Goal: Task Accomplishment & Management: Manage account settings

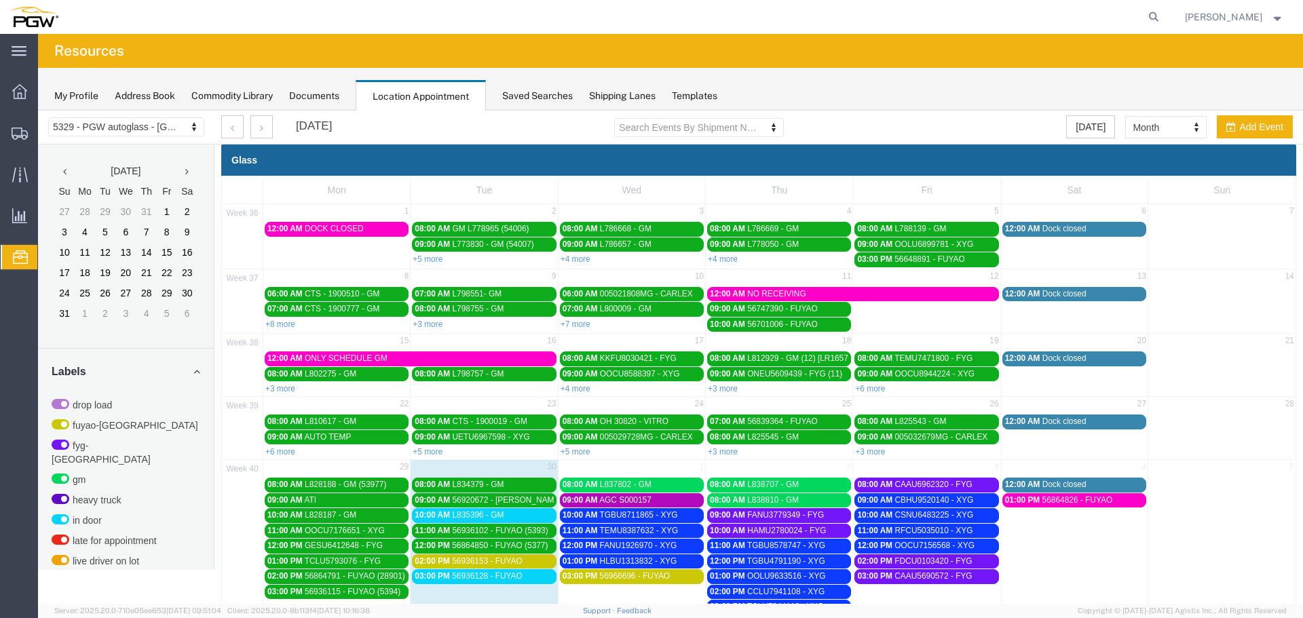
scroll to position [68, 0]
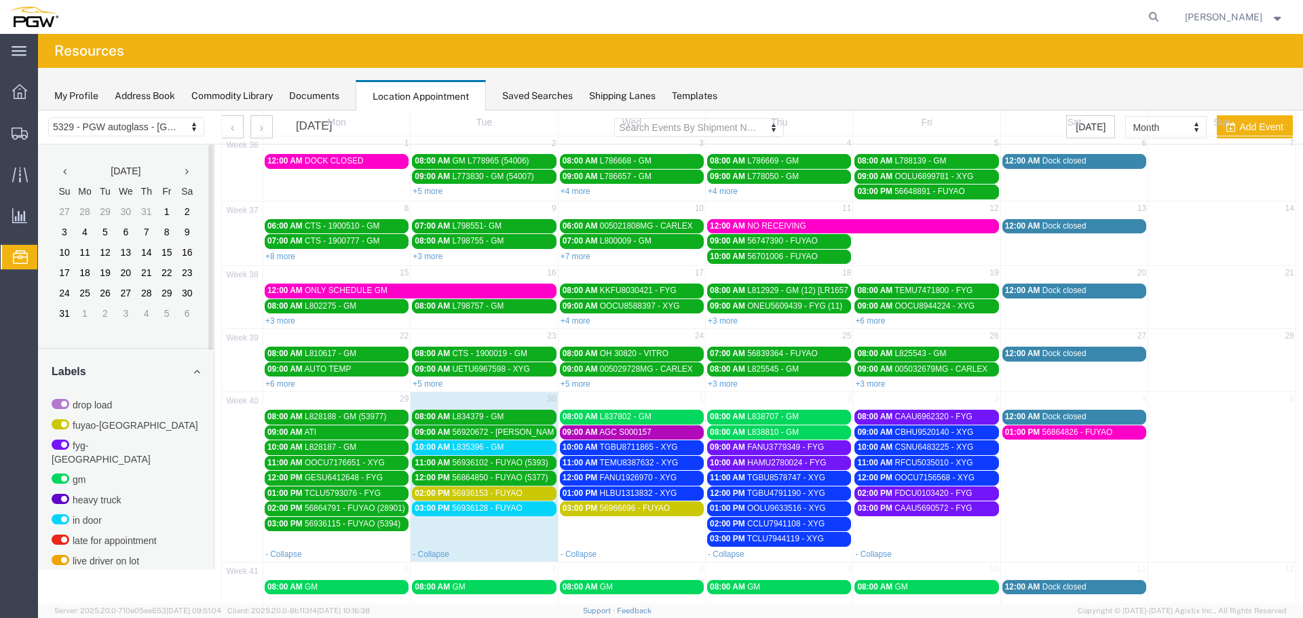
click at [426, 450] on span "10:00 AM" at bounding box center [432, 448] width 35 height 10
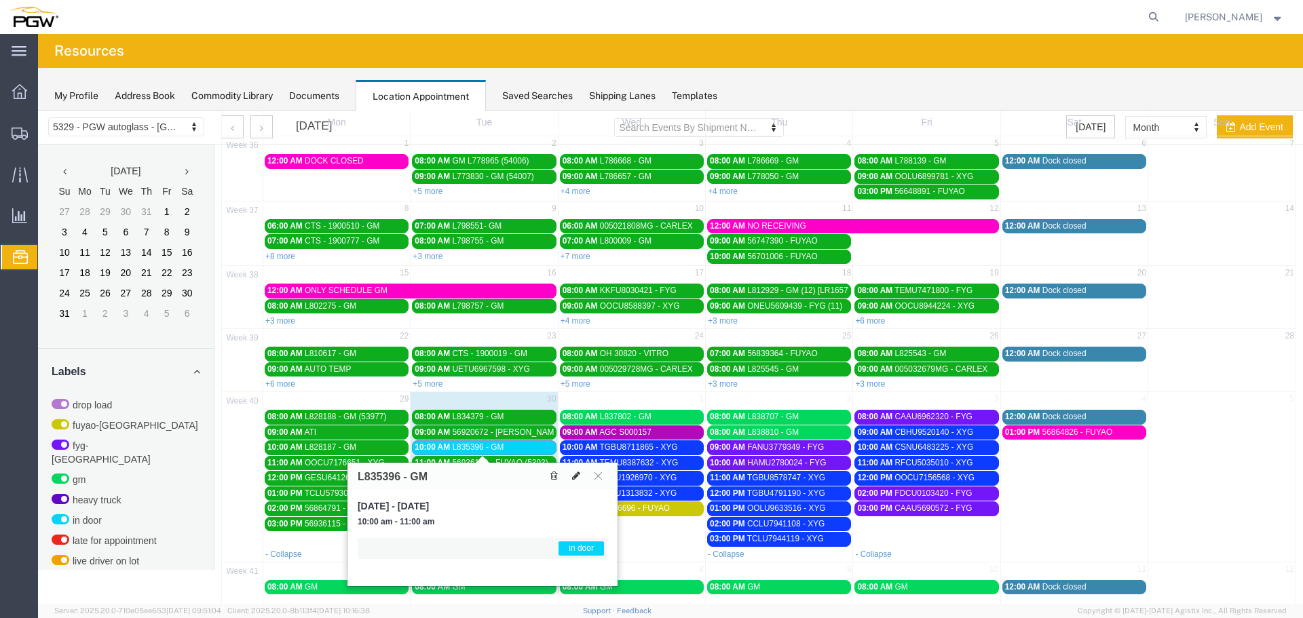
click at [577, 474] on icon at bounding box center [576, 476] width 8 height 10
select select "1"
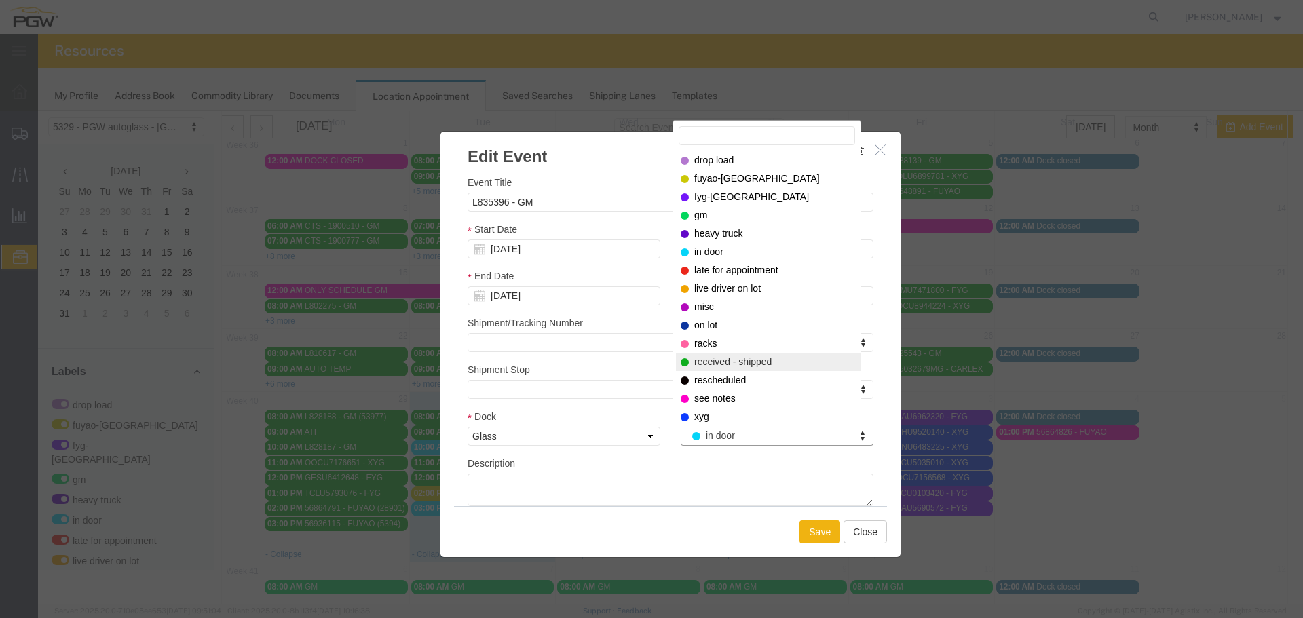
select select "200"
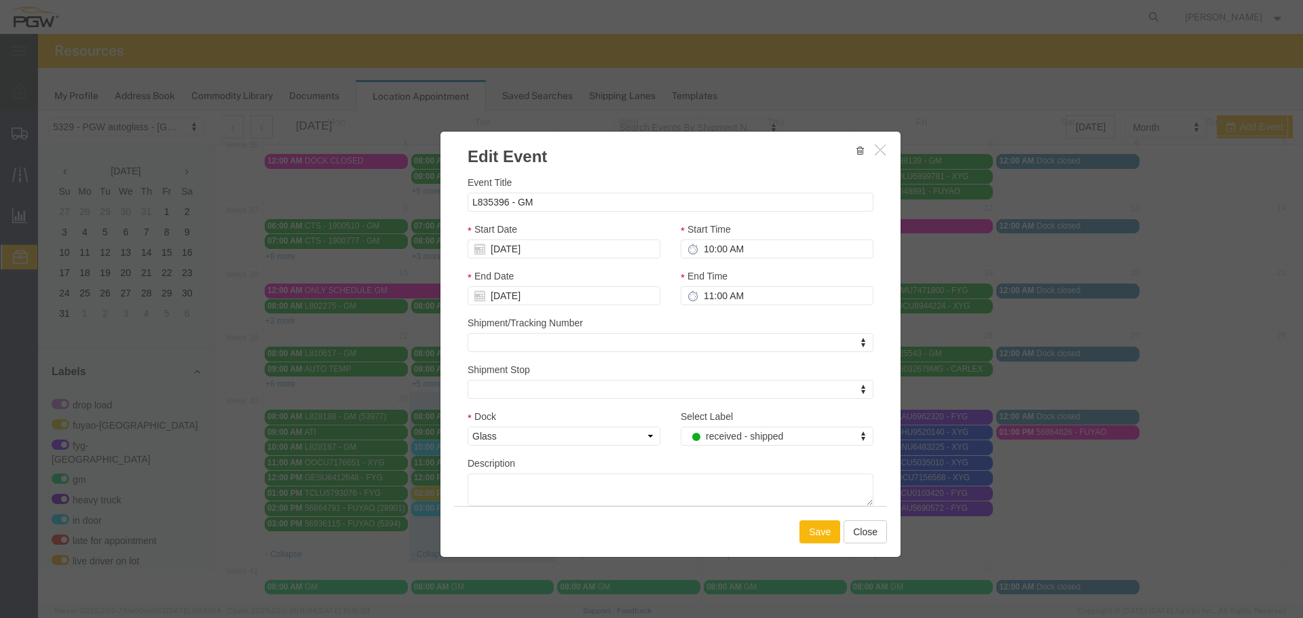
click at [814, 536] on button "Save" at bounding box center [819, 532] width 41 height 23
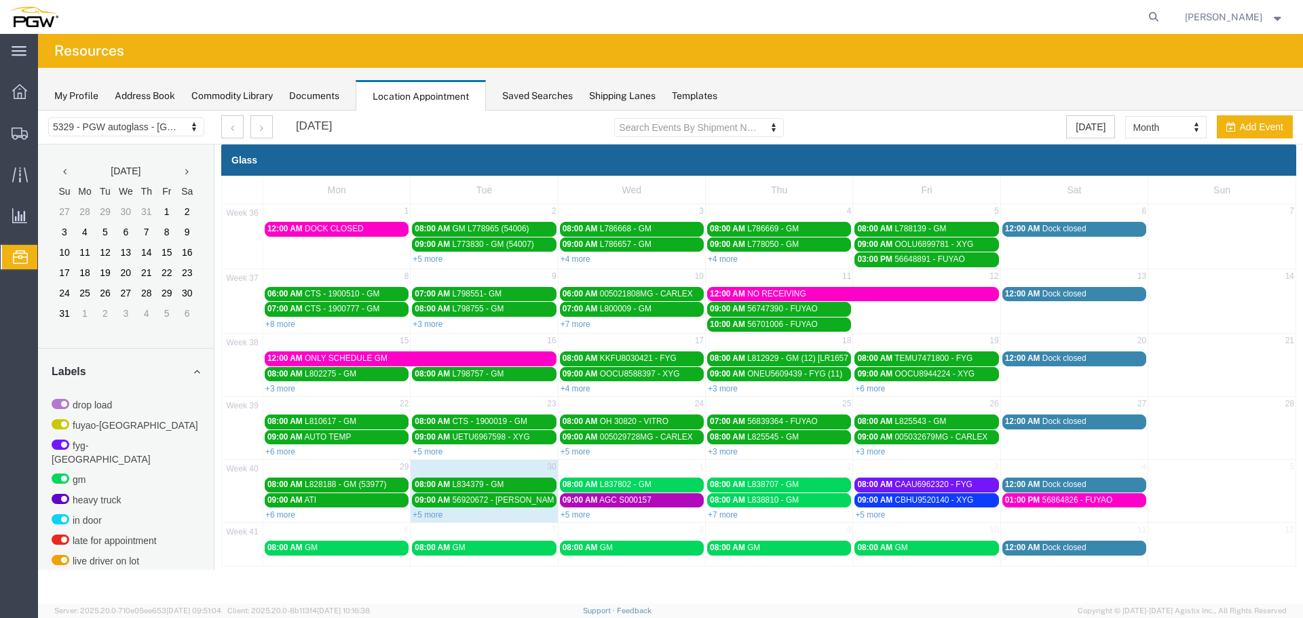
scroll to position [0, 0]
click at [434, 514] on link "+5 more" at bounding box center [428, 515] width 30 height 10
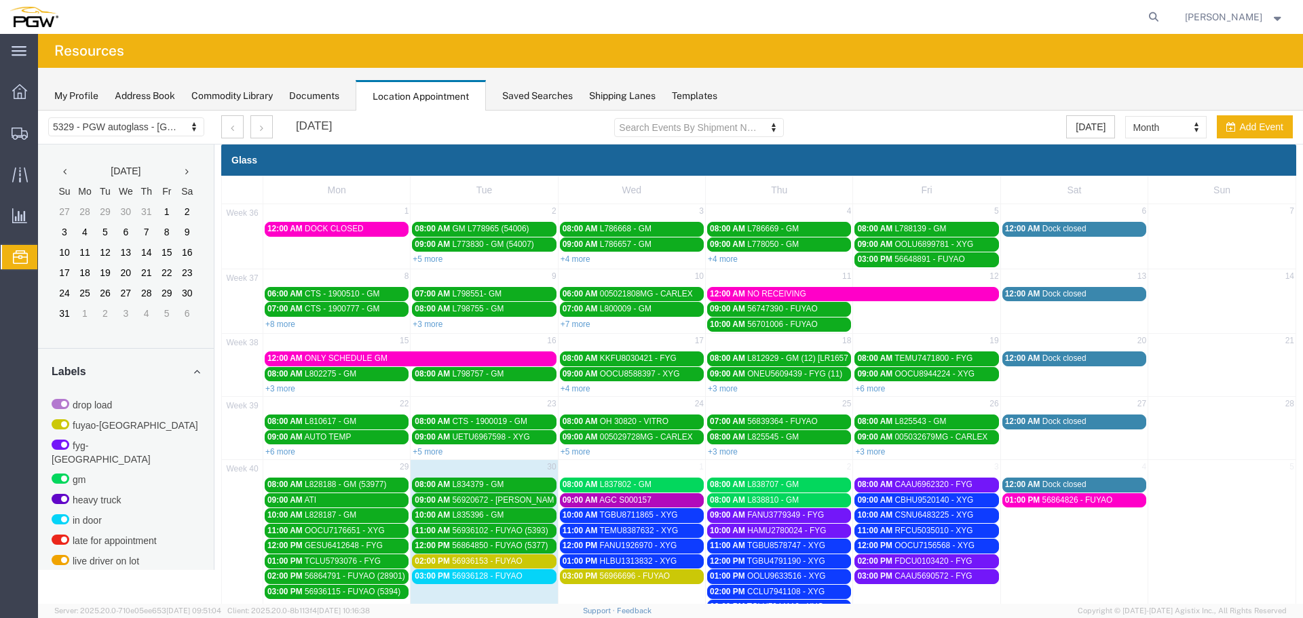
click at [468, 580] on span "56936128 - FUYAO" at bounding box center [487, 576] width 71 height 10
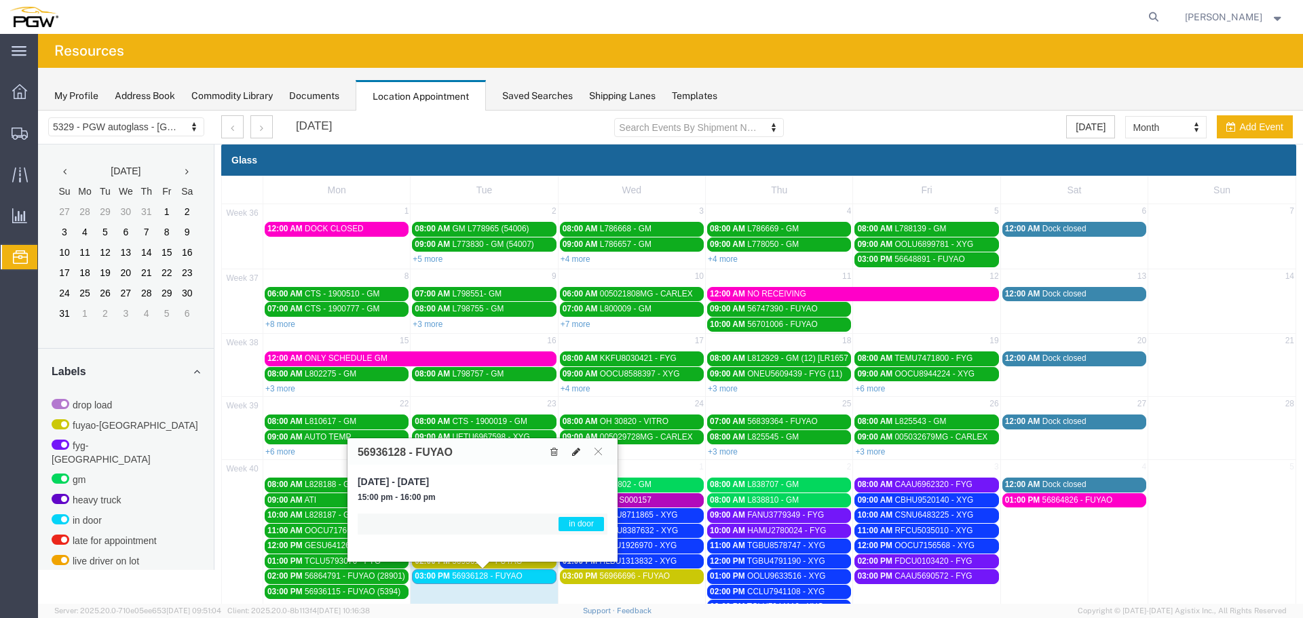
click at [577, 456] on icon at bounding box center [576, 452] width 8 height 10
select select "1"
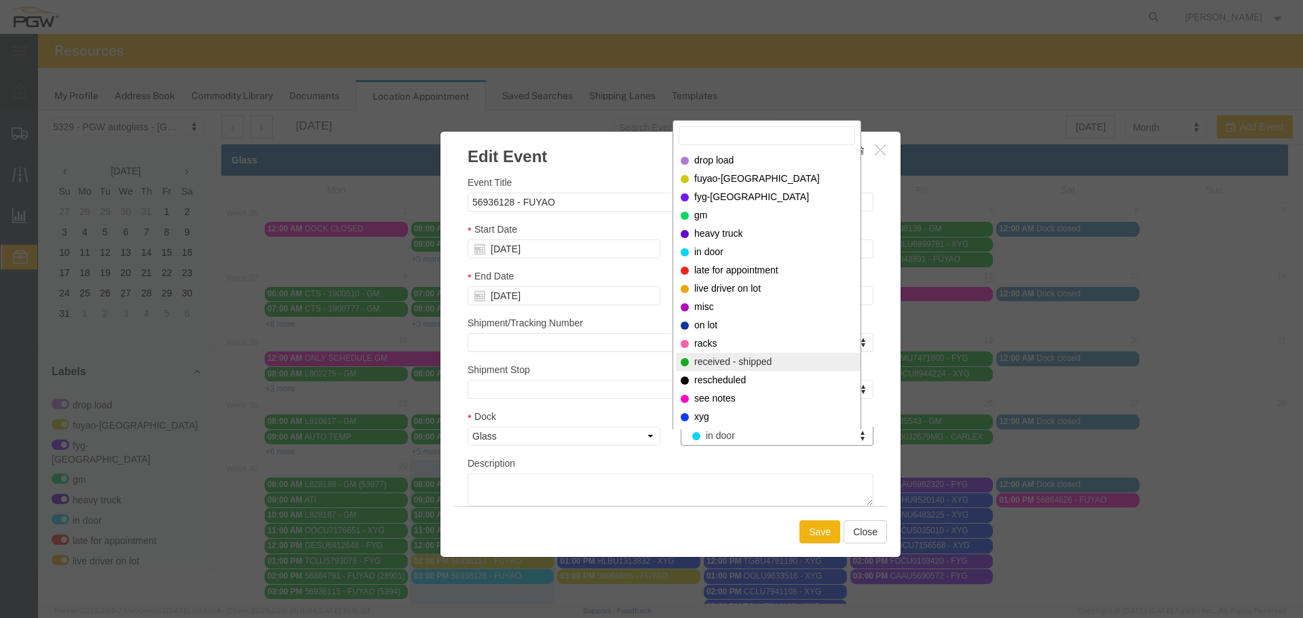
select select "200"
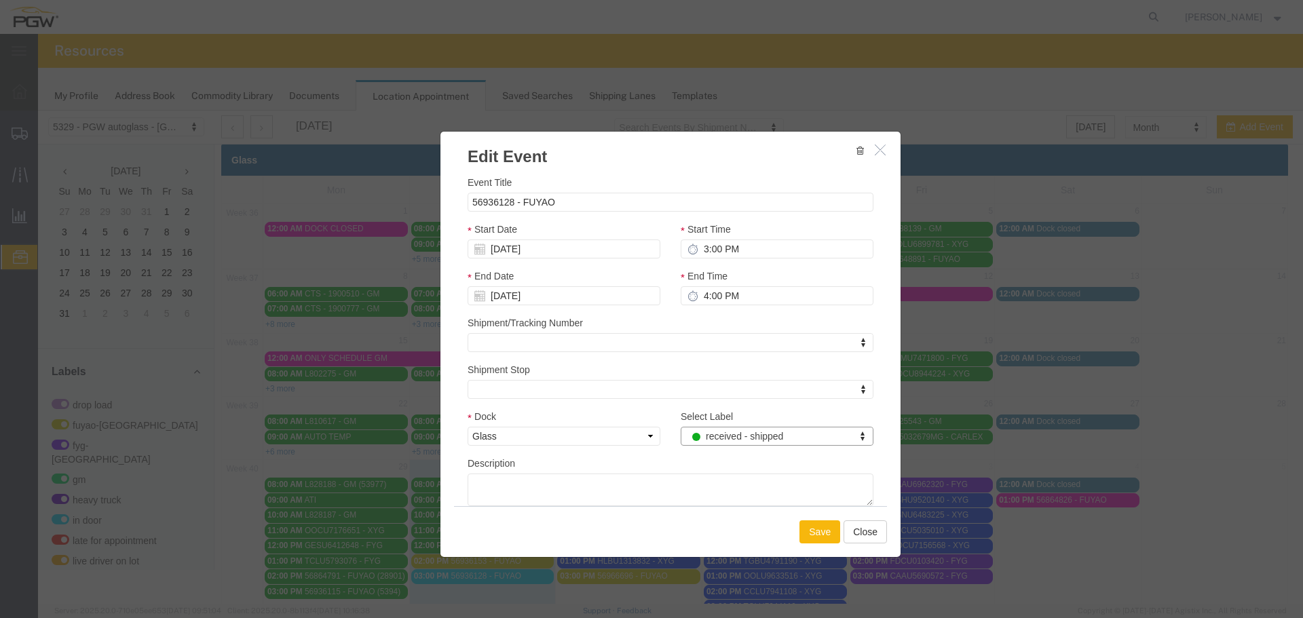
click at [819, 527] on button "Save" at bounding box center [819, 532] width 41 height 23
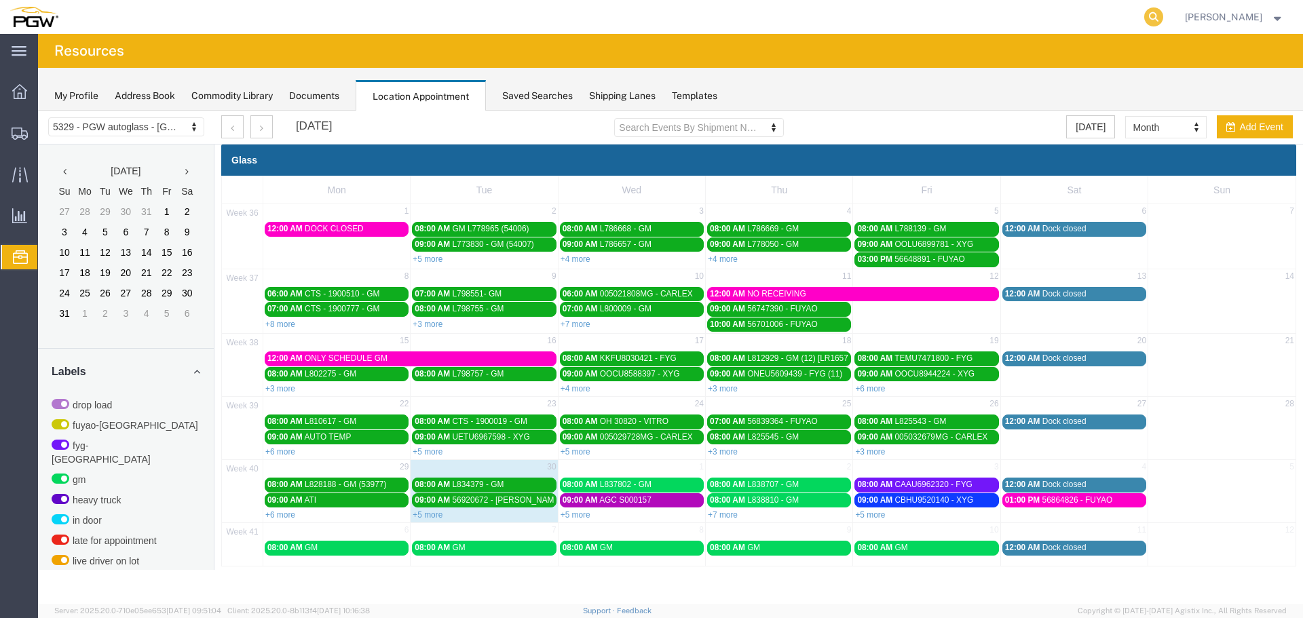
click at [1163, 15] on icon at bounding box center [1153, 16] width 19 height 19
click at [1137, 16] on input "search" at bounding box center [938, 17] width 413 height 33
type input "56950411"
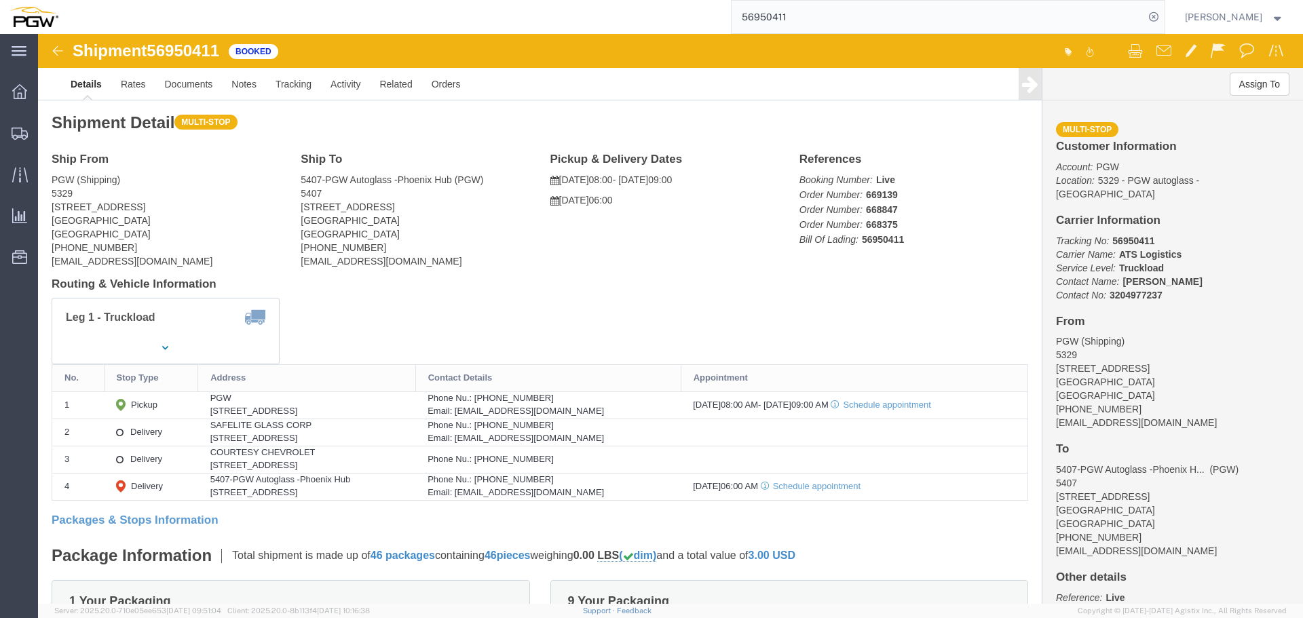
drag, startPoint x: 371, startPoint y: 434, endPoint x: 145, endPoint y: 426, distance: 226.2
click tr "3 Delivery COURTESY CHEVROLET [STREET_ADDRESS] Phone Nu.: [PHONE_NUMBER]"
copy tr "COURTESY CHEVROLET [STREET_ADDRESS]"
click at [1163, 14] on icon at bounding box center [1153, 16] width 19 height 19
click at [0, 0] on span "Location Appointment" at bounding box center [0, 0] width 0 height 0
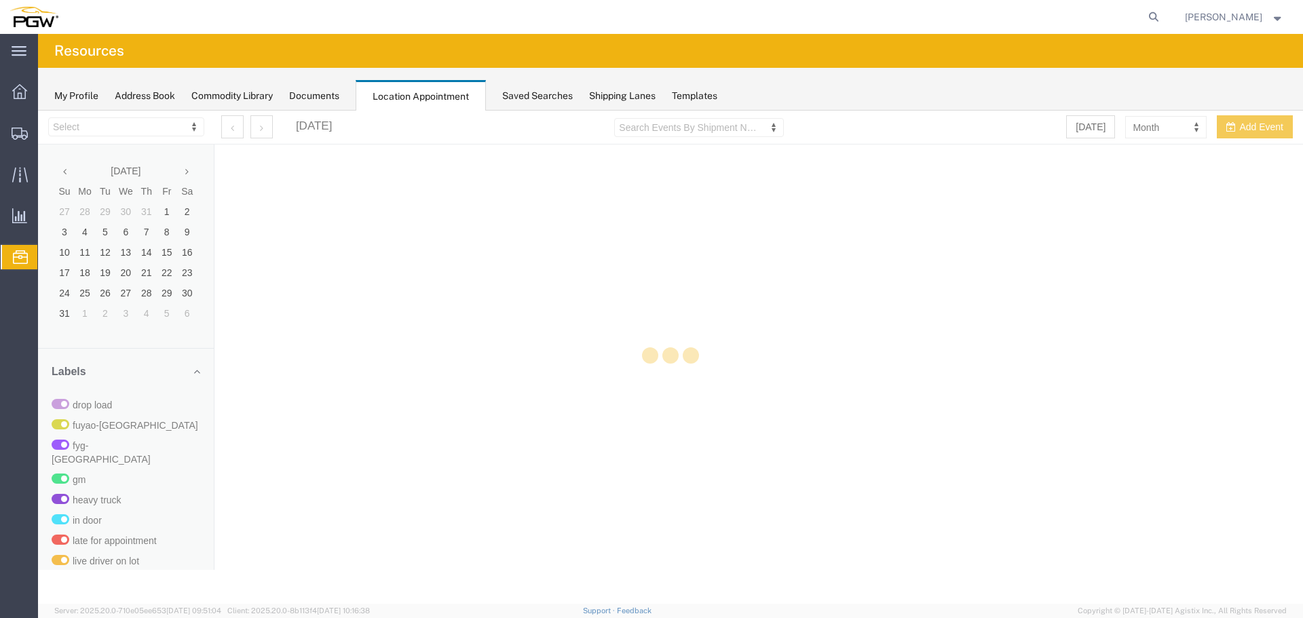
select select "28253"
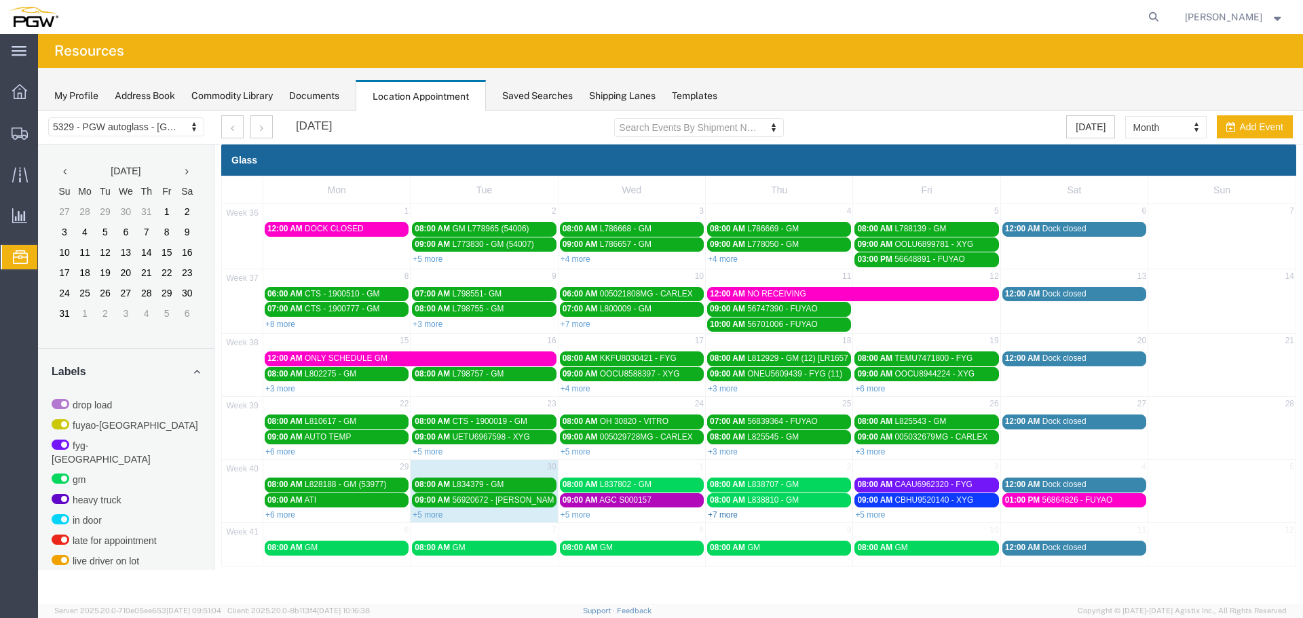
click at [717, 516] on link "+7 more" at bounding box center [723, 515] width 30 height 10
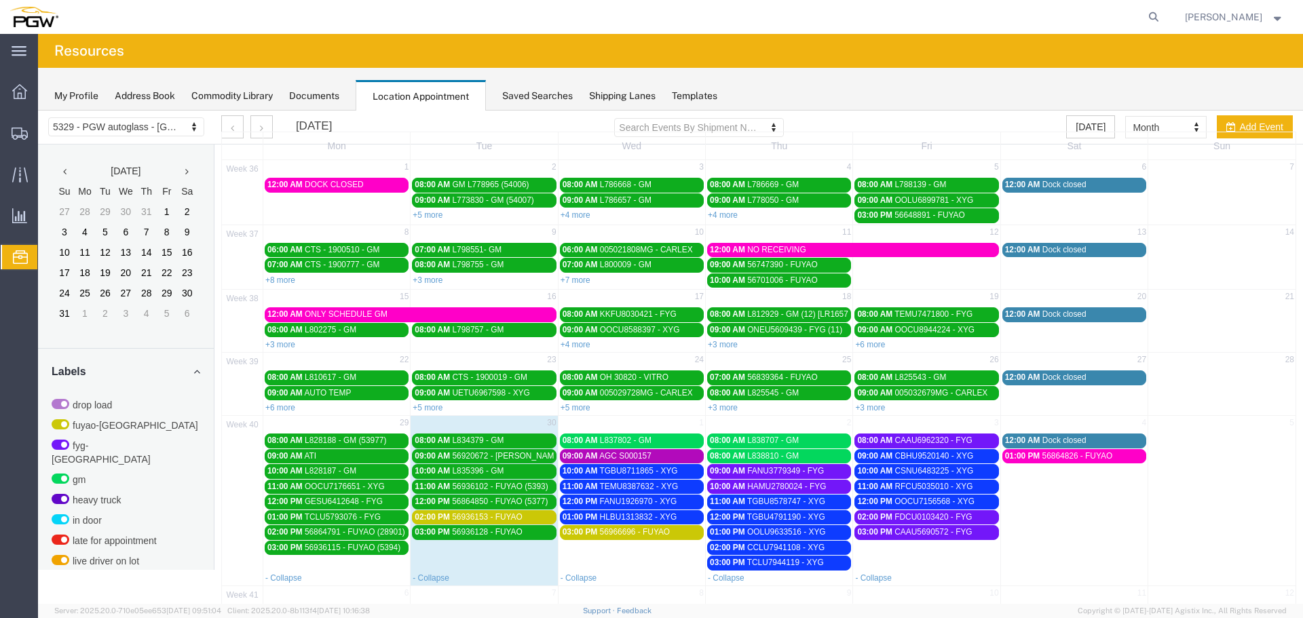
scroll to position [68, 0]
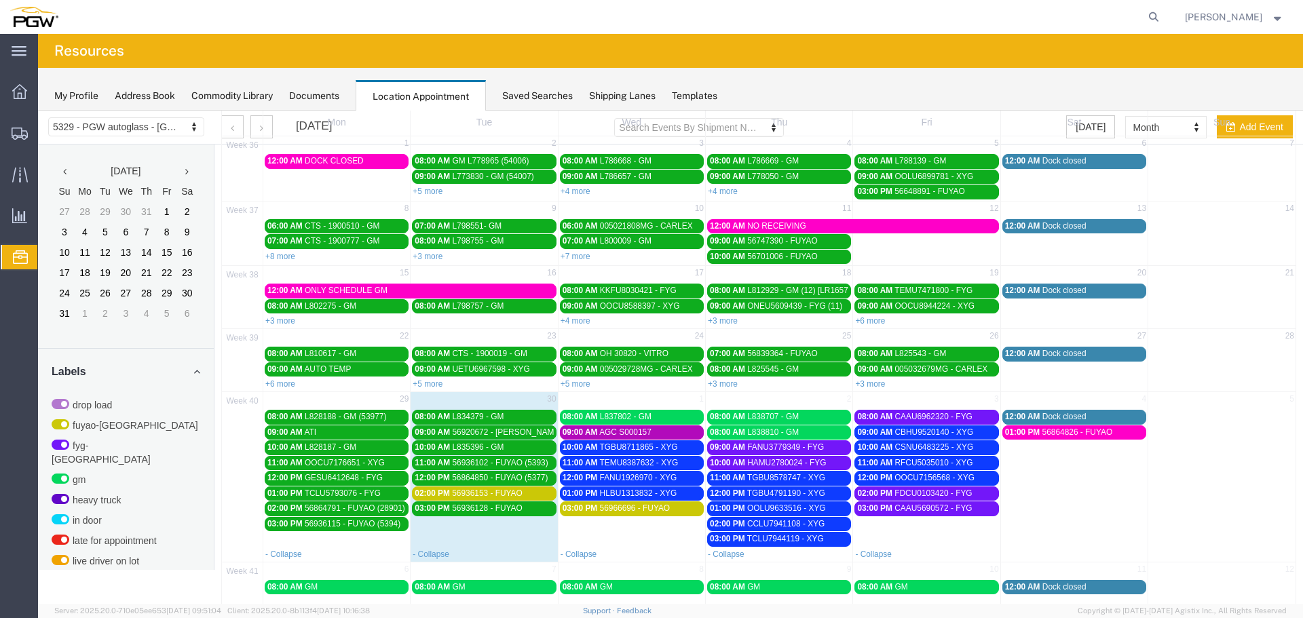
click at [517, 493] on span "56936153 - FUYAO" at bounding box center [487, 494] width 71 height 10
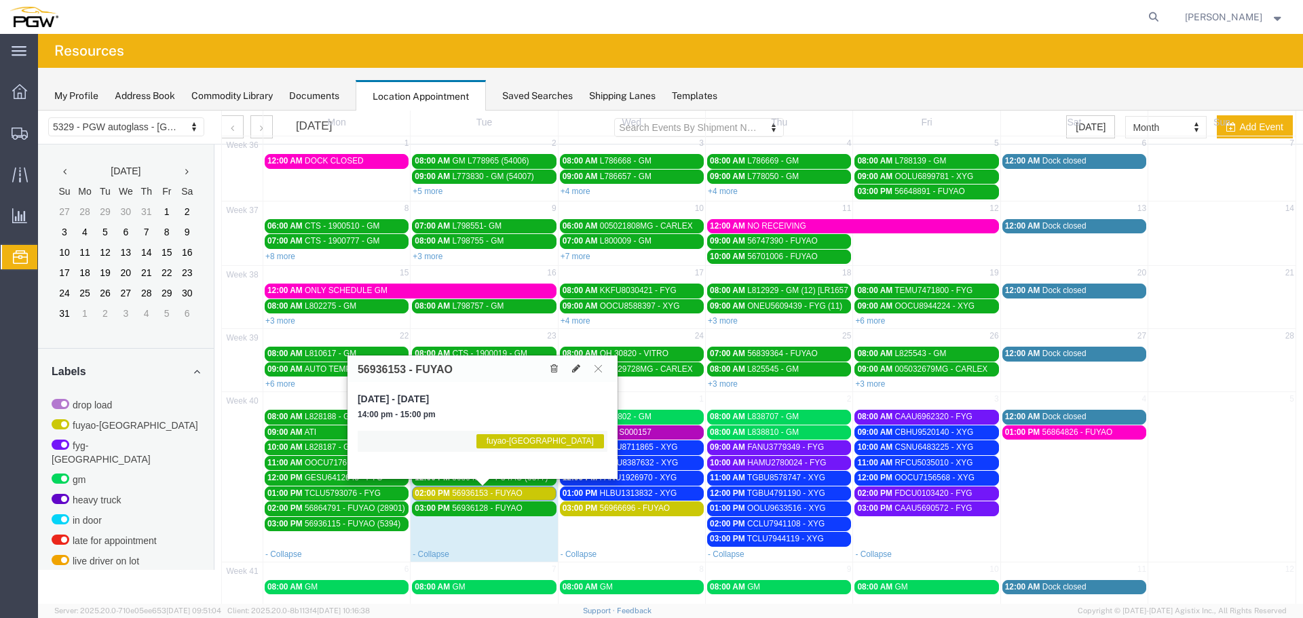
click at [384, 373] on h3 "56936153 - FUYAO" at bounding box center [405, 370] width 95 height 12
copy h3 "56936153"
click at [601, 366] on icon at bounding box center [598, 368] width 7 height 8
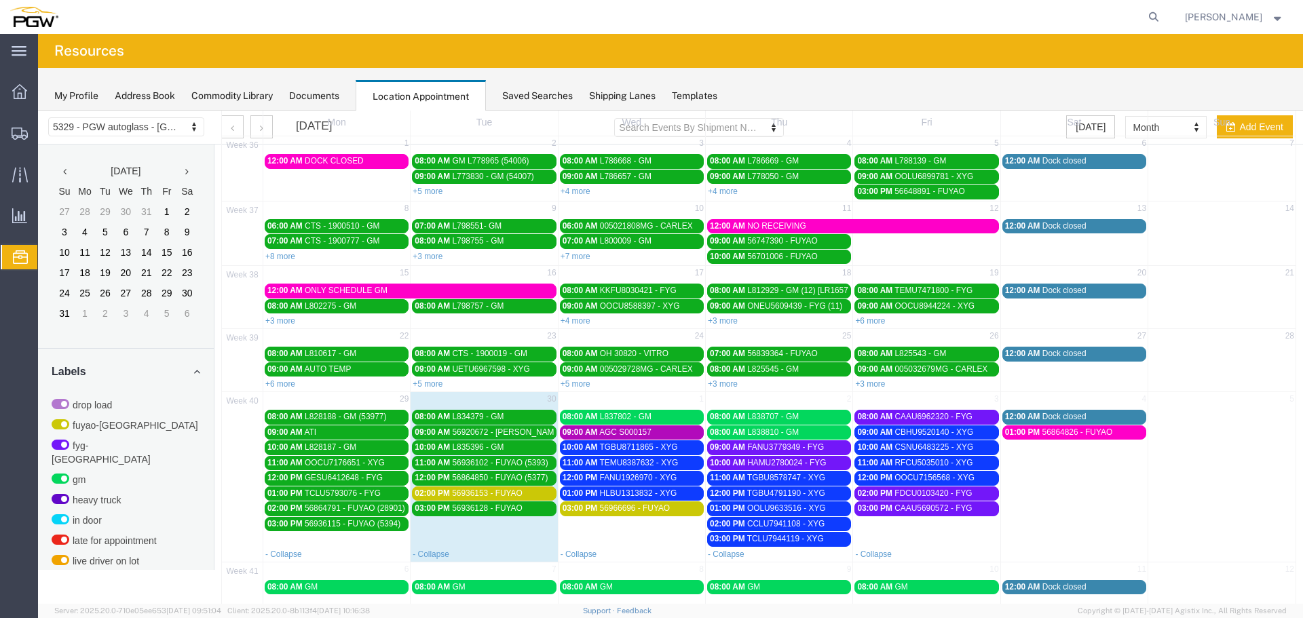
click at [1146, 18] on agx-global-search at bounding box center [948, 17] width 434 height 34
click at [1154, 17] on icon at bounding box center [1153, 16] width 19 height 19
paste input "668478"
type input "668478"
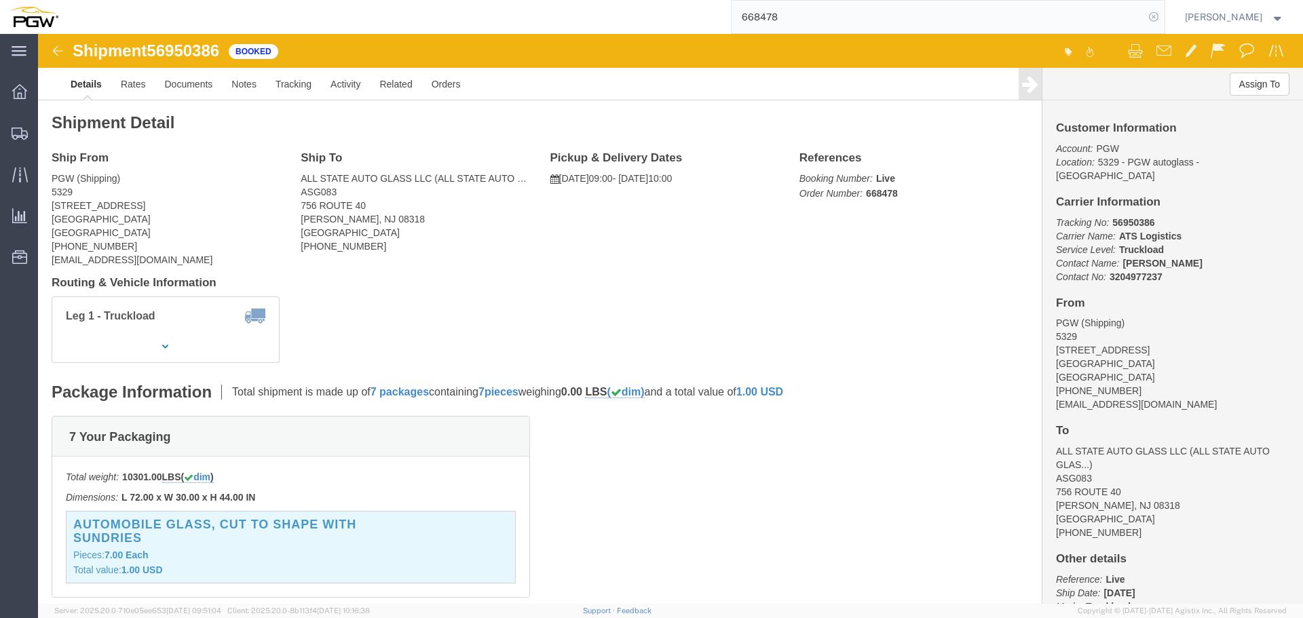
click at [1163, 17] on icon at bounding box center [1153, 16] width 19 height 19
click at [0, 0] on span "Location Appointment" at bounding box center [0, 0] width 0 height 0
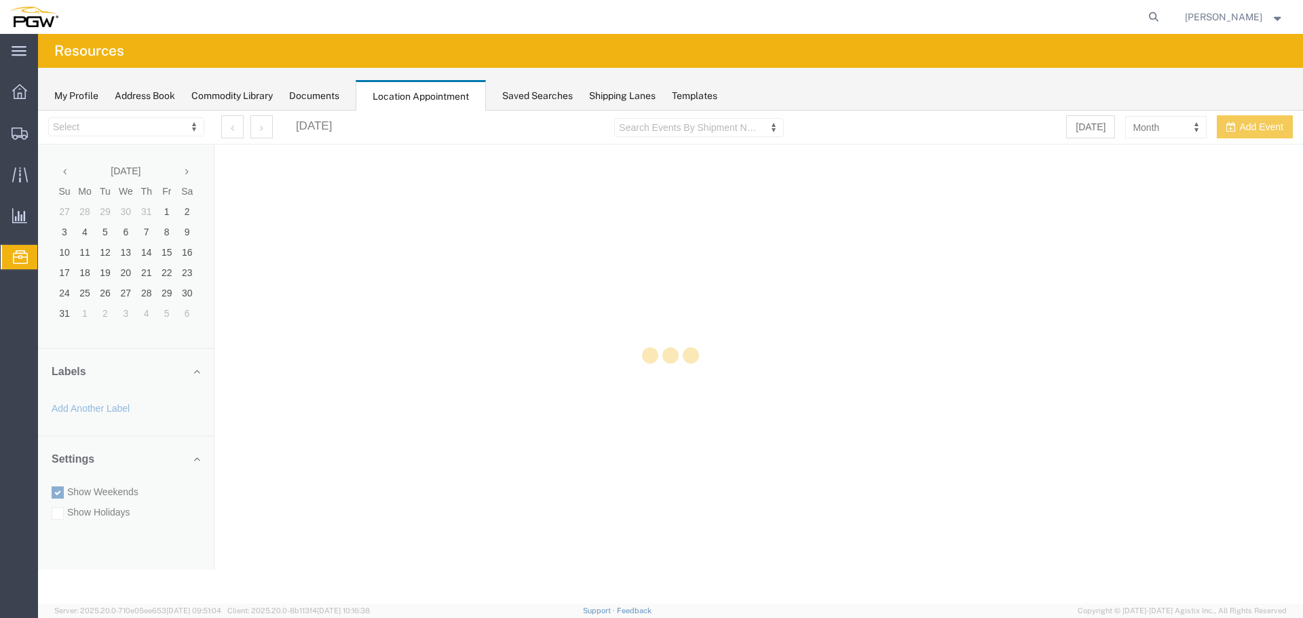
select select "28253"
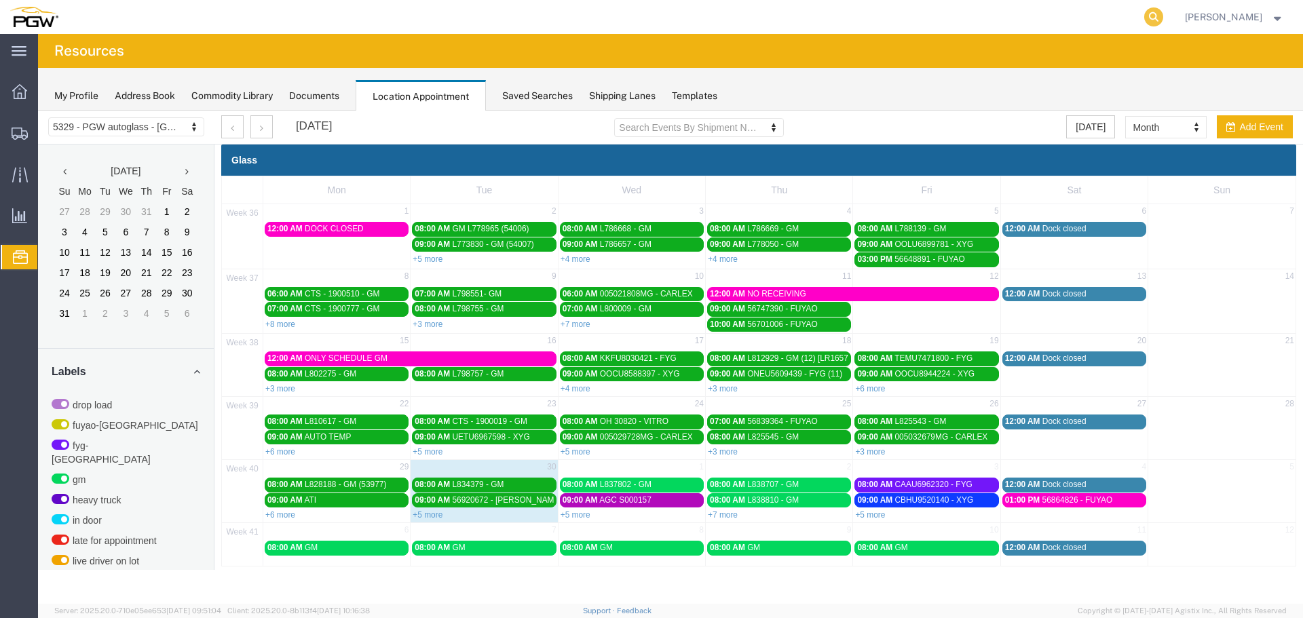
click at [1163, 20] on icon at bounding box center [1153, 16] width 19 height 19
paste input "669023"
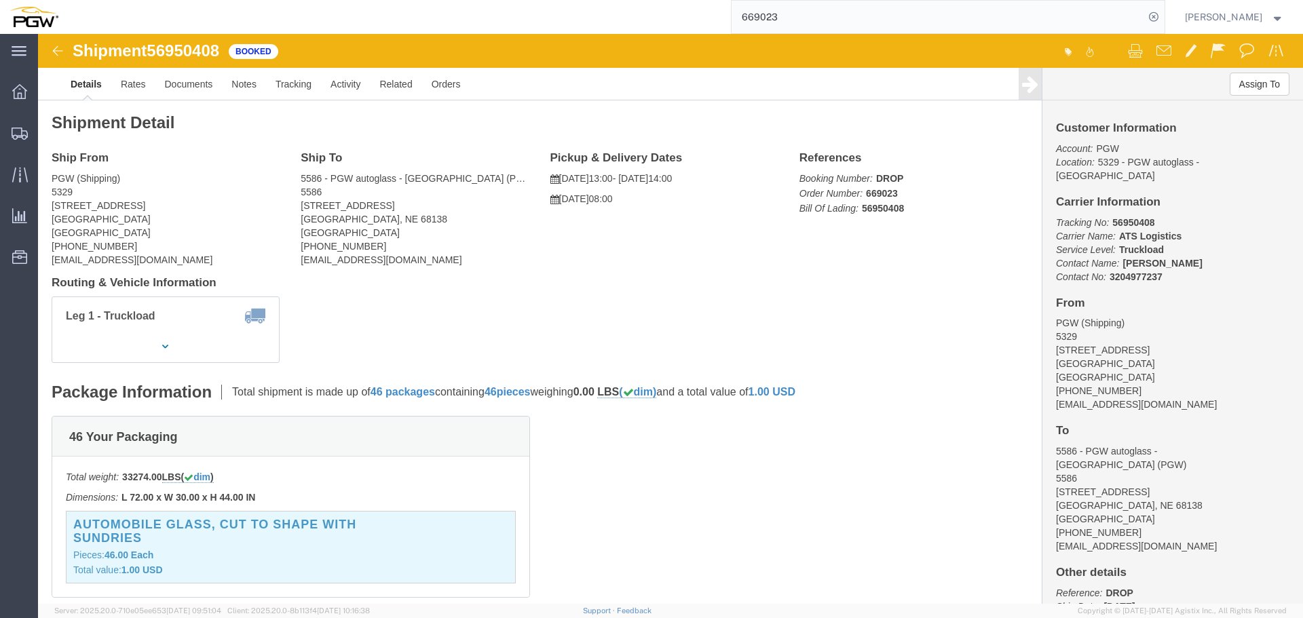
click at [1078, 20] on input "669023" at bounding box center [938, 17] width 413 height 33
type input "56950411"
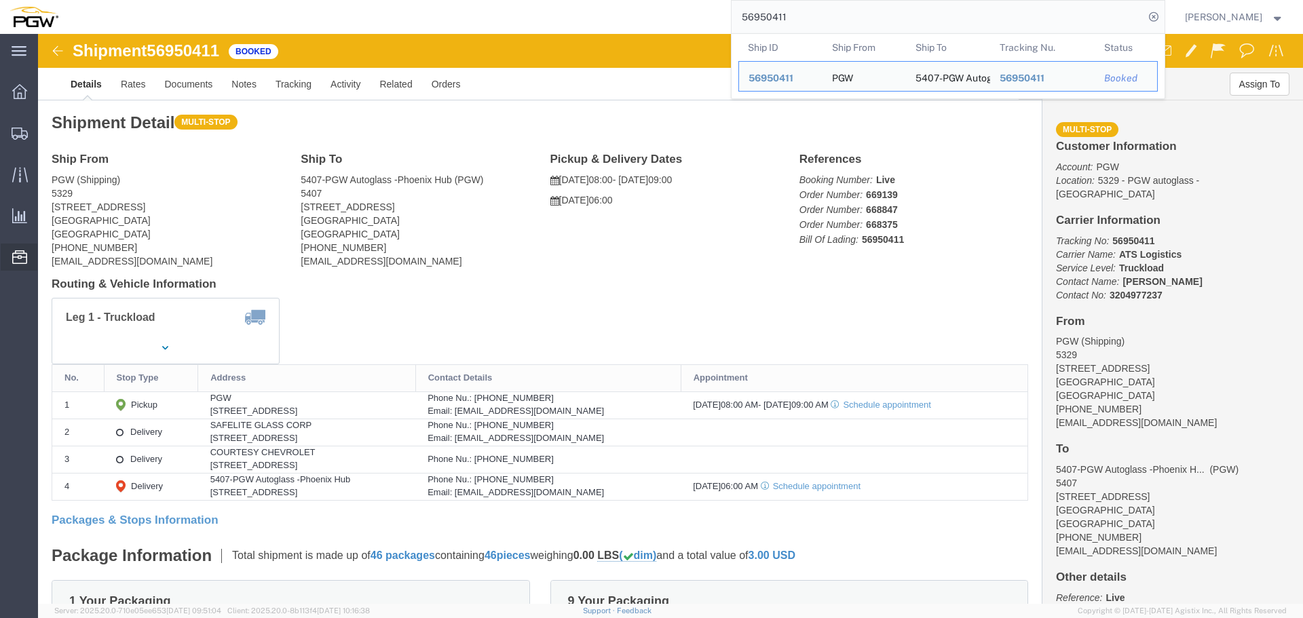
click at [0, 0] on span "Location Appointment" at bounding box center [0, 0] width 0 height 0
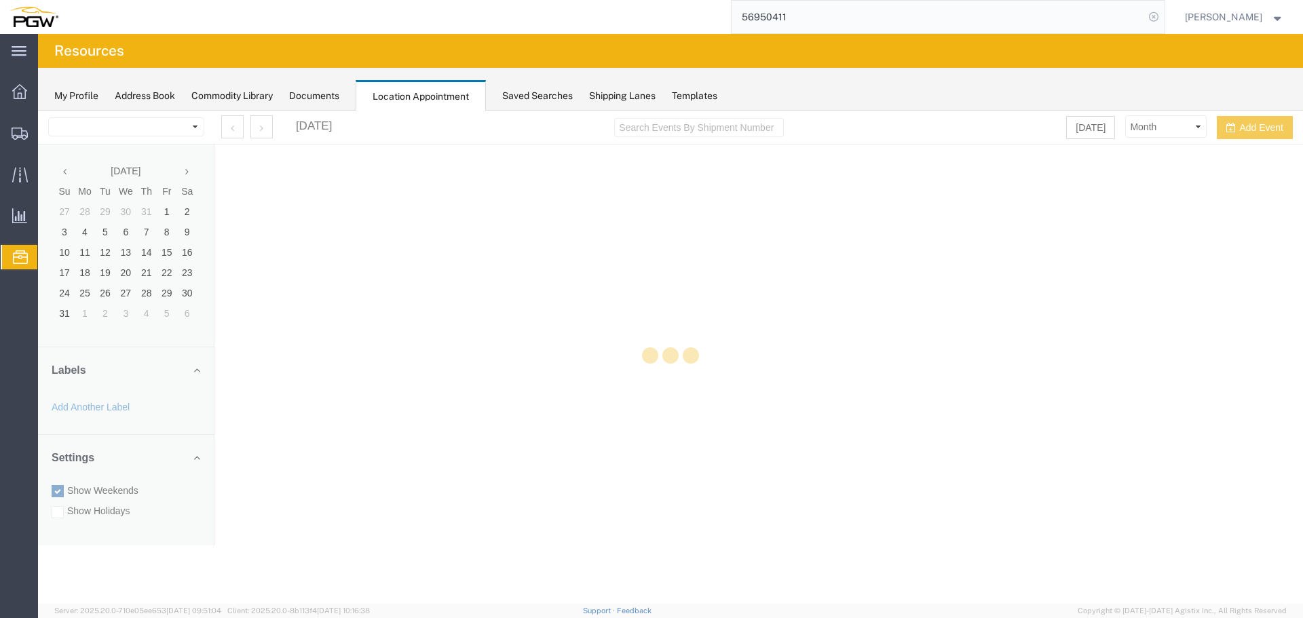
click at [1163, 16] on icon at bounding box center [1153, 16] width 19 height 19
select select "28253"
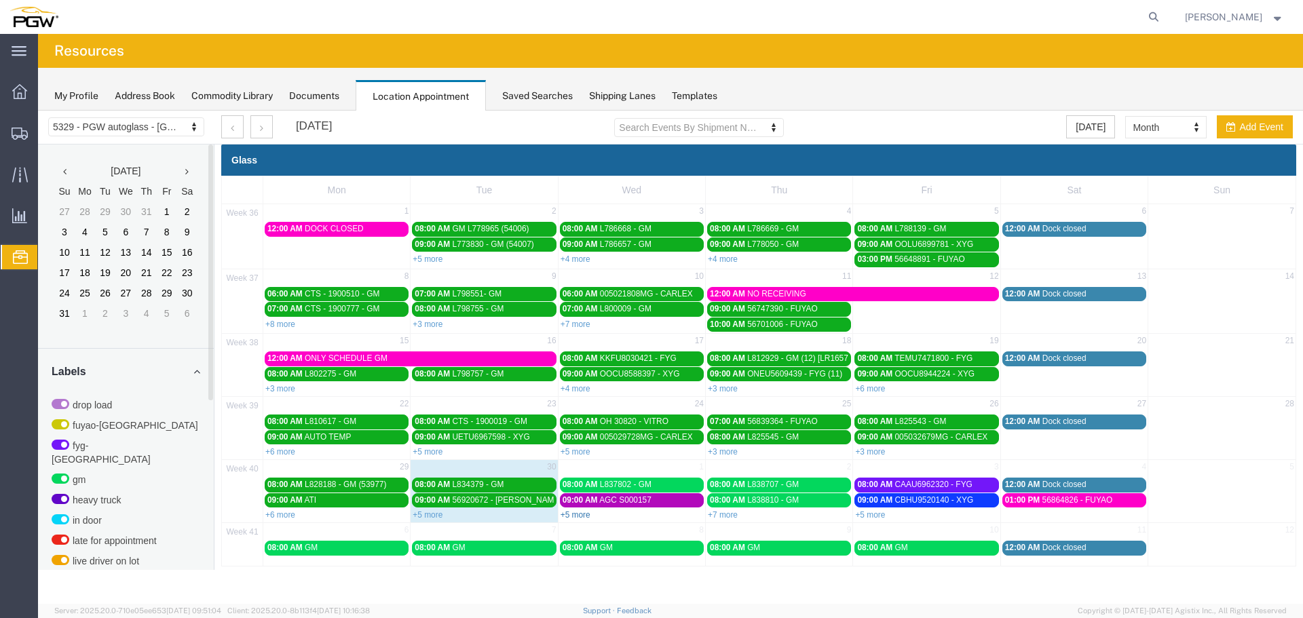
click at [571, 513] on link "+5 more" at bounding box center [576, 515] width 30 height 10
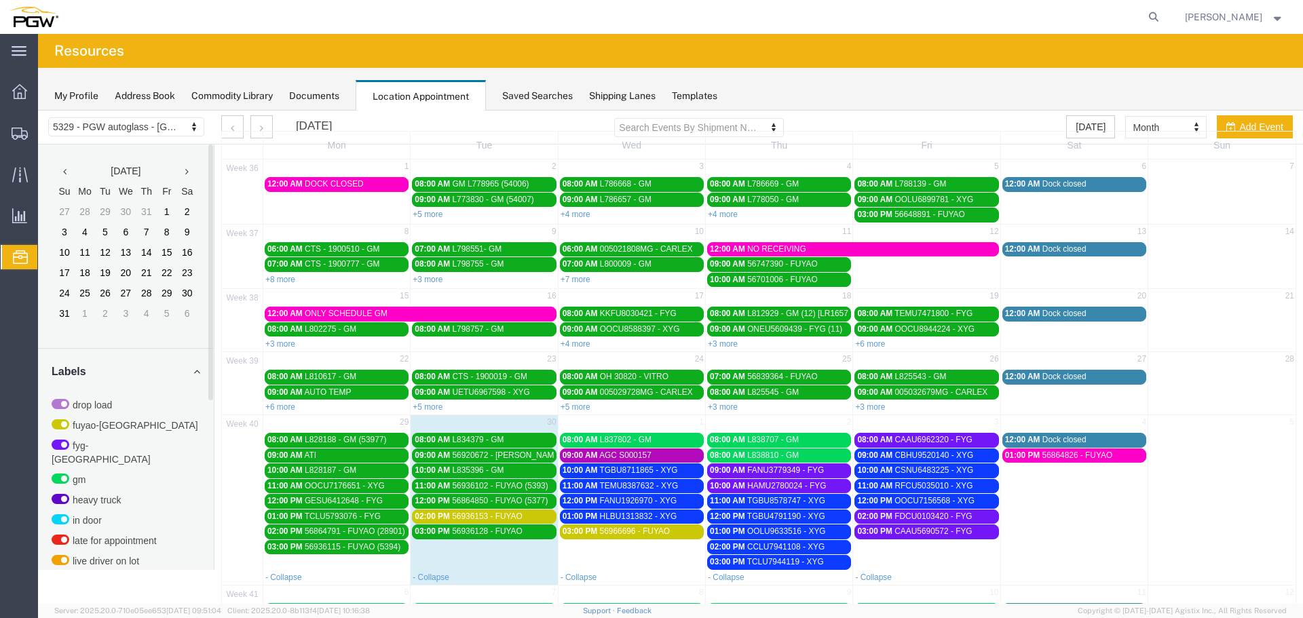
scroll to position [68, 0]
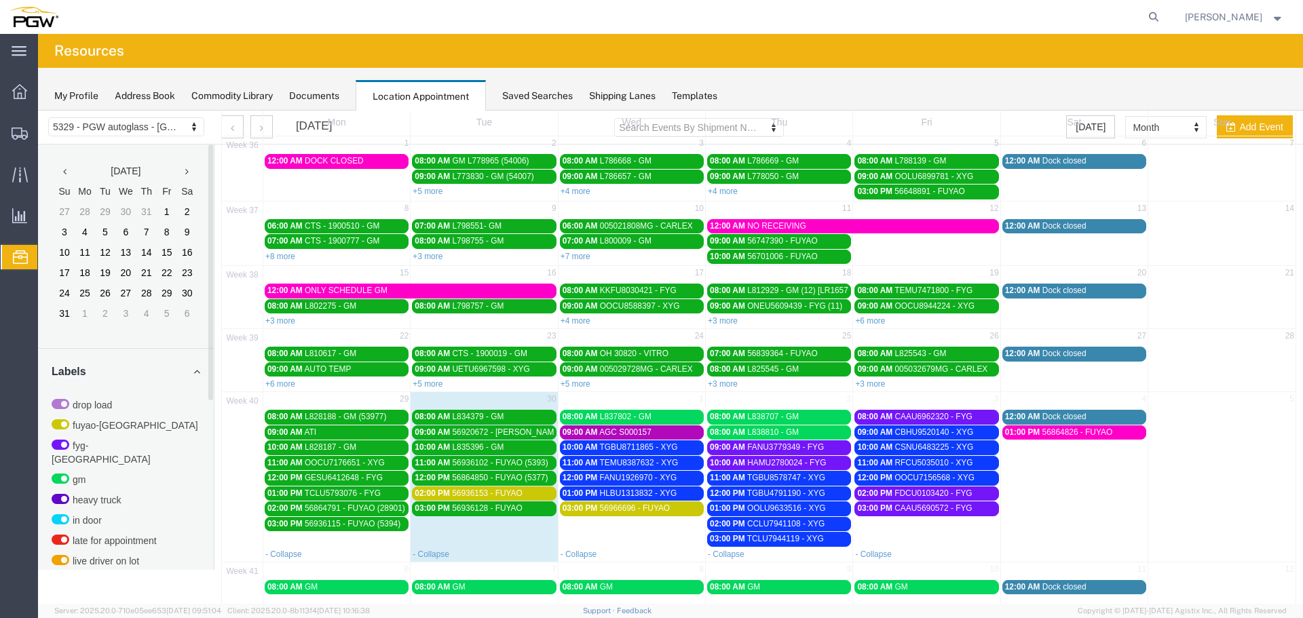
click at [534, 496] on div "02:00 PM 56936153 - FUYAO" at bounding box center [484, 494] width 138 height 10
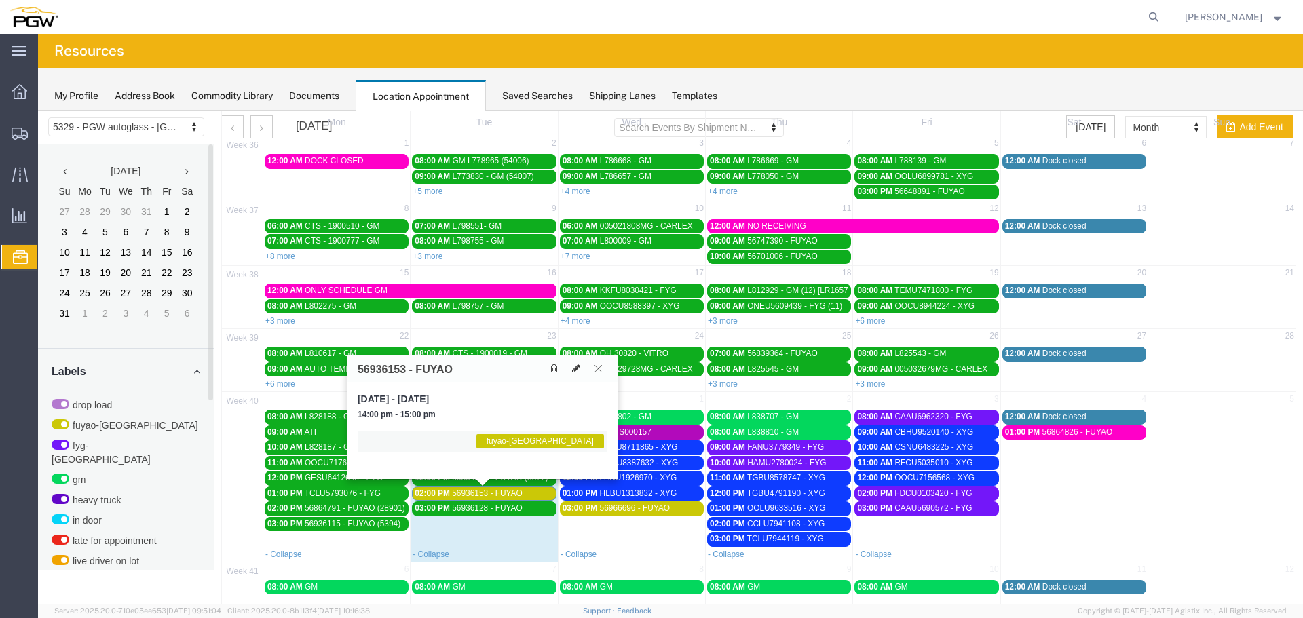
click at [579, 370] on icon at bounding box center [576, 369] width 8 height 10
select select "1"
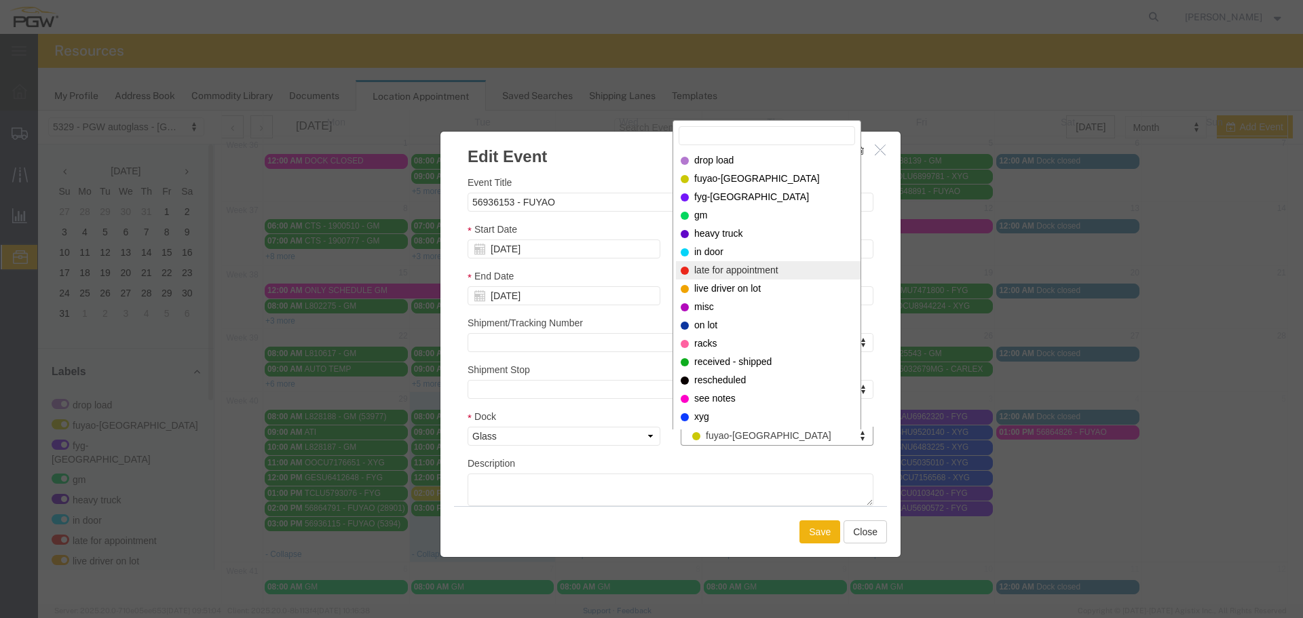
select select "260"
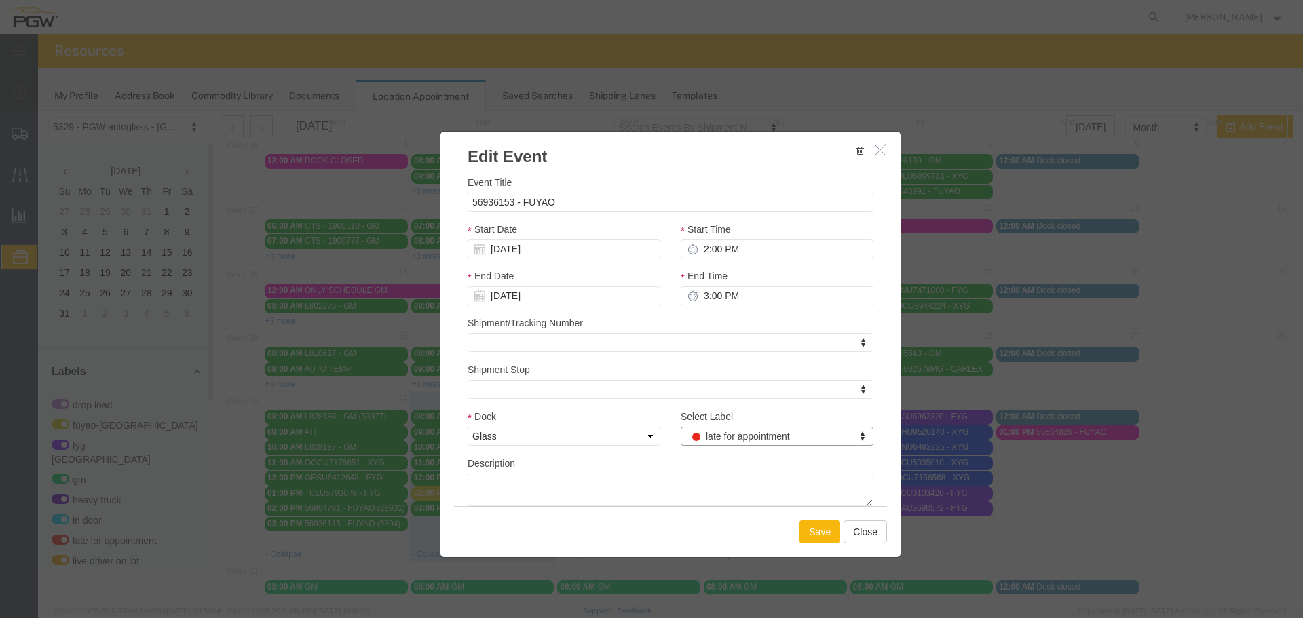
click at [805, 534] on button "Save" at bounding box center [819, 532] width 41 height 23
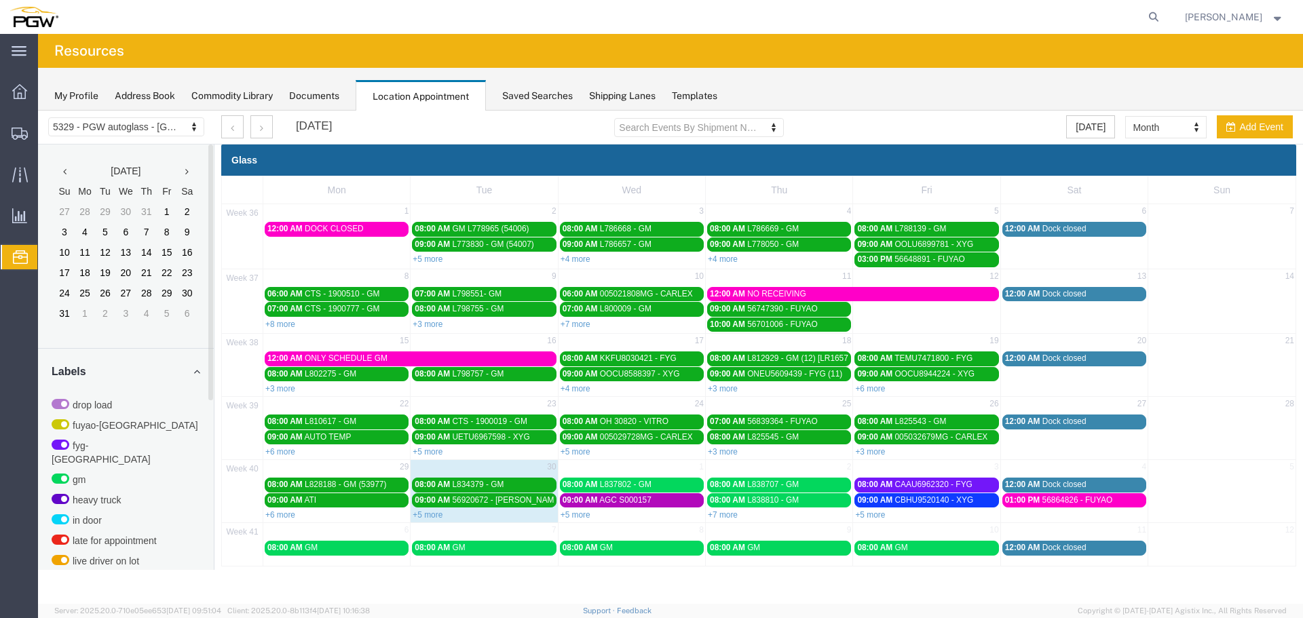
scroll to position [0, 0]
click at [732, 516] on link "+7 more" at bounding box center [723, 515] width 30 height 10
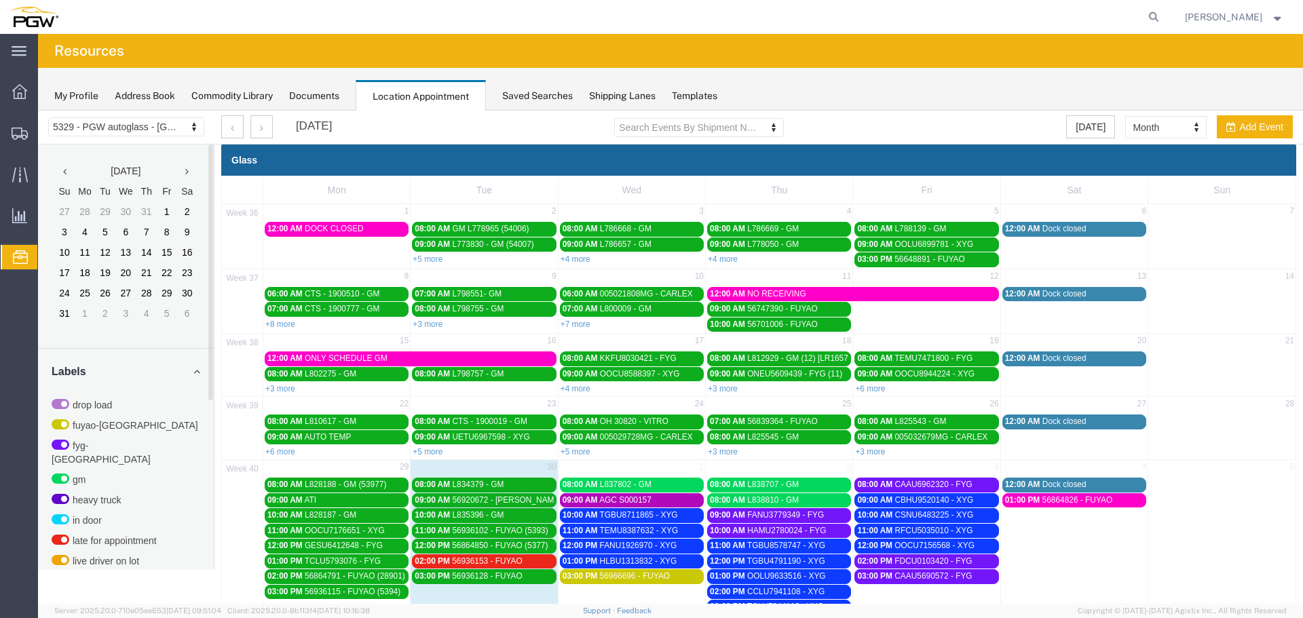
scroll to position [68, 0]
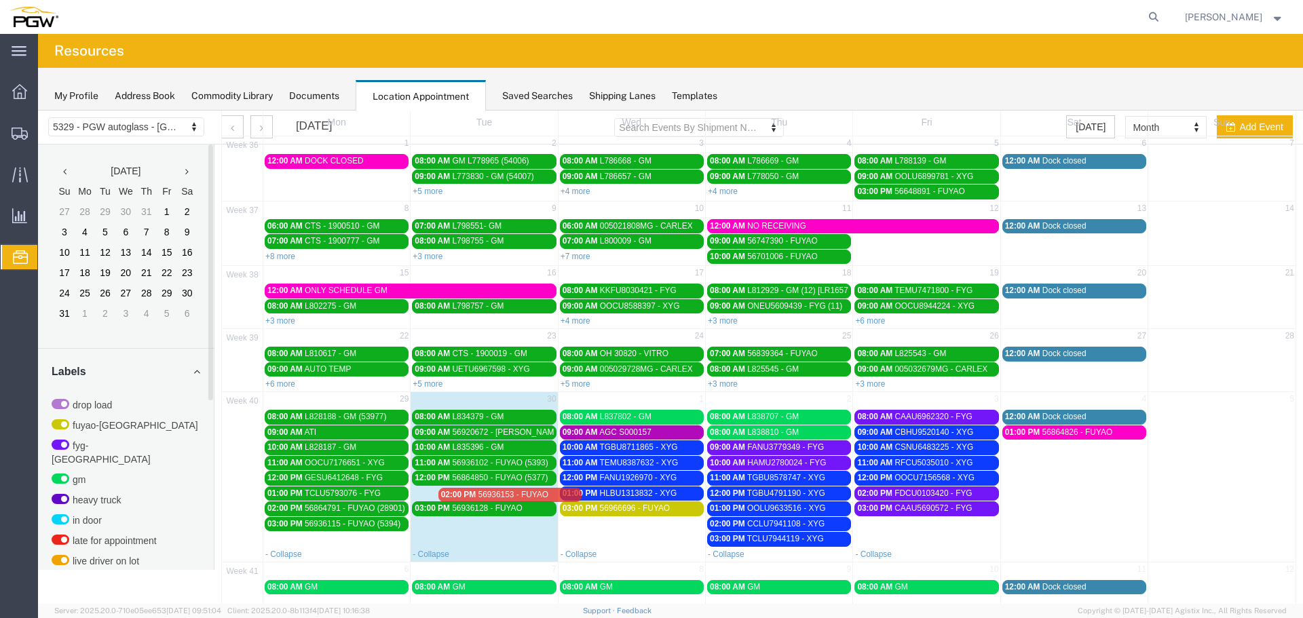
drag, startPoint x: 462, startPoint y: 493, endPoint x: 591, endPoint y: 487, distance: 129.7
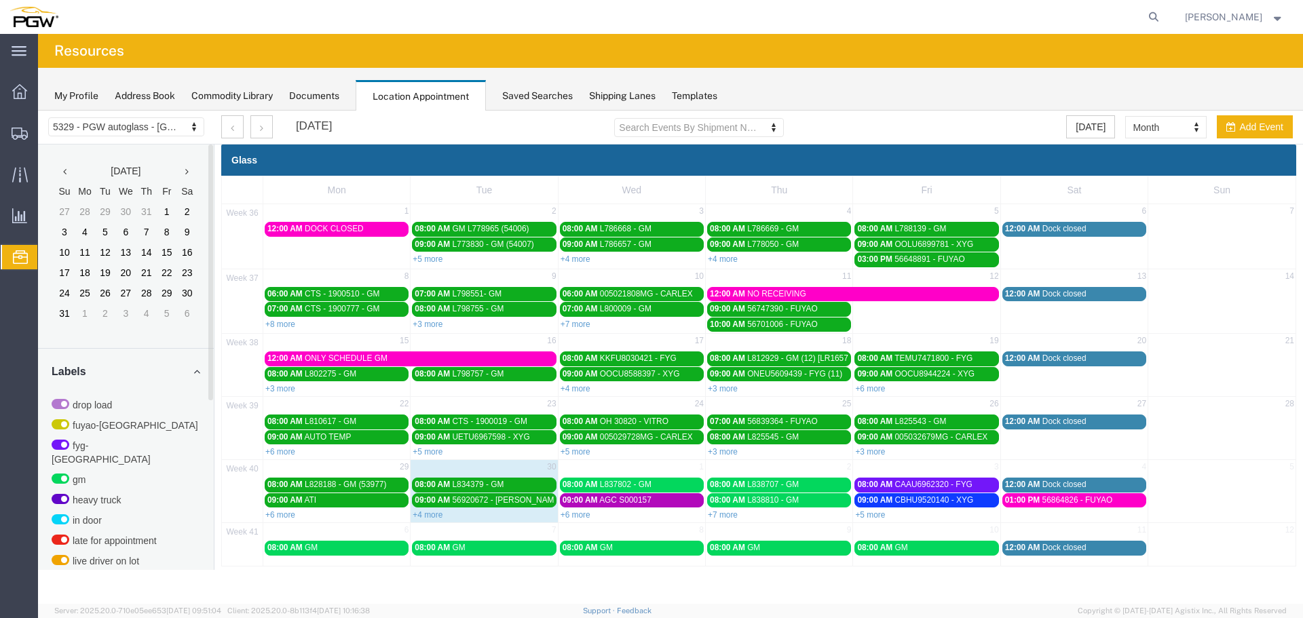
scroll to position [0, 0]
click at [584, 516] on link "+6 more" at bounding box center [576, 515] width 30 height 10
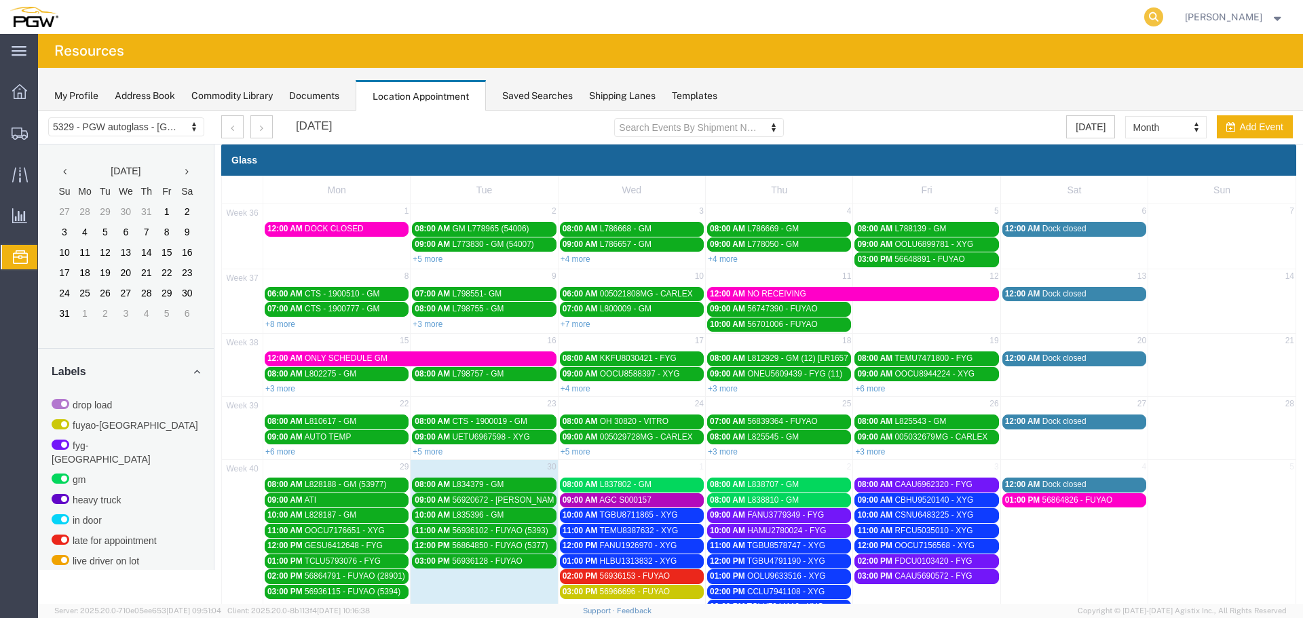
click at [1158, 15] on icon at bounding box center [1153, 16] width 19 height 19
paste input "669078"
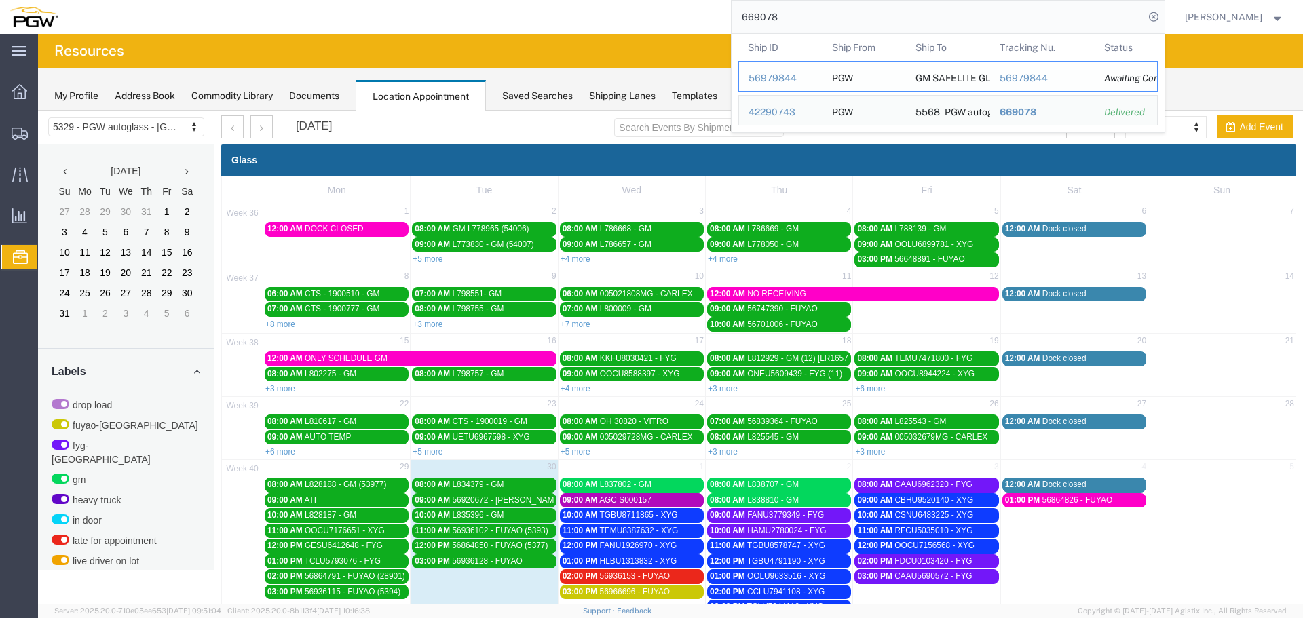
click at [793, 80] on div "56979844" at bounding box center [781, 78] width 64 height 14
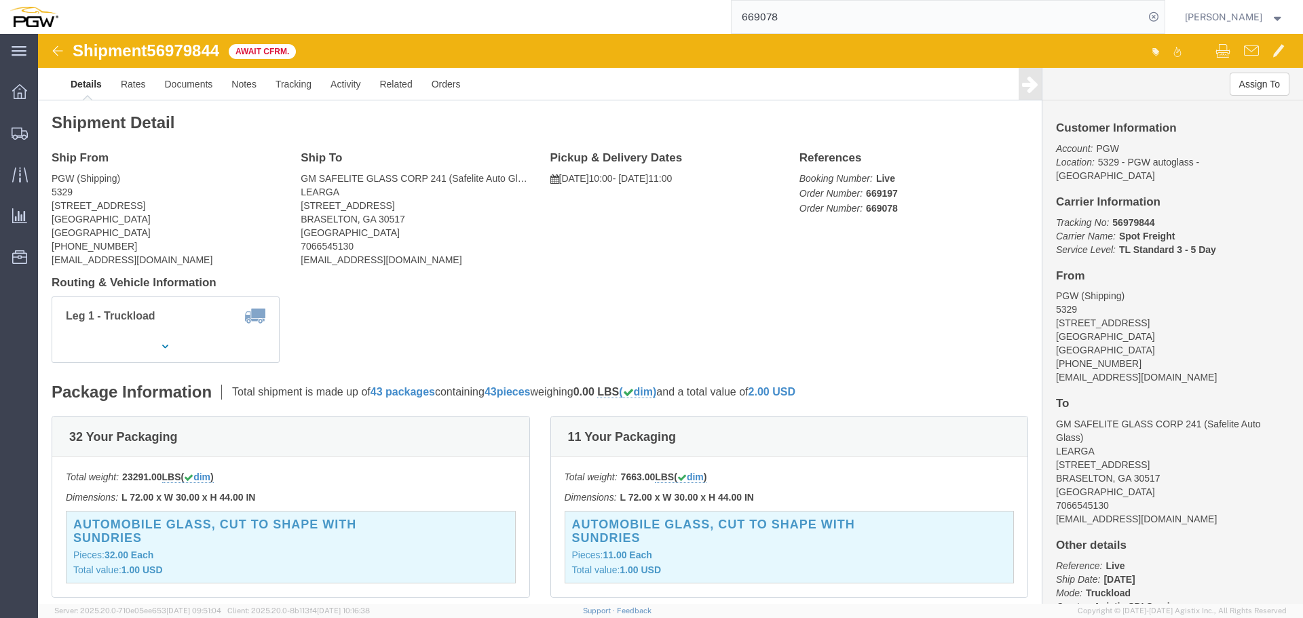
click span "56979844"
copy span "56979844"
click at [785, 28] on input "669078" at bounding box center [938, 17] width 413 height 33
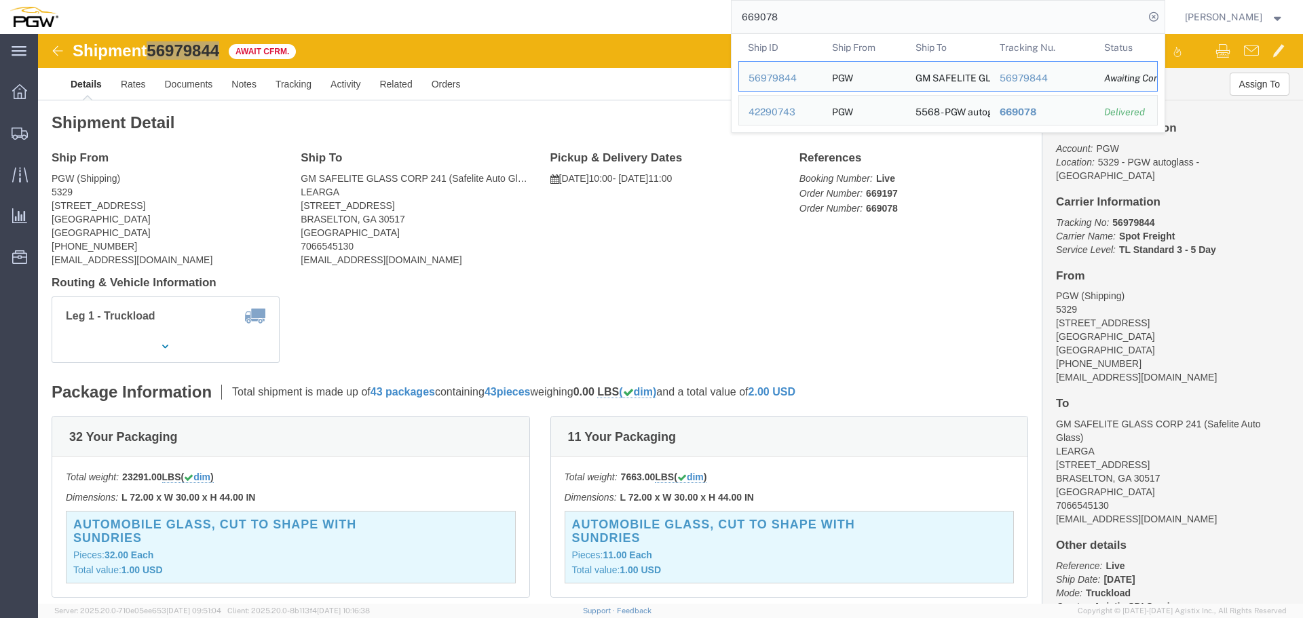
click at [785, 28] on input "669078" at bounding box center [938, 17] width 413 height 33
paste input "175"
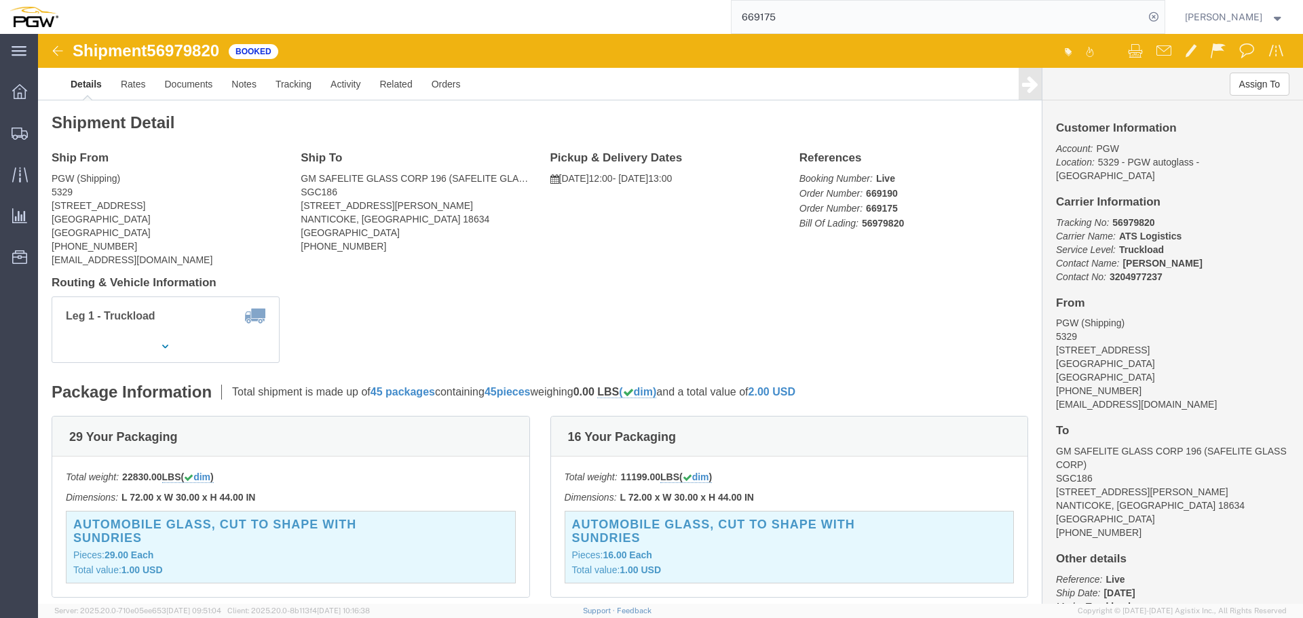
click span "56979820"
copy span "56979820"
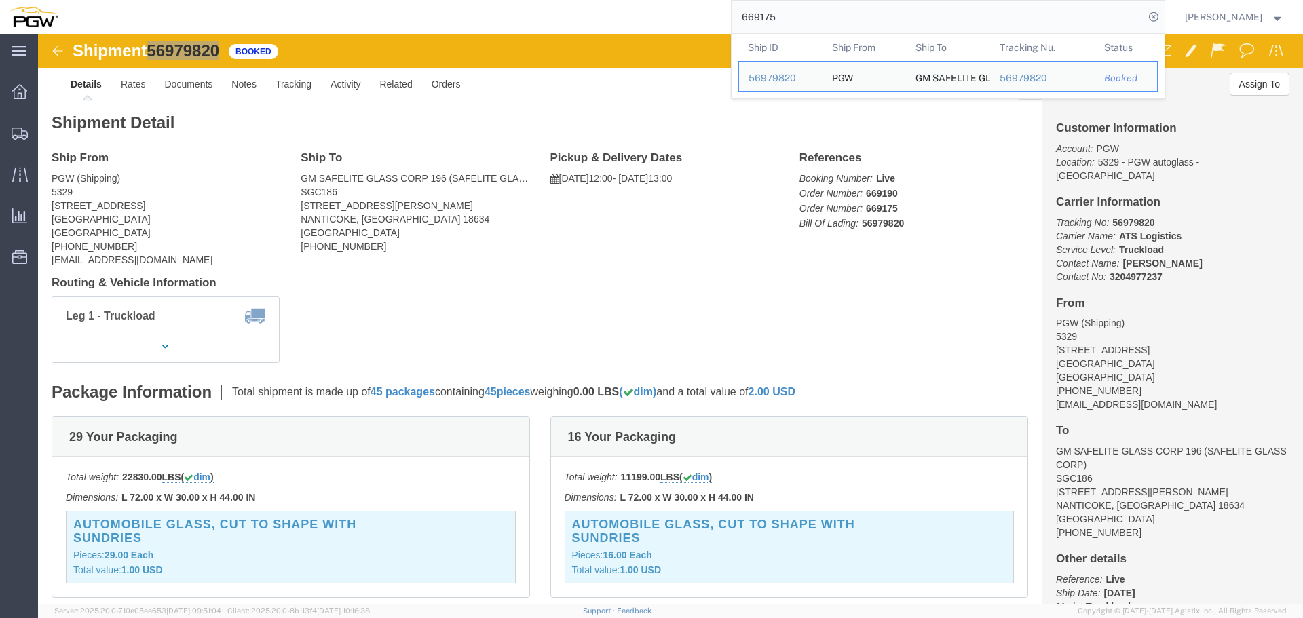
click at [826, 22] on input "669175" at bounding box center [938, 17] width 413 height 33
paste input "308"
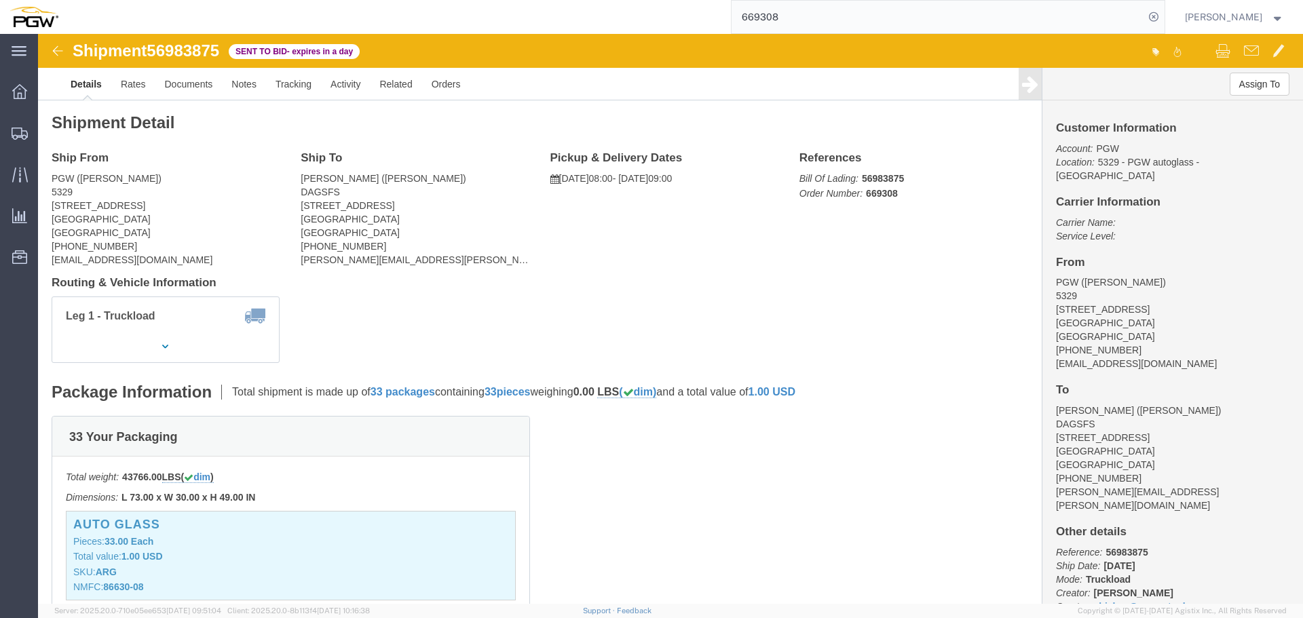
click span "56983875"
copy span "56983875"
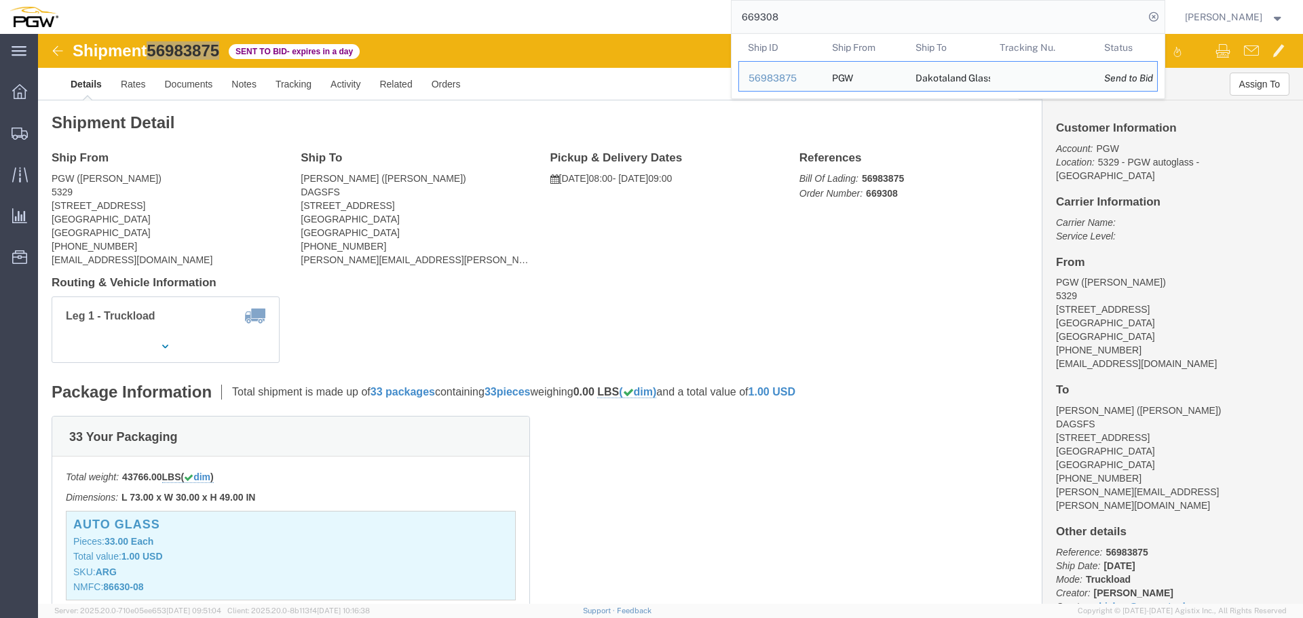
click at [876, 14] on input "669308" at bounding box center [938, 17] width 413 height 33
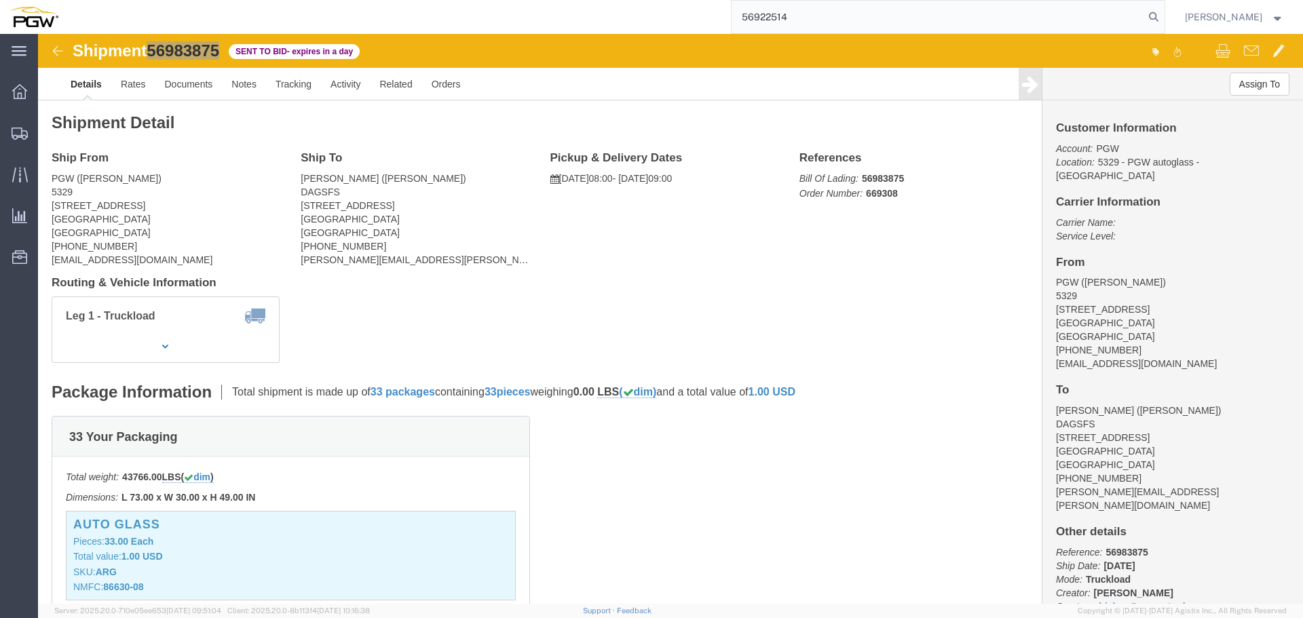
type input "56922514"
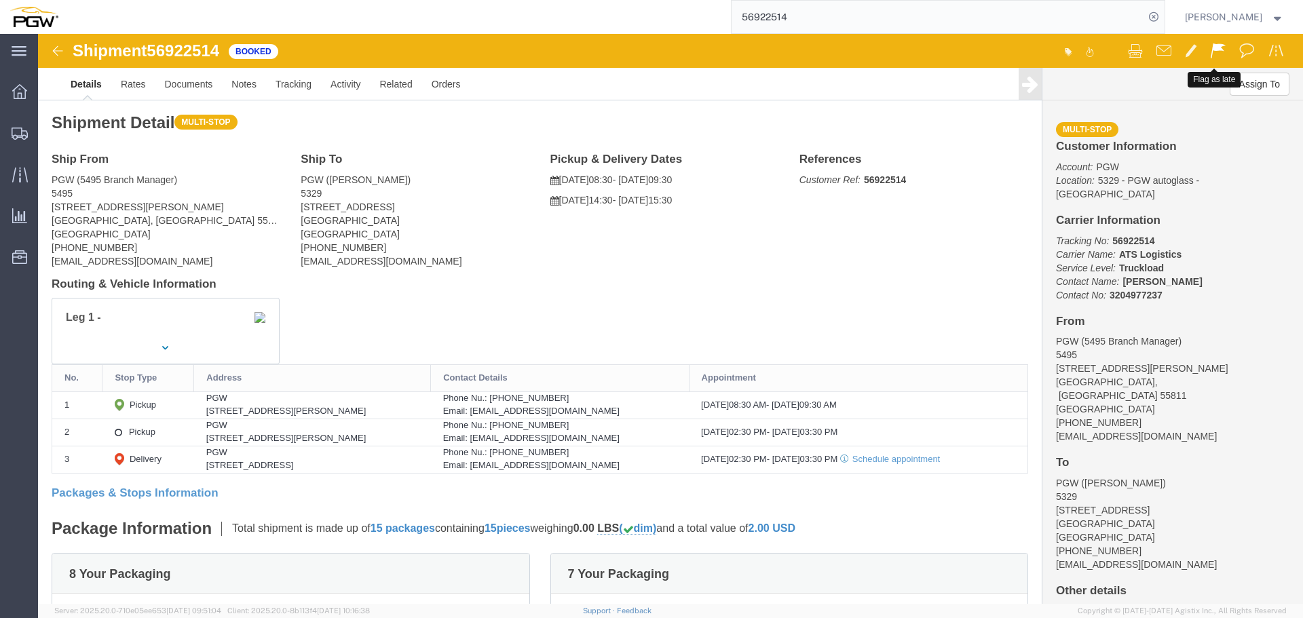
click span
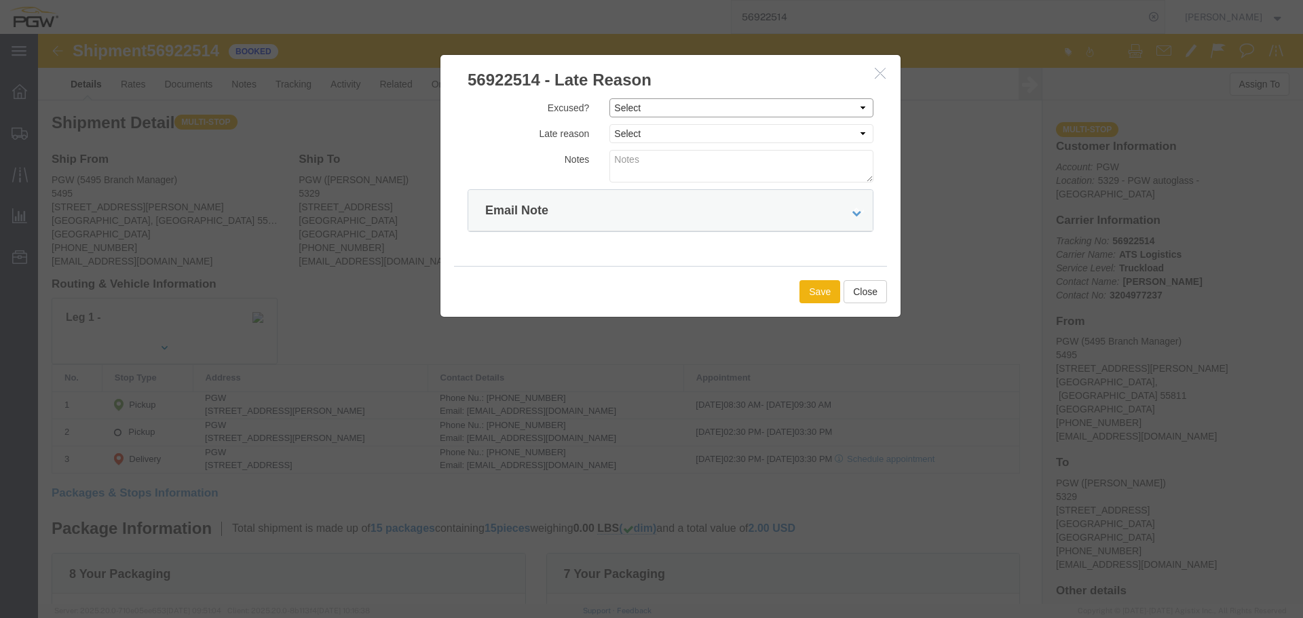
click select "Select Excused Not Excused"
select select "NOT_EXCUSED"
click select "Select Excused Not Excused"
click select "Select Bad Carrier Data Carrier Admin Error Delay Accident Driver Error Lack of…"
select select "OTHER"
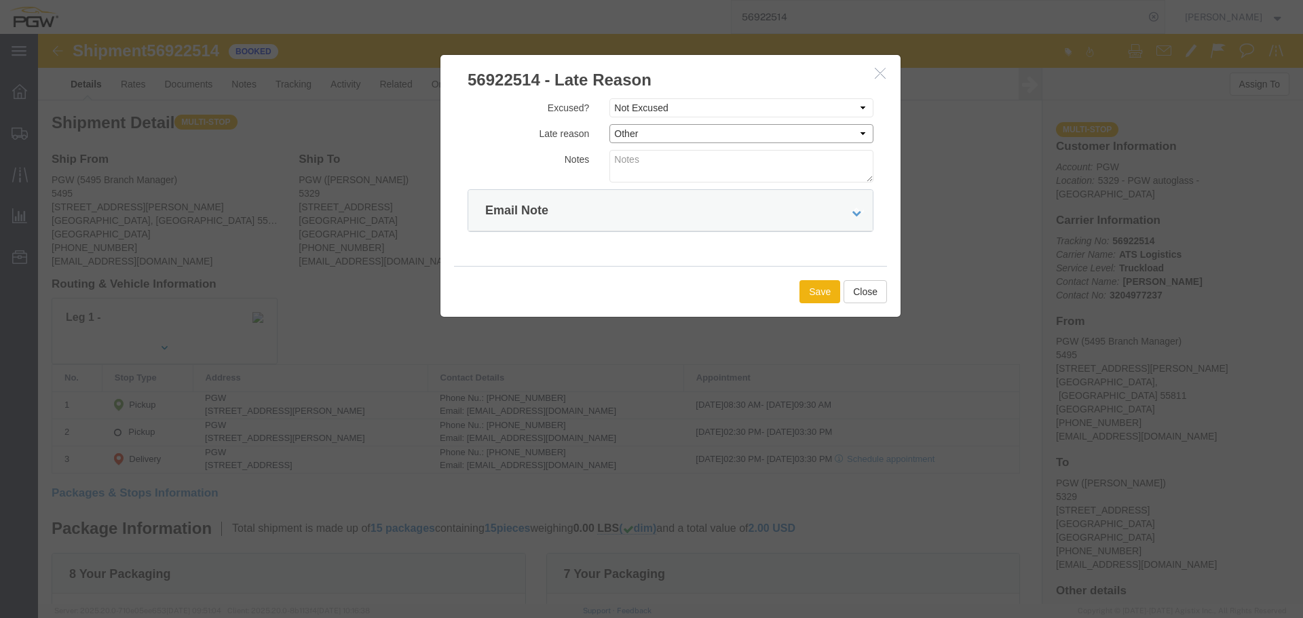
click select "Select Bad Carrier Data Carrier Admin Error Delay Accident Driver Error Lack of…"
click button "Save"
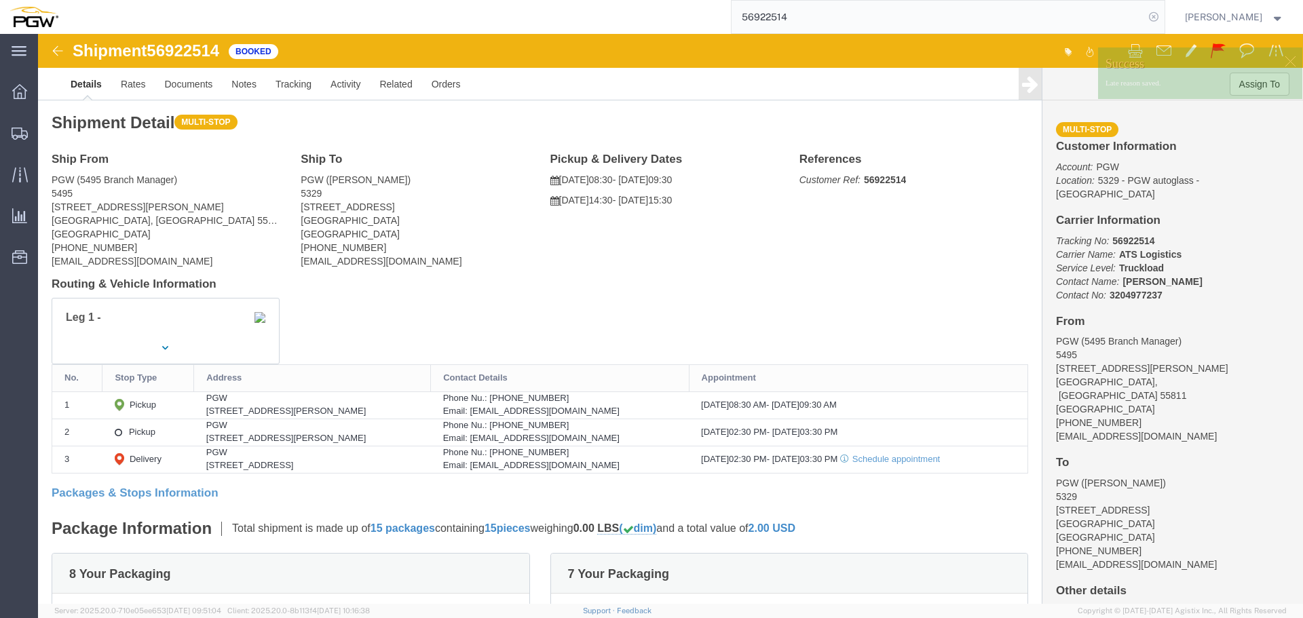
click at [1156, 18] on icon at bounding box center [1153, 16] width 19 height 19
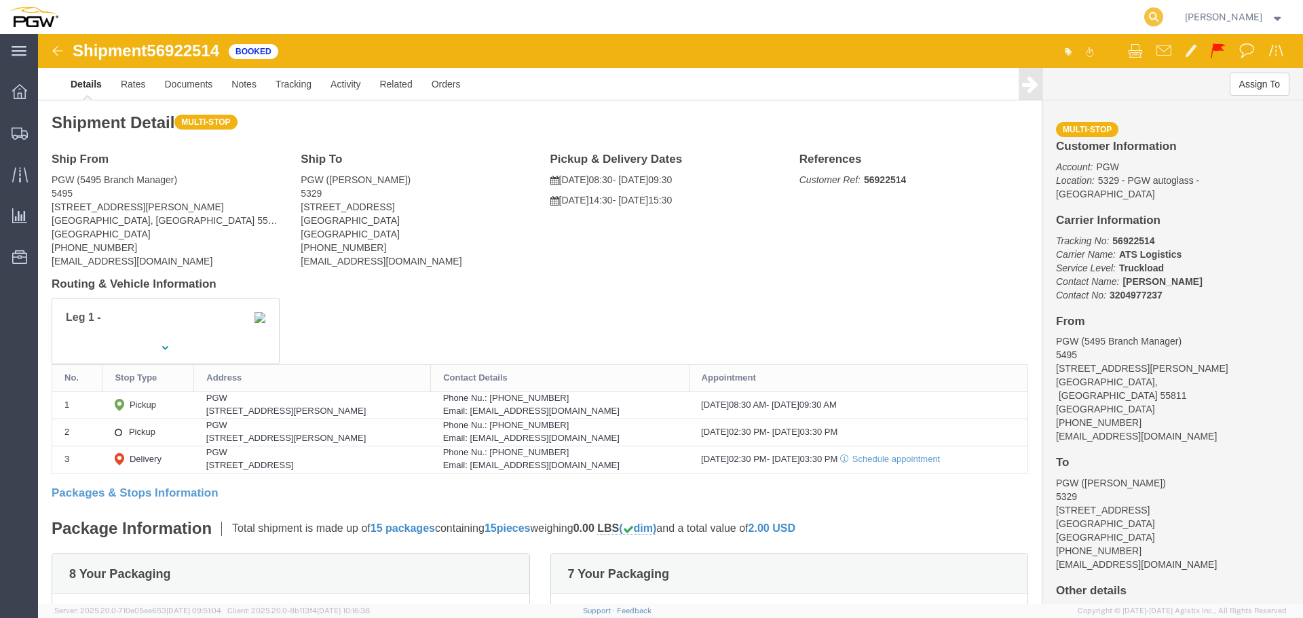
click at [1161, 16] on icon at bounding box center [1153, 16] width 19 height 19
paste input "56950386"
type input "56950386"
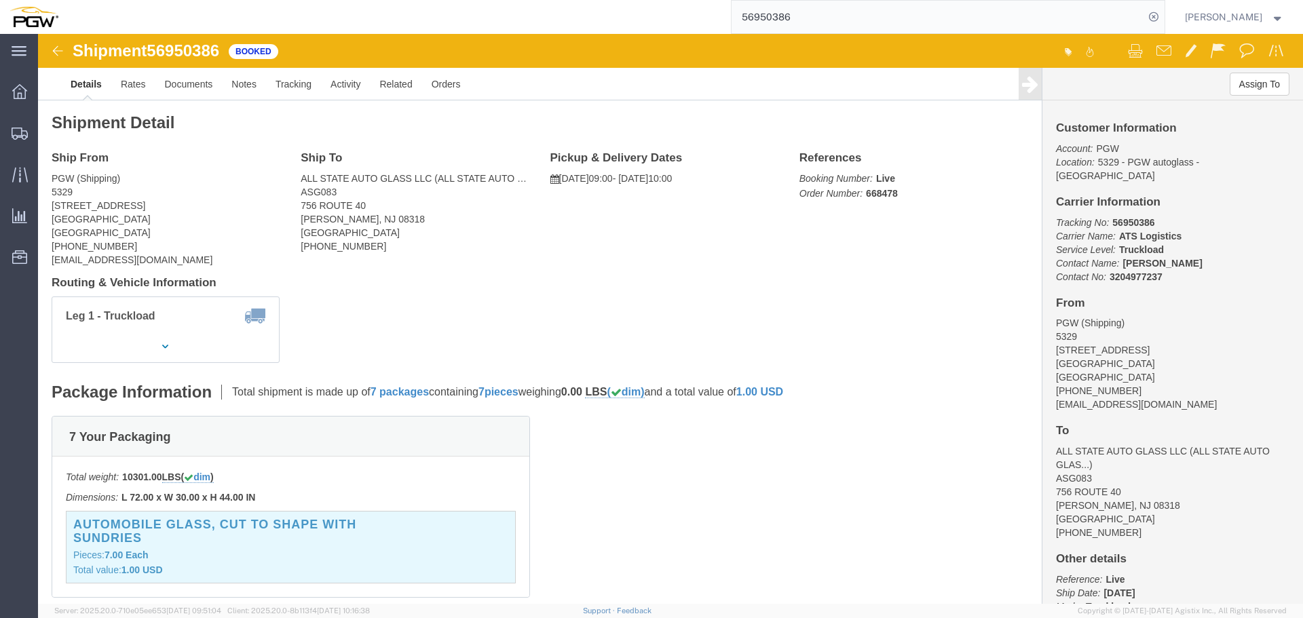
click at [1161, 16] on icon at bounding box center [1153, 16] width 19 height 19
click at [0, 0] on span "Location Appointment" at bounding box center [0, 0] width 0 height 0
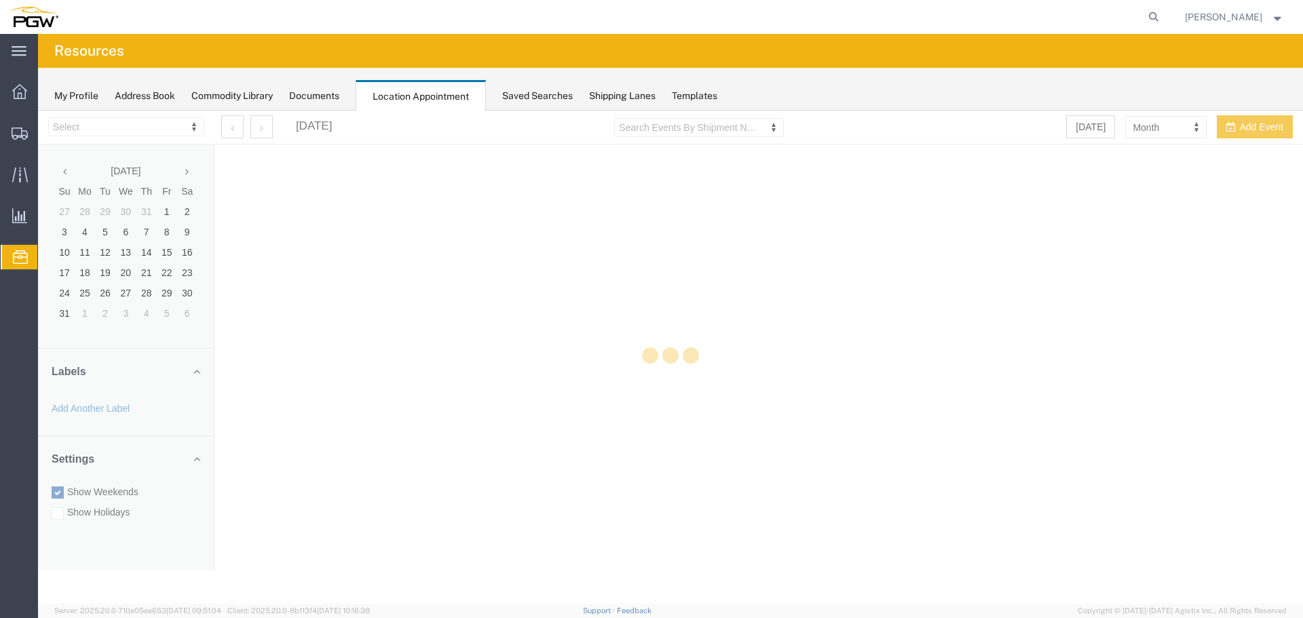
select select "28253"
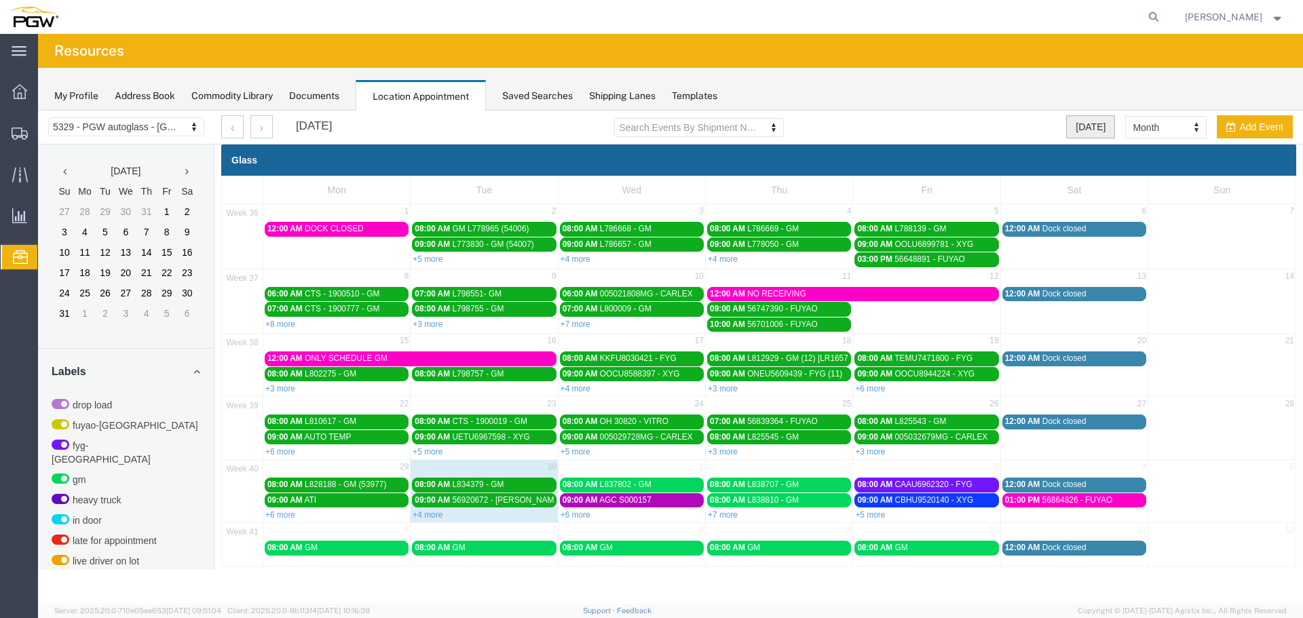
drag, startPoint x: 1099, startPoint y: 121, endPoint x: 1051, endPoint y: 117, distance: 48.4
click at [1099, 121] on button "[DATE]" at bounding box center [1090, 126] width 49 height 23
select select "agendaDay"
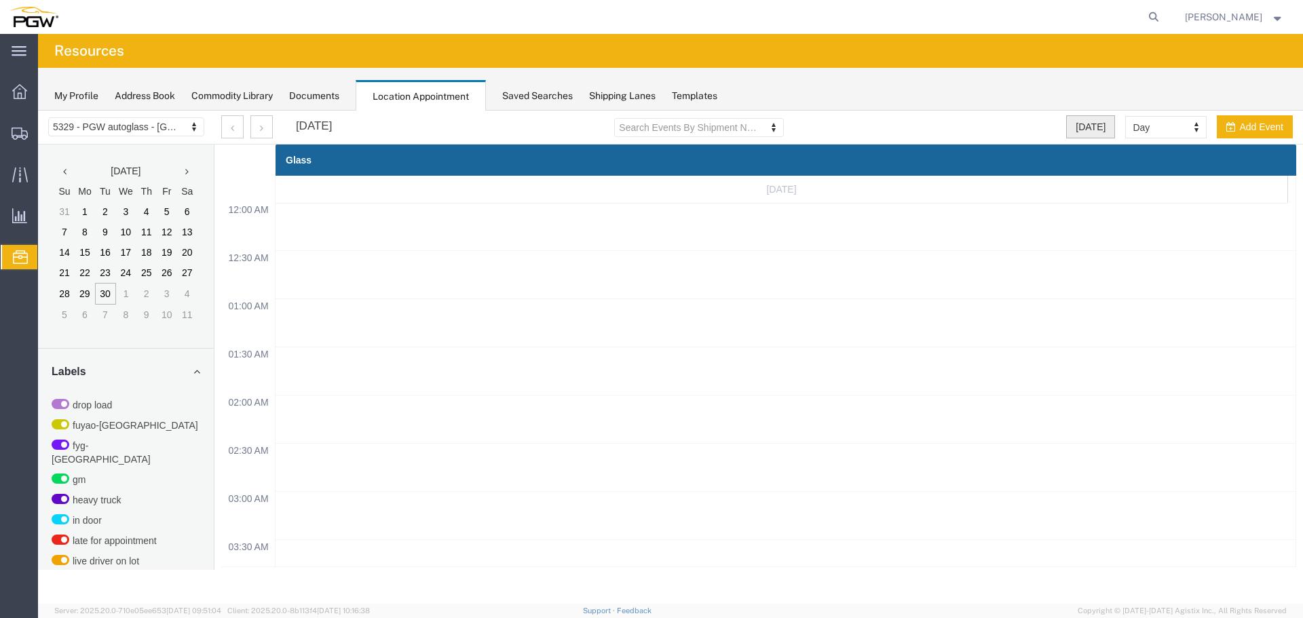
scroll to position [579, 0]
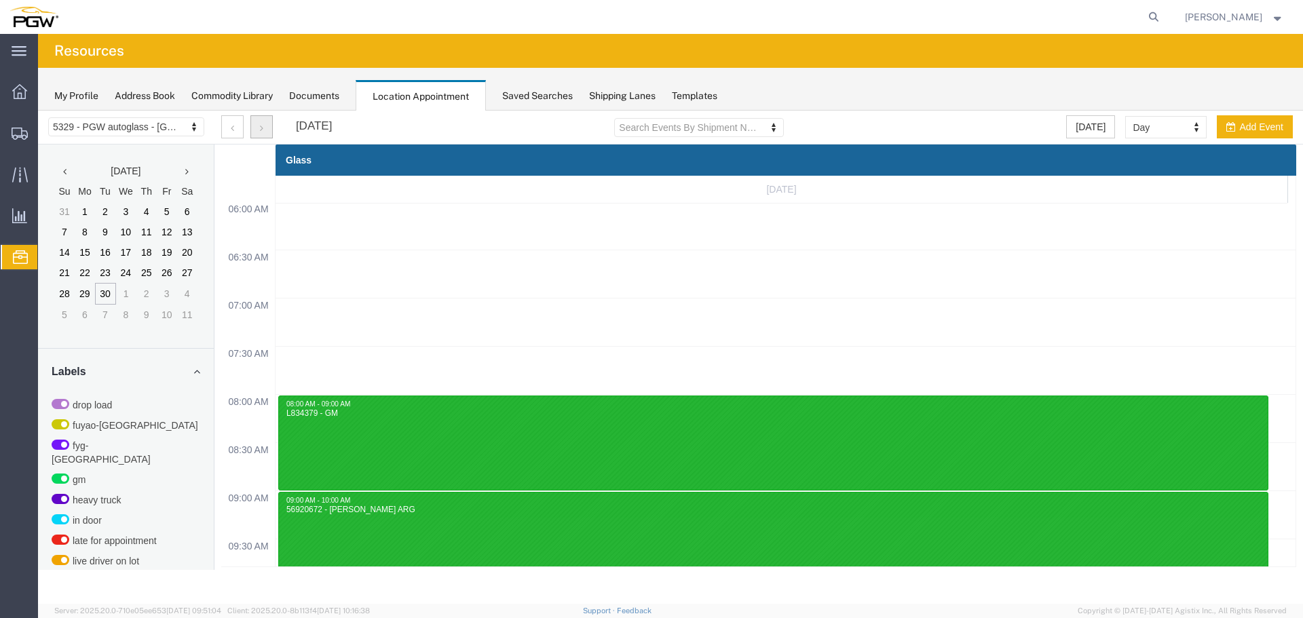
click at [263, 131] on button "button" at bounding box center [261, 126] width 22 height 23
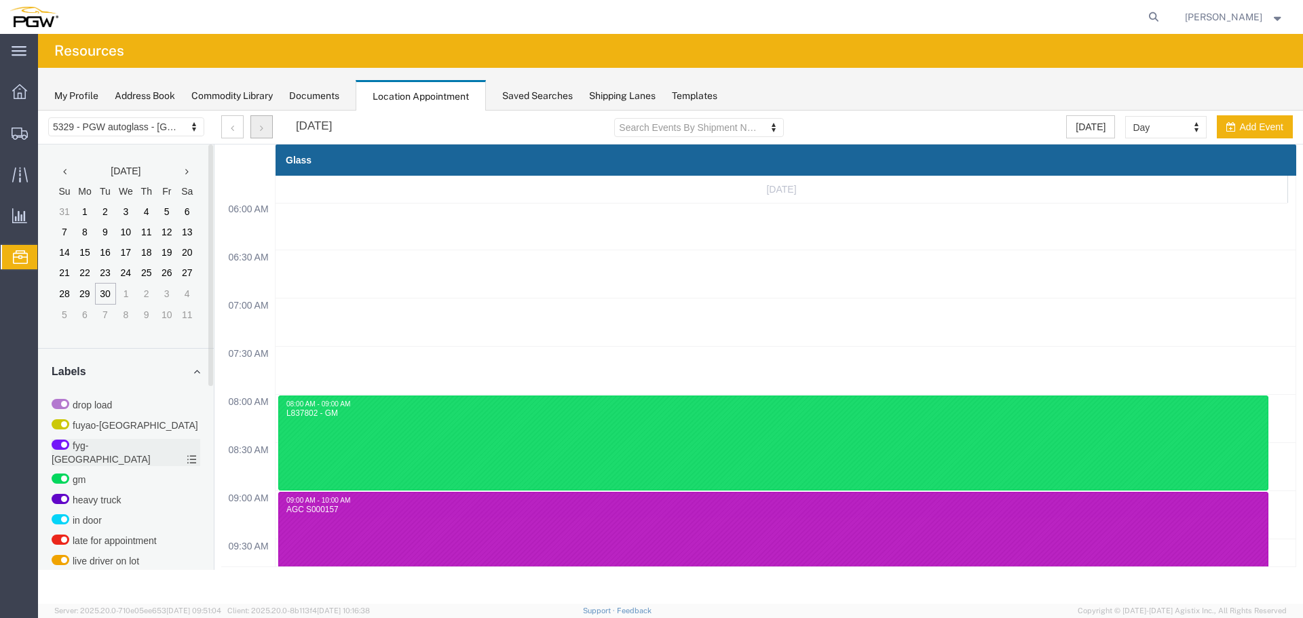
scroll to position [419, 0]
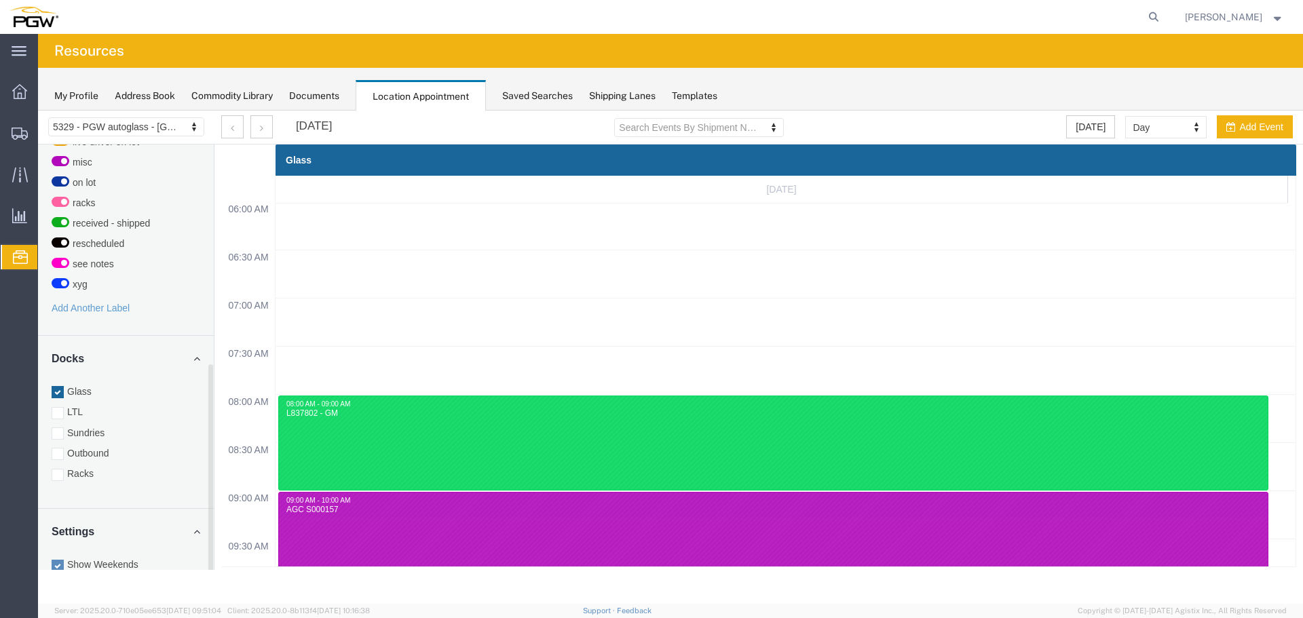
click at [103, 467] on label "Racks" at bounding box center [126, 474] width 149 height 14
click at [38, 111] on input "Racks" at bounding box center [38, 111] width 0 height 0
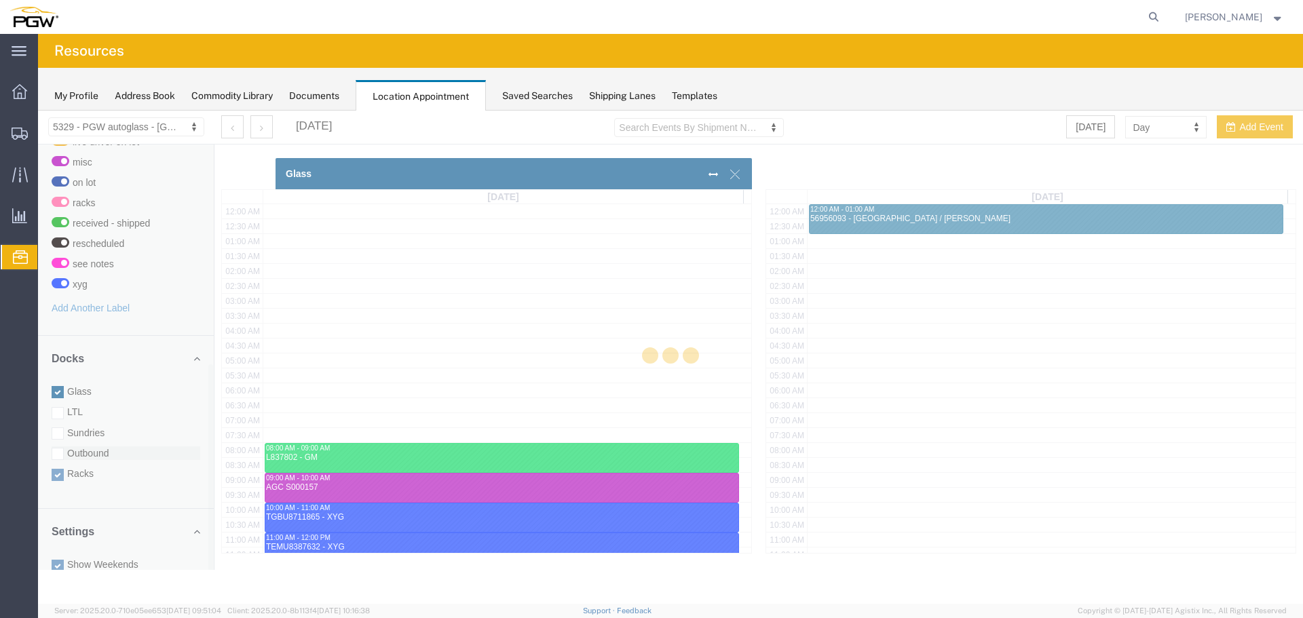
scroll to position [340, 0]
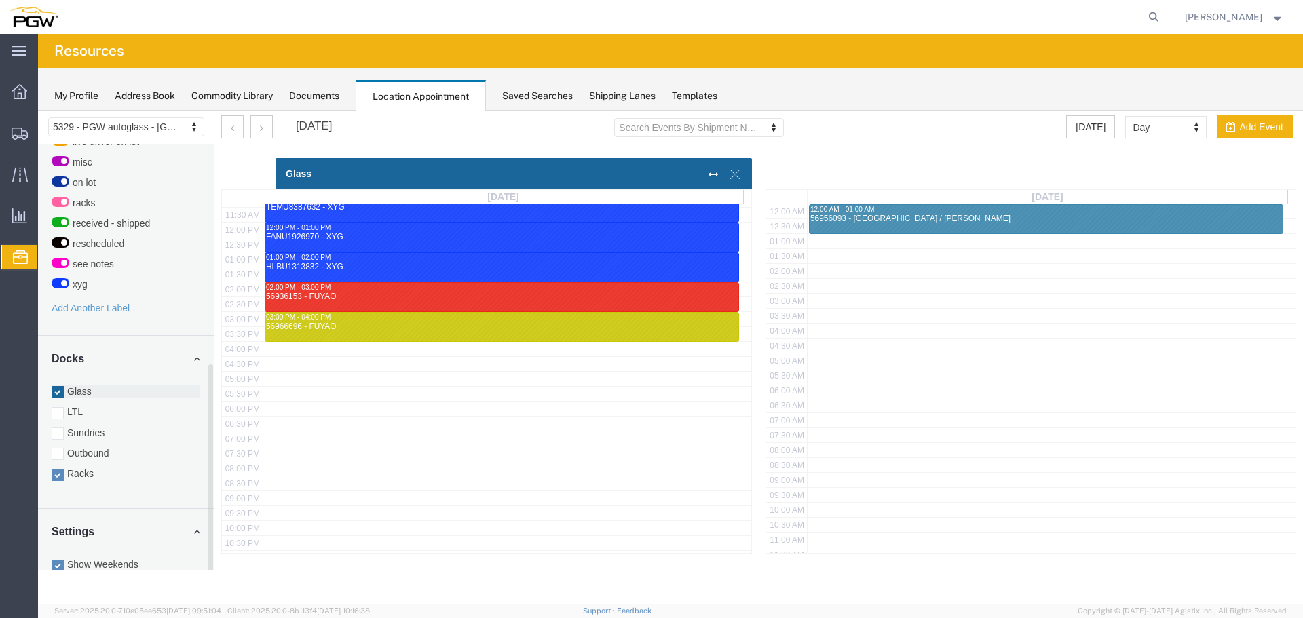
click at [83, 385] on label "Glass" at bounding box center [126, 392] width 149 height 14
click at [38, 111] on input "Glass" at bounding box center [38, 111] width 0 height 0
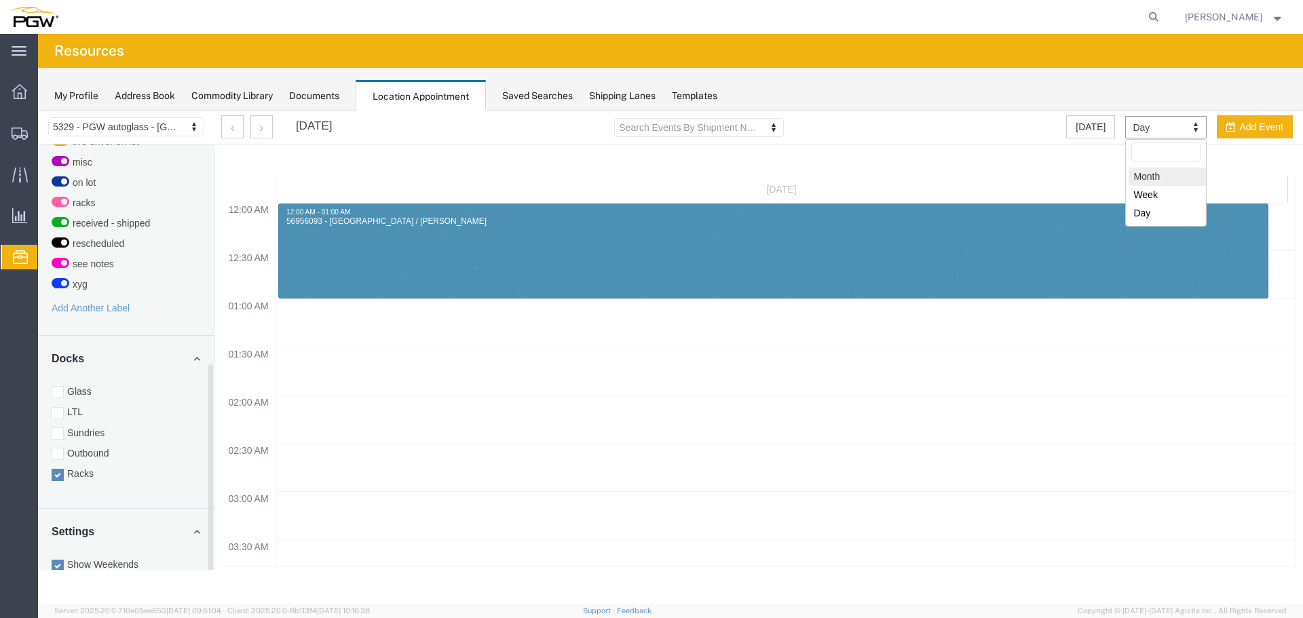
select select "month"
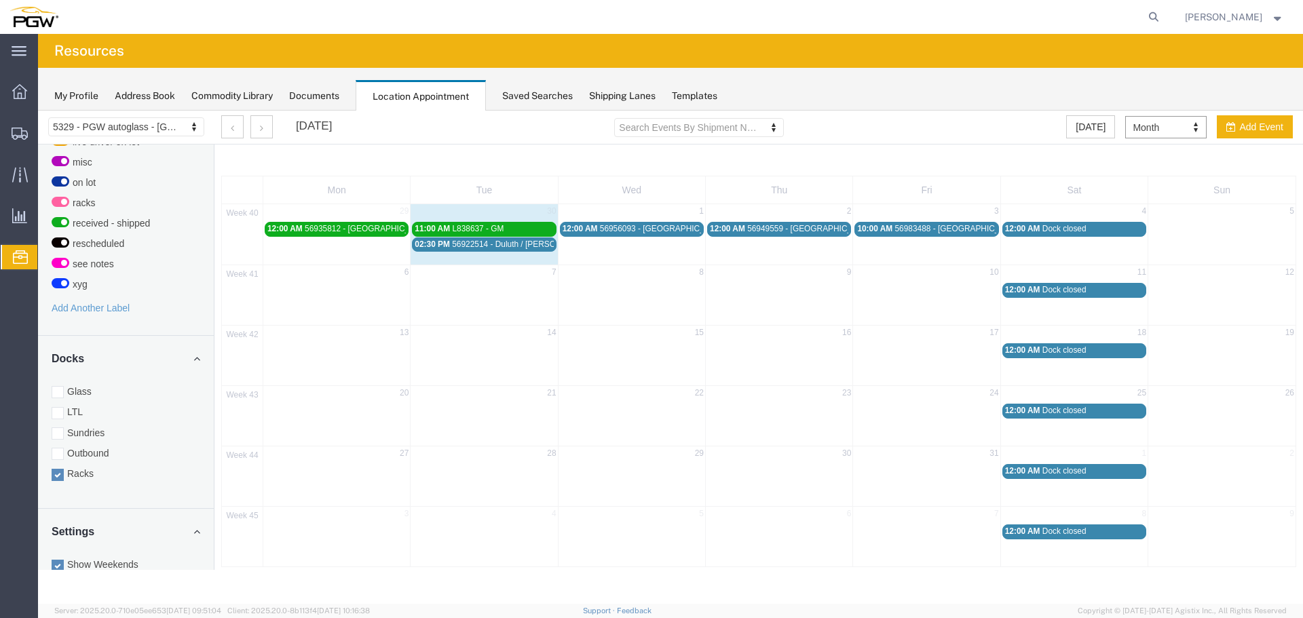
click at [504, 250] on div "02:30 PM 56922514 - [GEOGRAPHIC_DATA] / [PERSON_NAME]" at bounding box center [484, 245] width 138 height 10
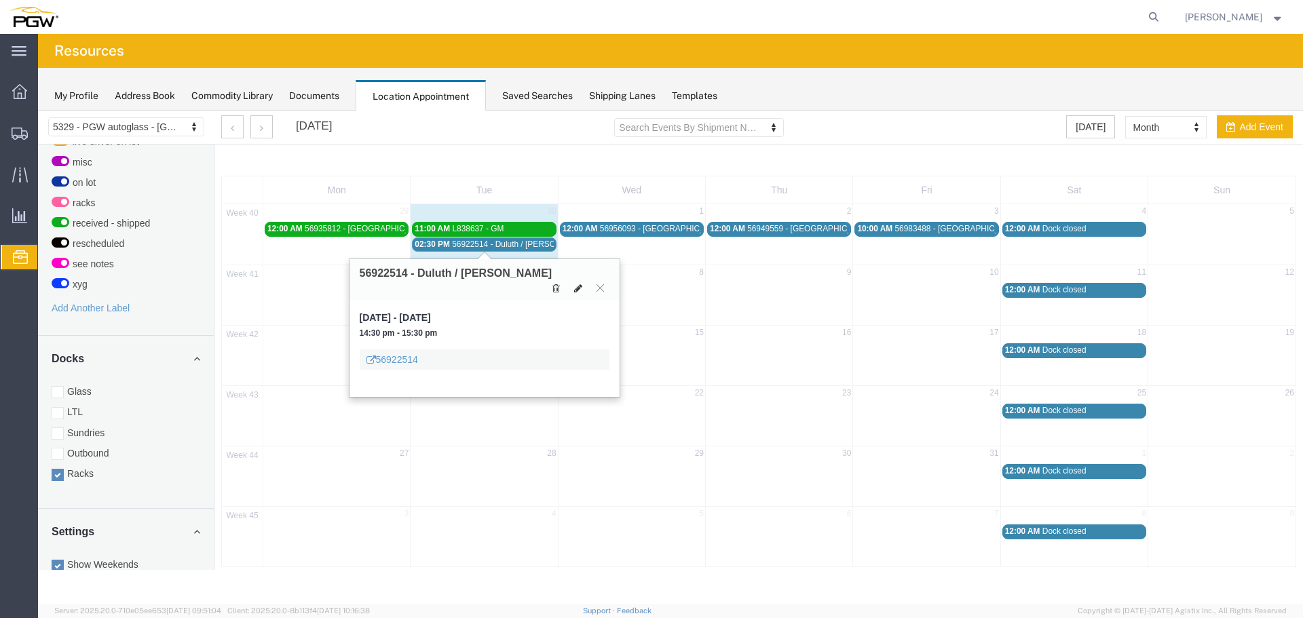
click at [584, 281] on button at bounding box center [578, 288] width 19 height 14
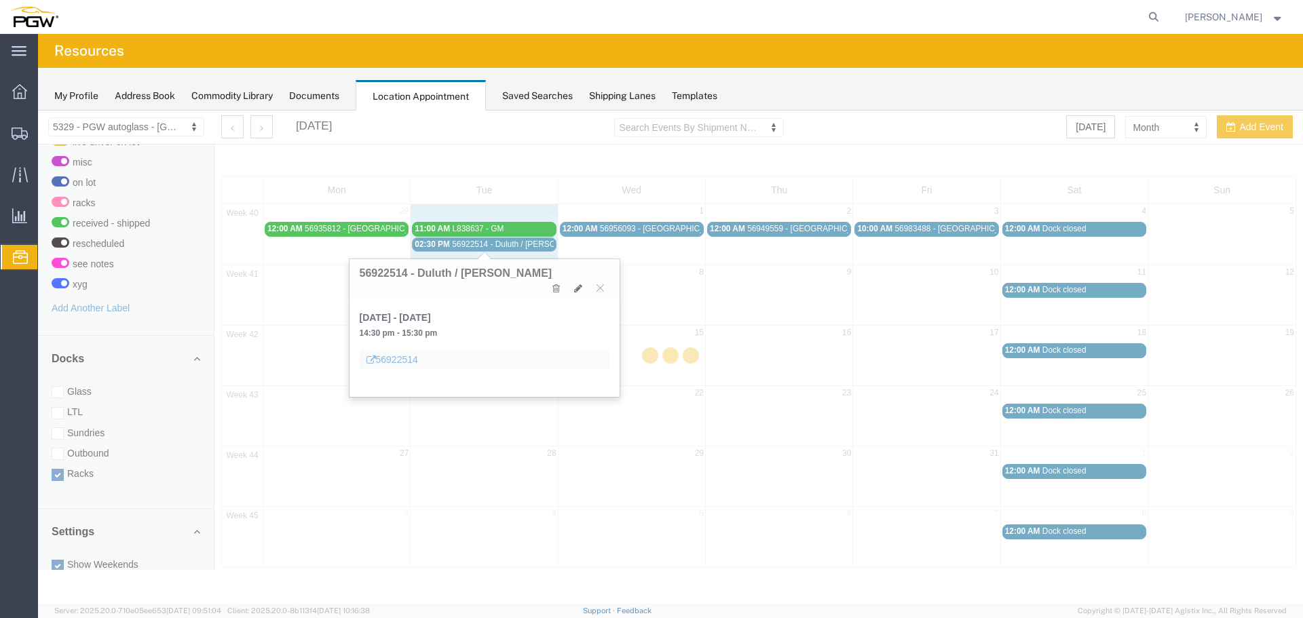
select select "3"
select select
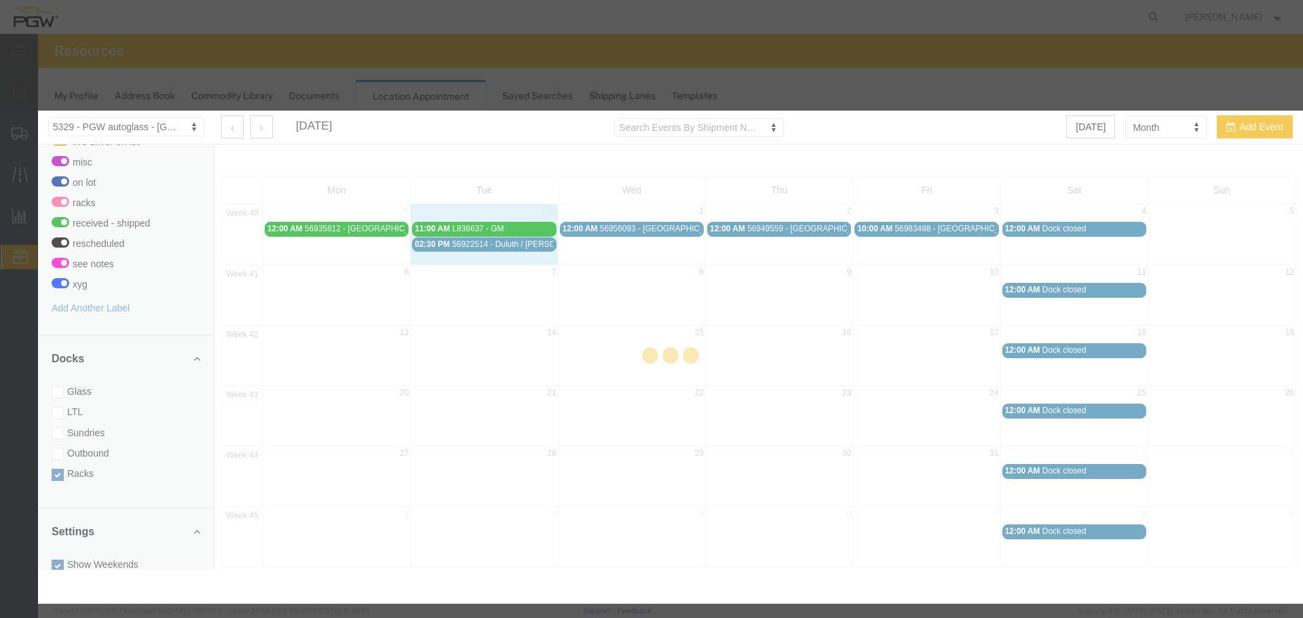
select select
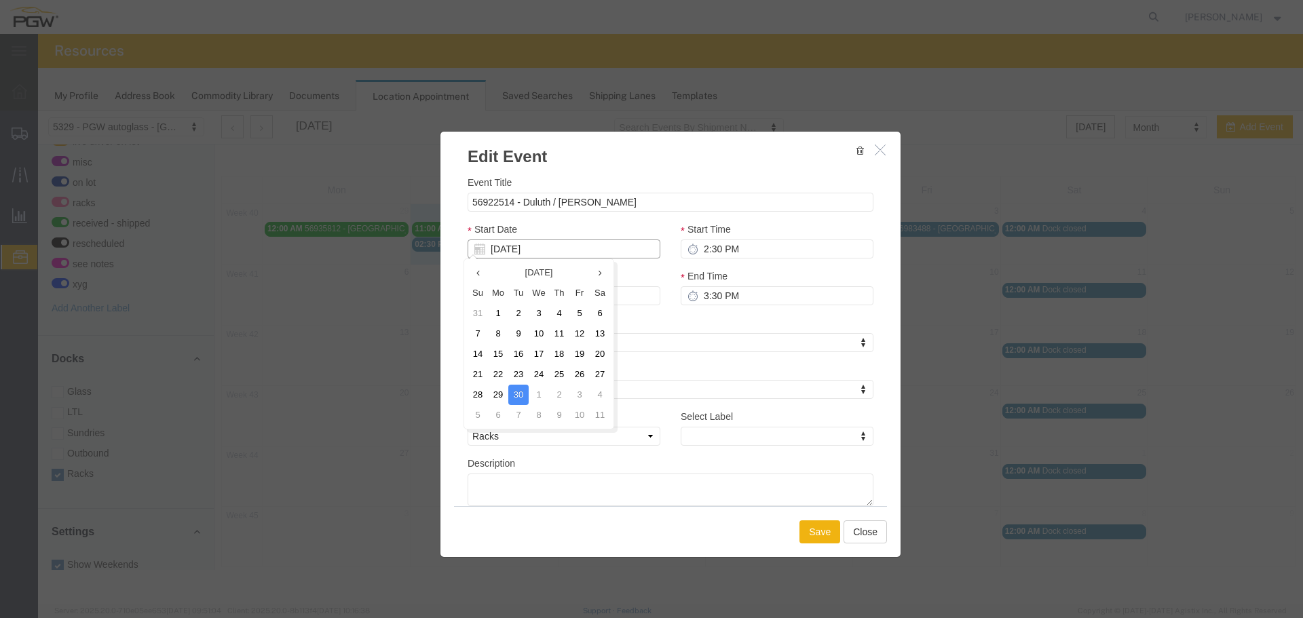
click at [587, 250] on input "[DATE]" at bounding box center [564, 249] width 193 height 19
click at [537, 394] on td "1" at bounding box center [539, 395] width 20 height 20
type input "[DATE]"
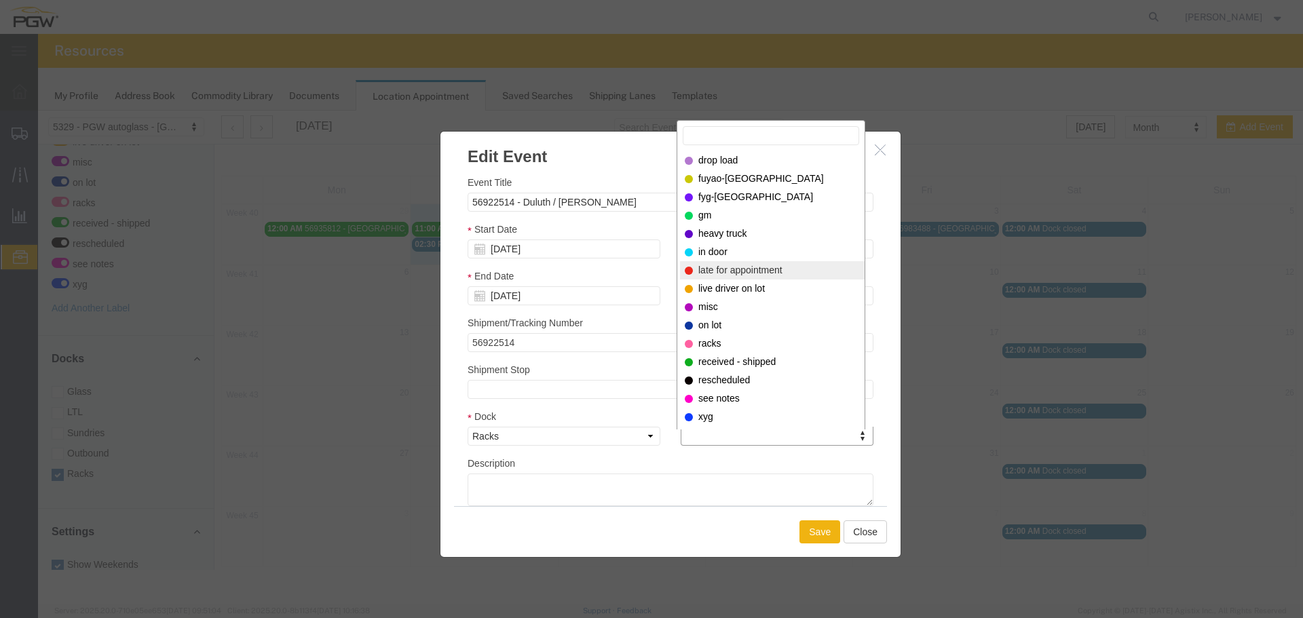
select select "260"
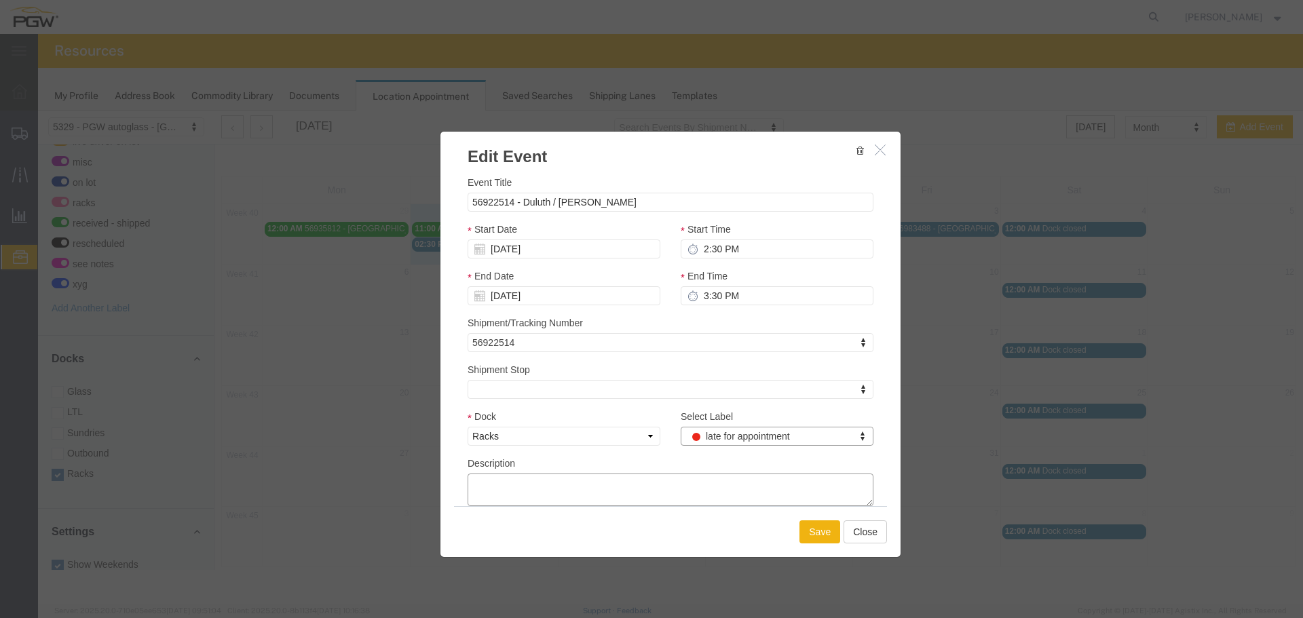
click at [679, 491] on textarea "Description" at bounding box center [671, 490] width 406 height 33
type textarea "DID NOT SHOW FOR APPOINTMENT ON [DATE]2:30PM"
click at [808, 533] on button "Save" at bounding box center [819, 532] width 41 height 23
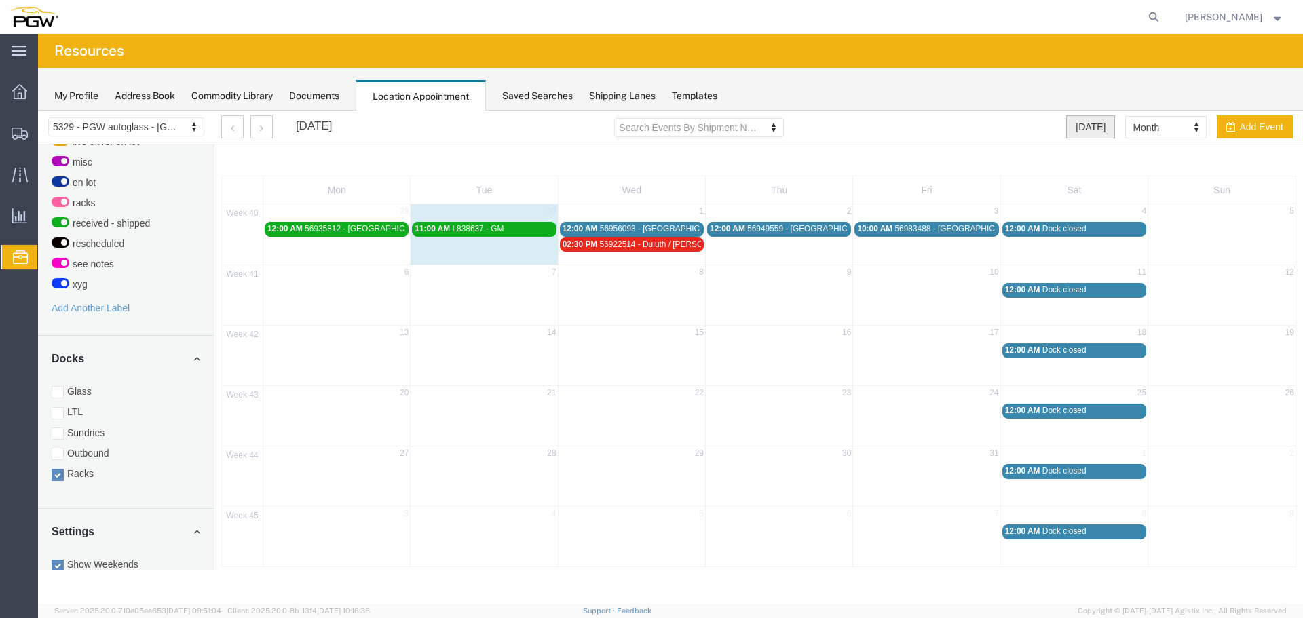
click at [1080, 127] on button "[DATE]" at bounding box center [1090, 126] width 49 height 23
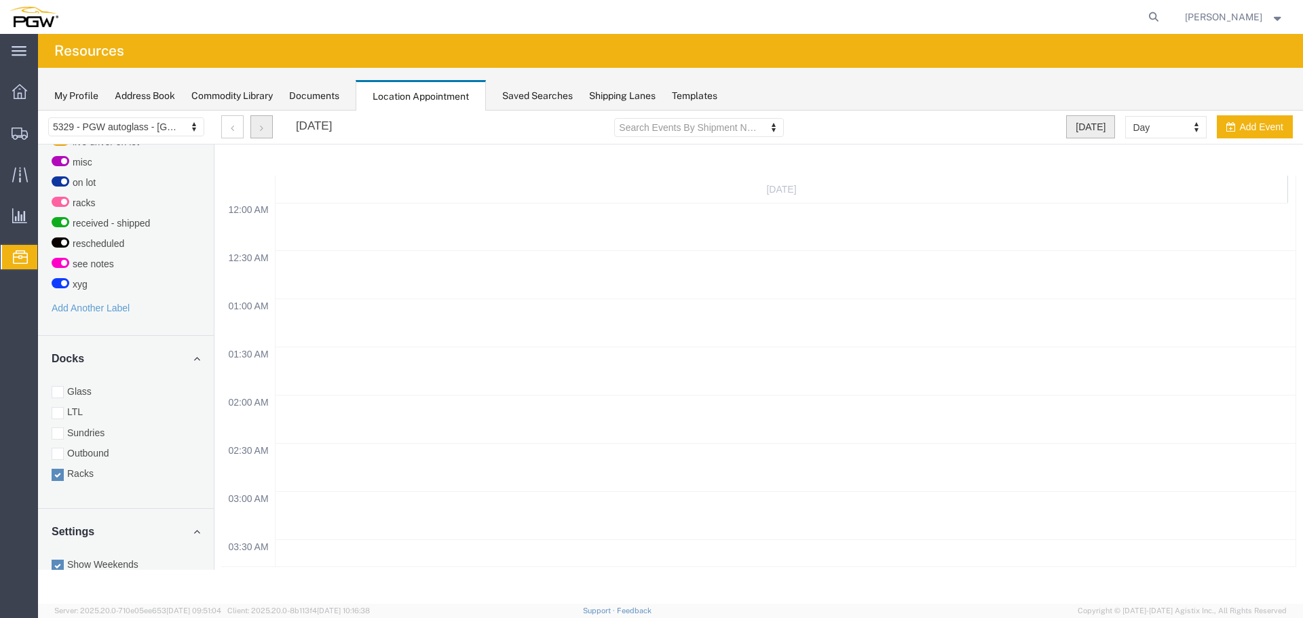
scroll to position [579, 0]
click at [265, 132] on button "button" at bounding box center [261, 126] width 22 height 23
click at [90, 385] on label "Glass" at bounding box center [126, 392] width 149 height 14
click at [38, 111] on input "Glass" at bounding box center [38, 111] width 0 height 0
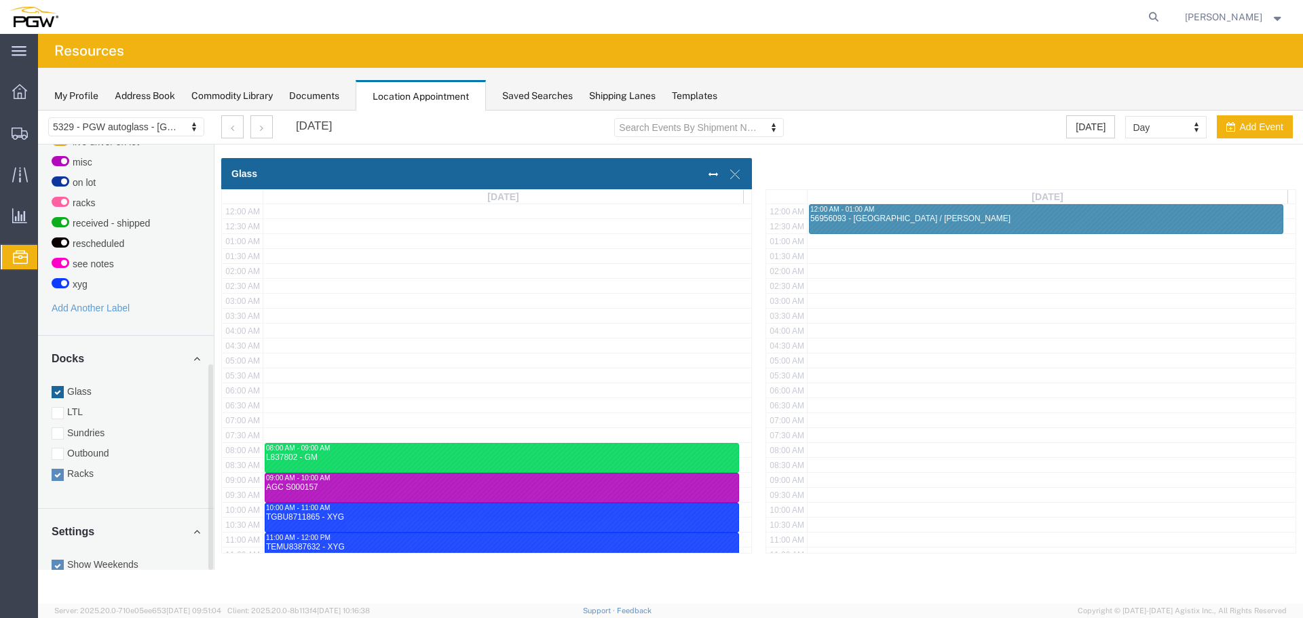
scroll to position [340, 0]
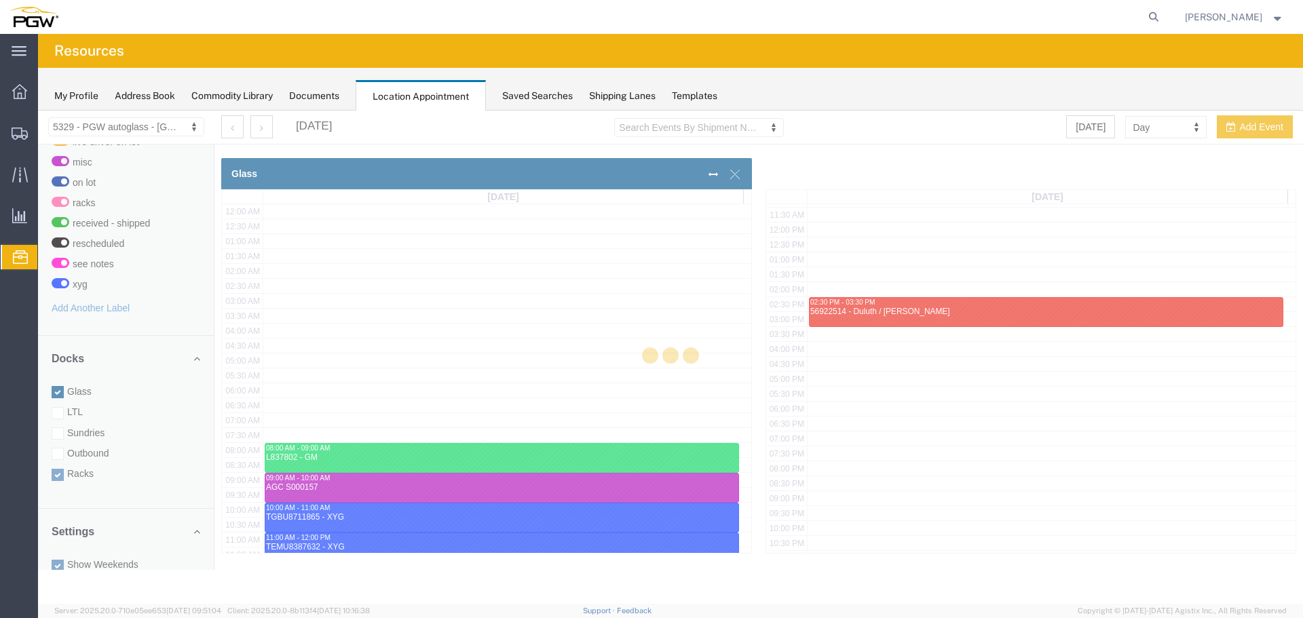
click at [82, 467] on div at bounding box center [670, 357] width 1265 height 493
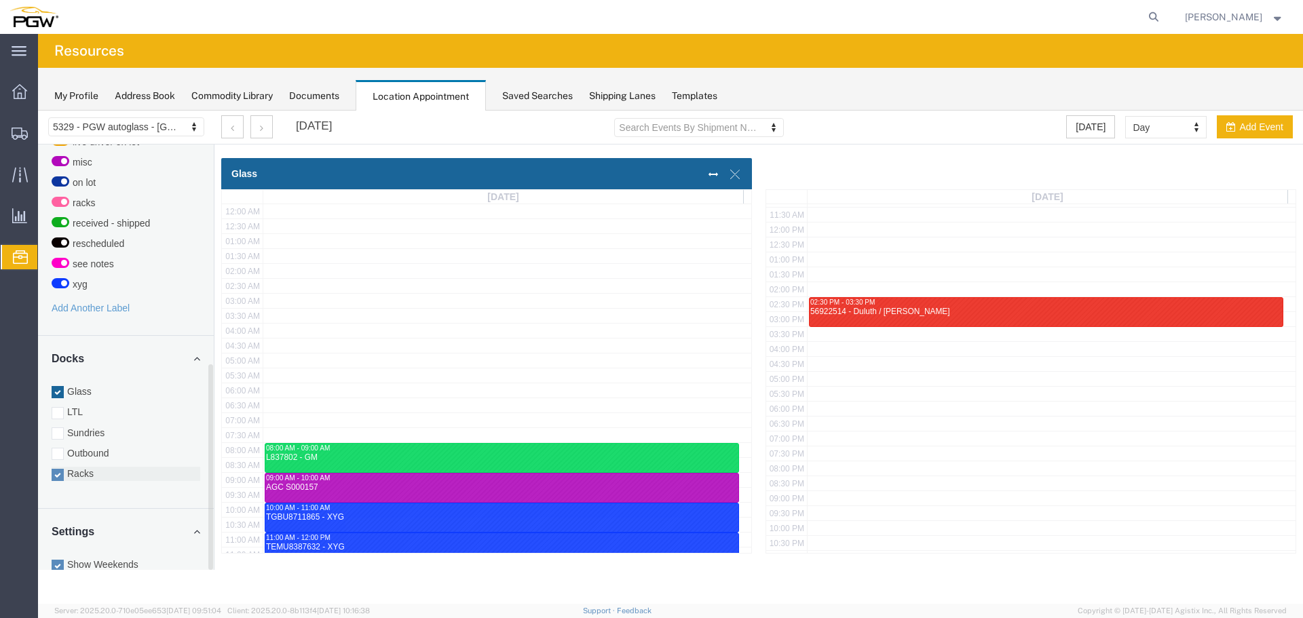
click at [82, 467] on label "Racks" at bounding box center [126, 474] width 149 height 14
click at [38, 111] on input "Racks" at bounding box center [38, 111] width 0 height 0
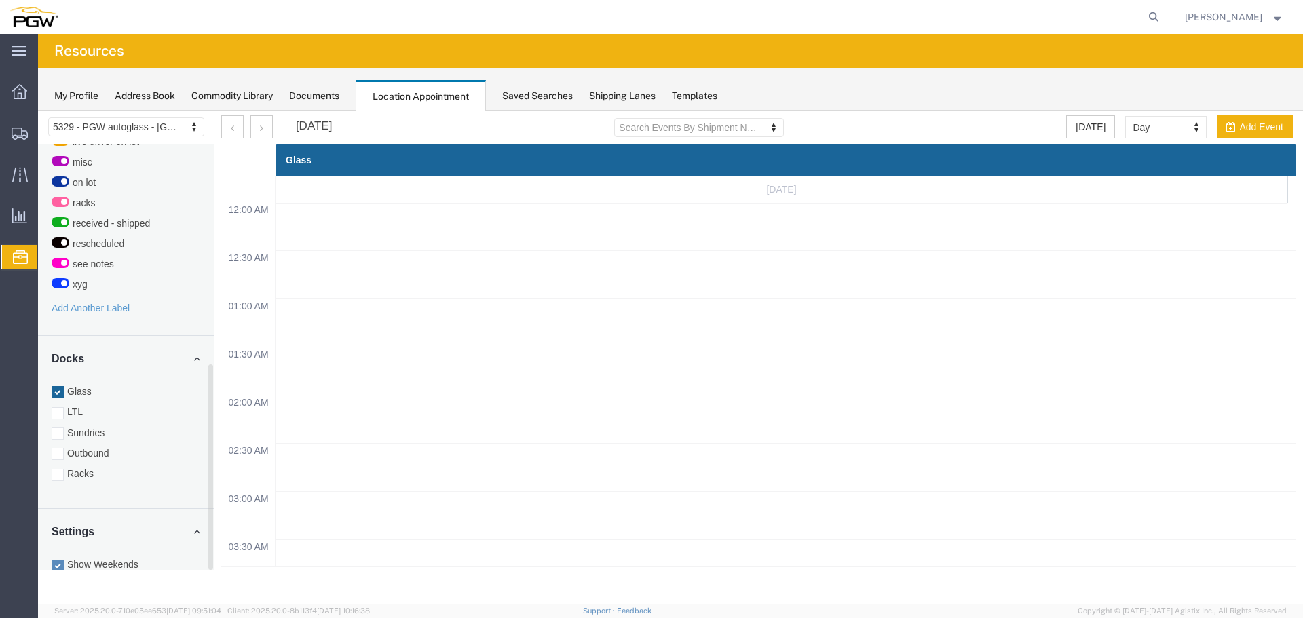
click at [1121, 130] on div "[DATE] Day Month Week Day Add Event" at bounding box center [1179, 126] width 227 height 23
select select "month"
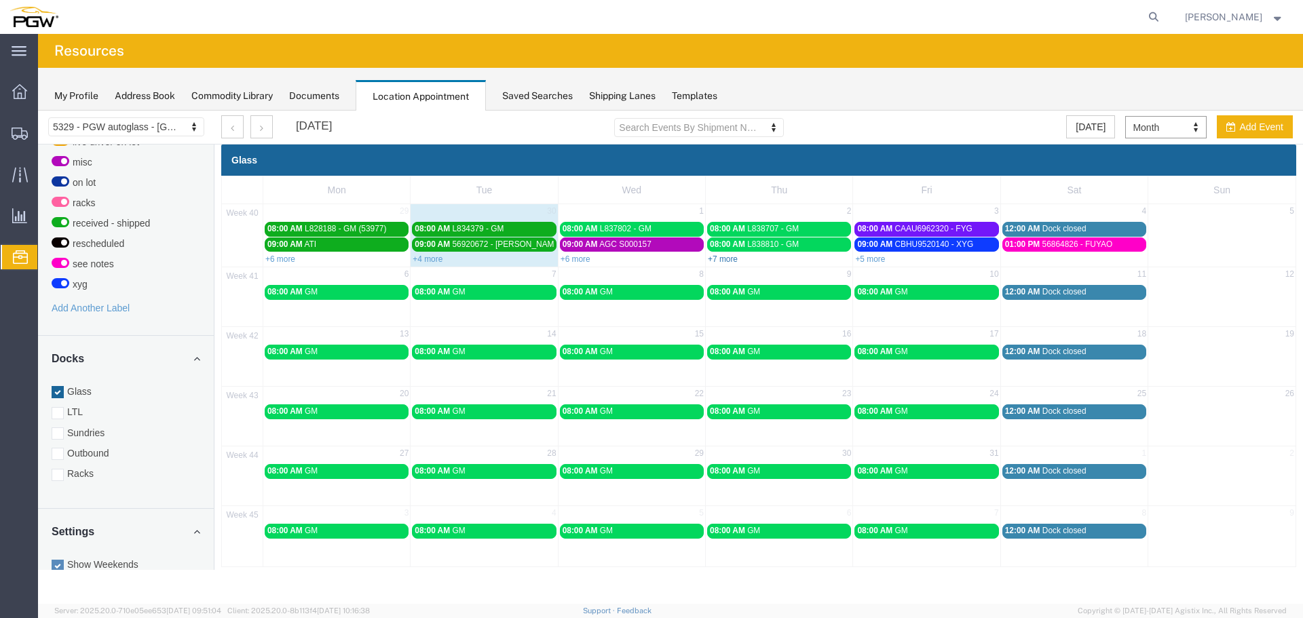
click at [721, 255] on link "+7 more" at bounding box center [723, 260] width 30 height 10
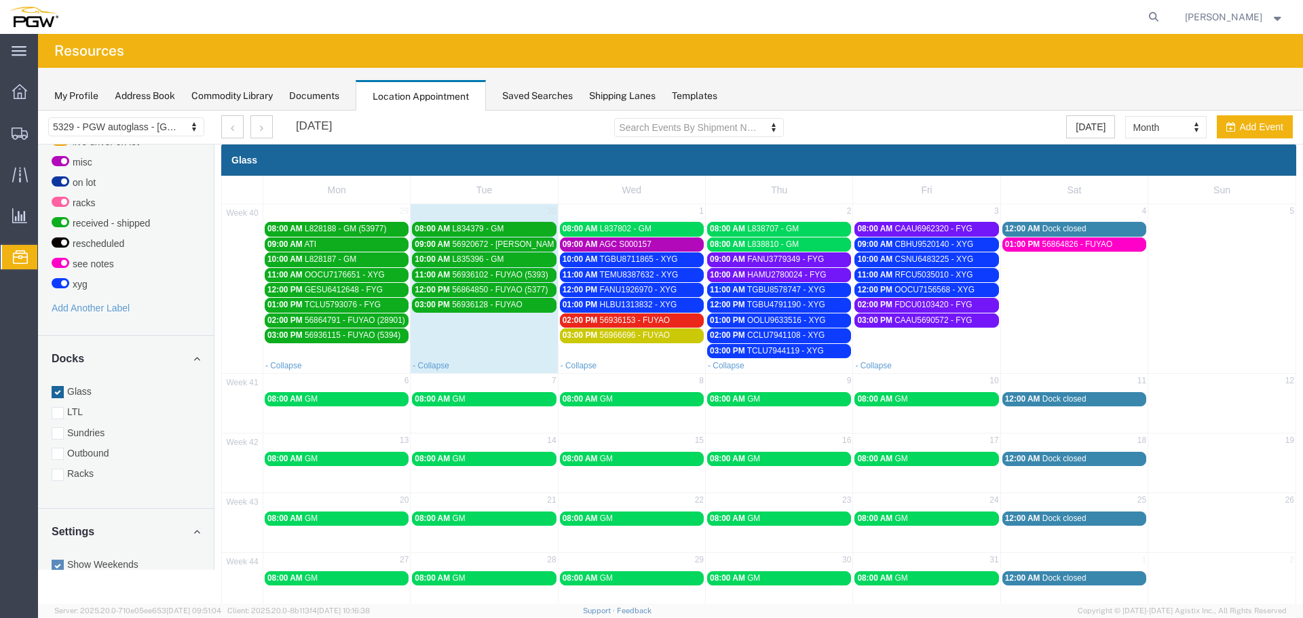
click at [640, 319] on span "56936153 - FUYAO" at bounding box center [635, 321] width 71 height 10
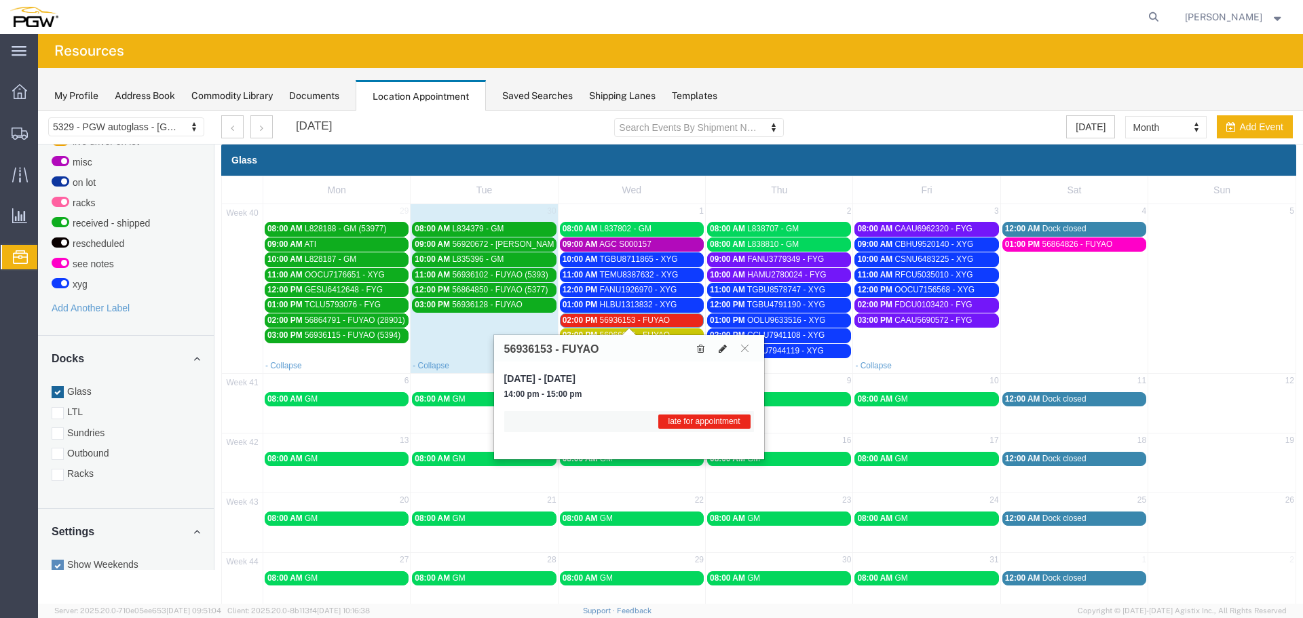
click at [725, 349] on icon at bounding box center [723, 349] width 8 height 10
select select "1"
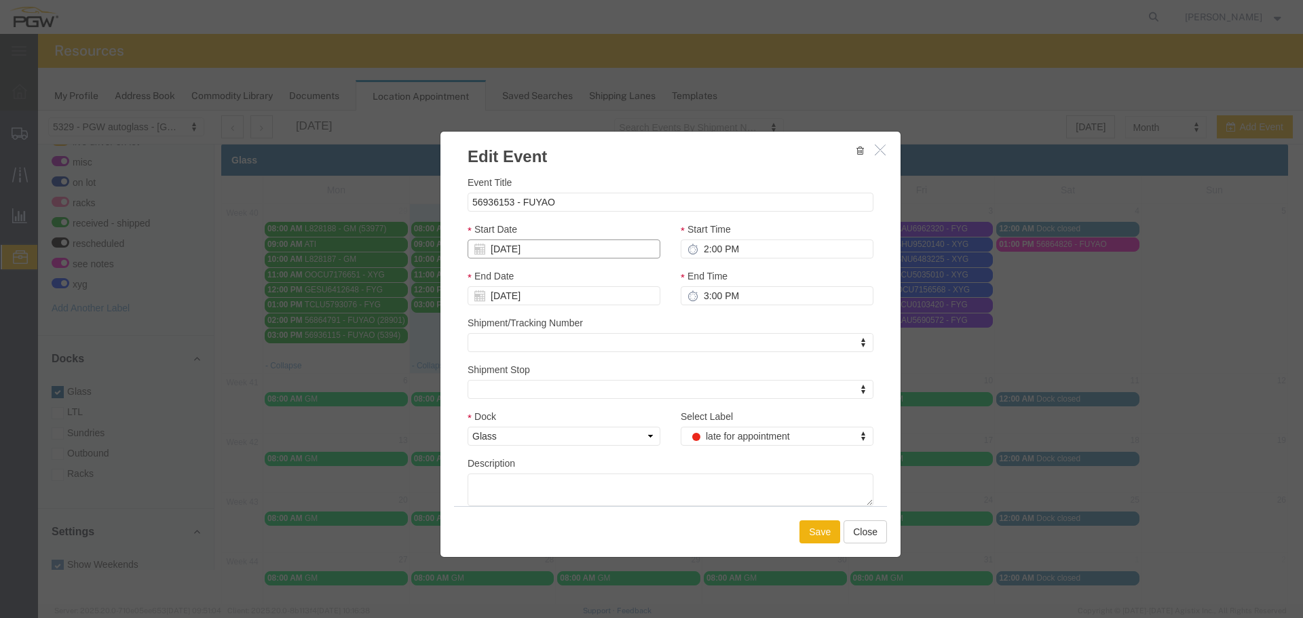
click at [597, 248] on input "[DATE]" at bounding box center [564, 249] width 193 height 19
click at [620, 236] on div "Start Date [DATE]" at bounding box center [564, 240] width 193 height 37
drag, startPoint x: 723, startPoint y: 438, endPoint x: 721, endPoint y: 430, distance: 9.1
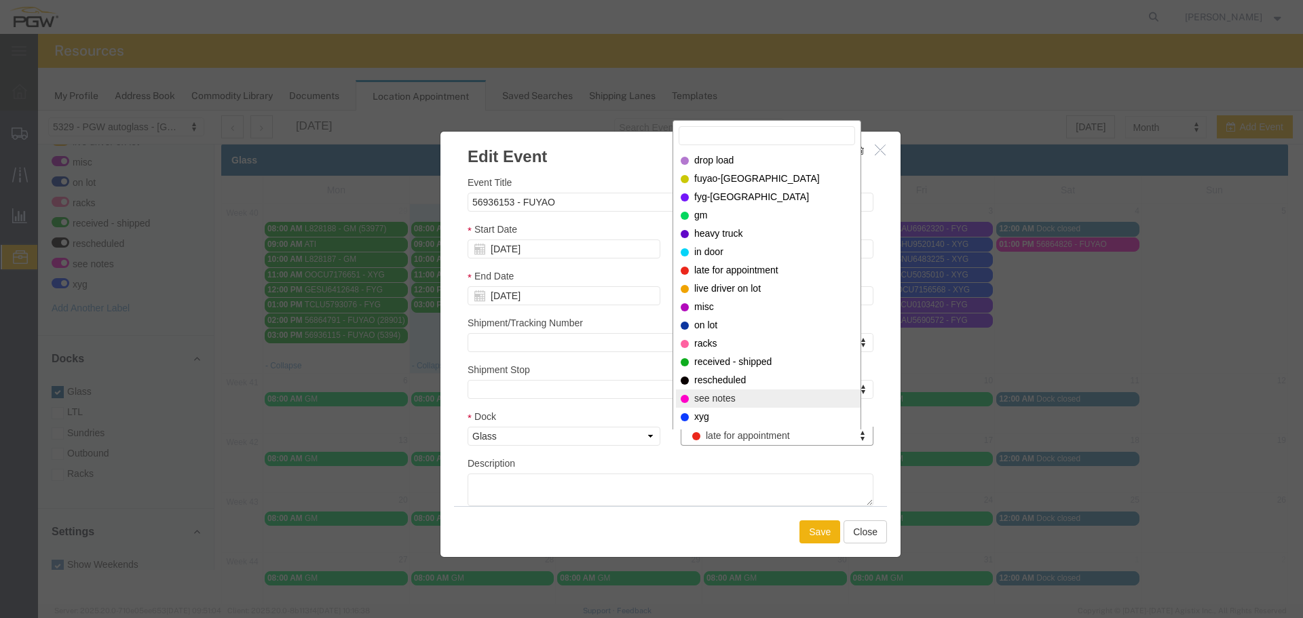
select select "320"
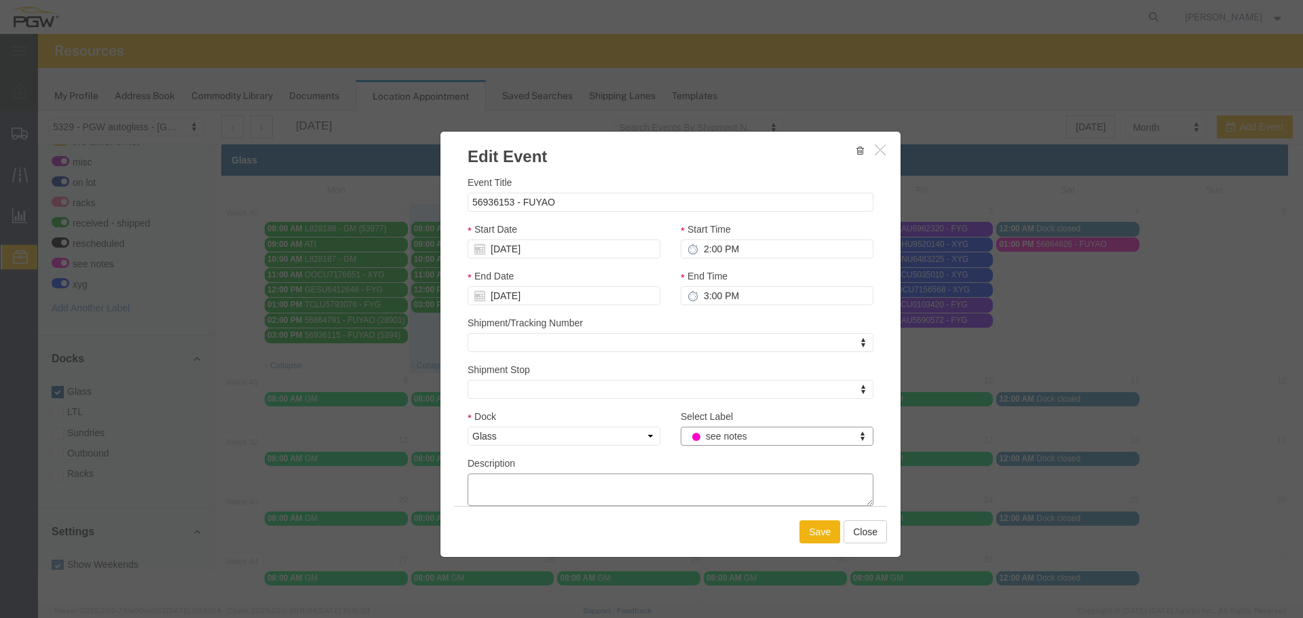
click at [652, 478] on textarea "Description" at bounding box center [671, 490] width 406 height 33
type textarea "SHIPMENT DELAYED BY SHIPPER"
click at [814, 533] on button "Save" at bounding box center [819, 532] width 41 height 23
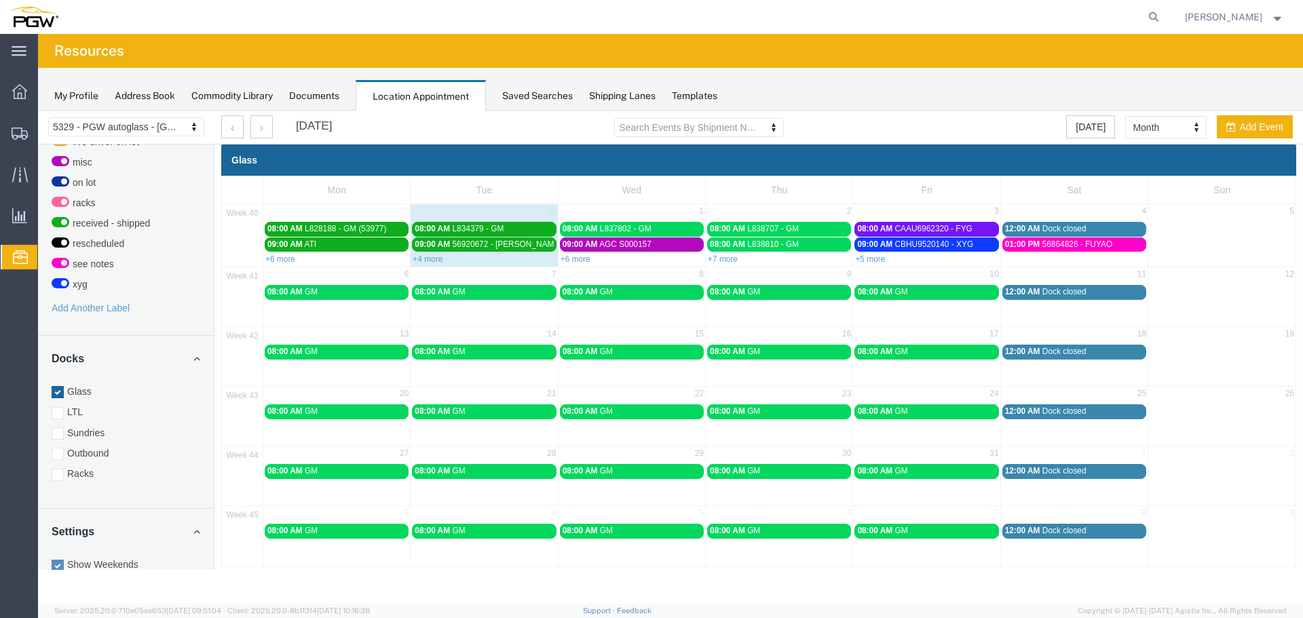
click at [1050, 245] on span "56864826 - FUYAO" at bounding box center [1077, 245] width 71 height 10
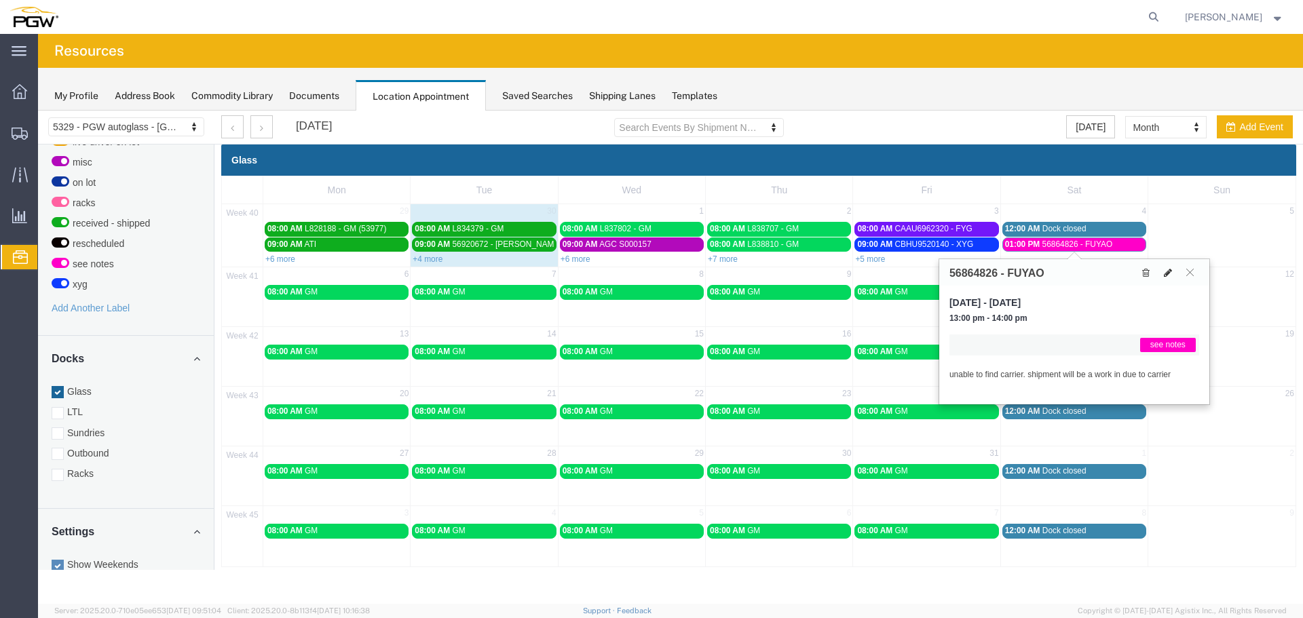
click at [1169, 275] on icon at bounding box center [1168, 273] width 8 height 10
select select "1"
select select "320"
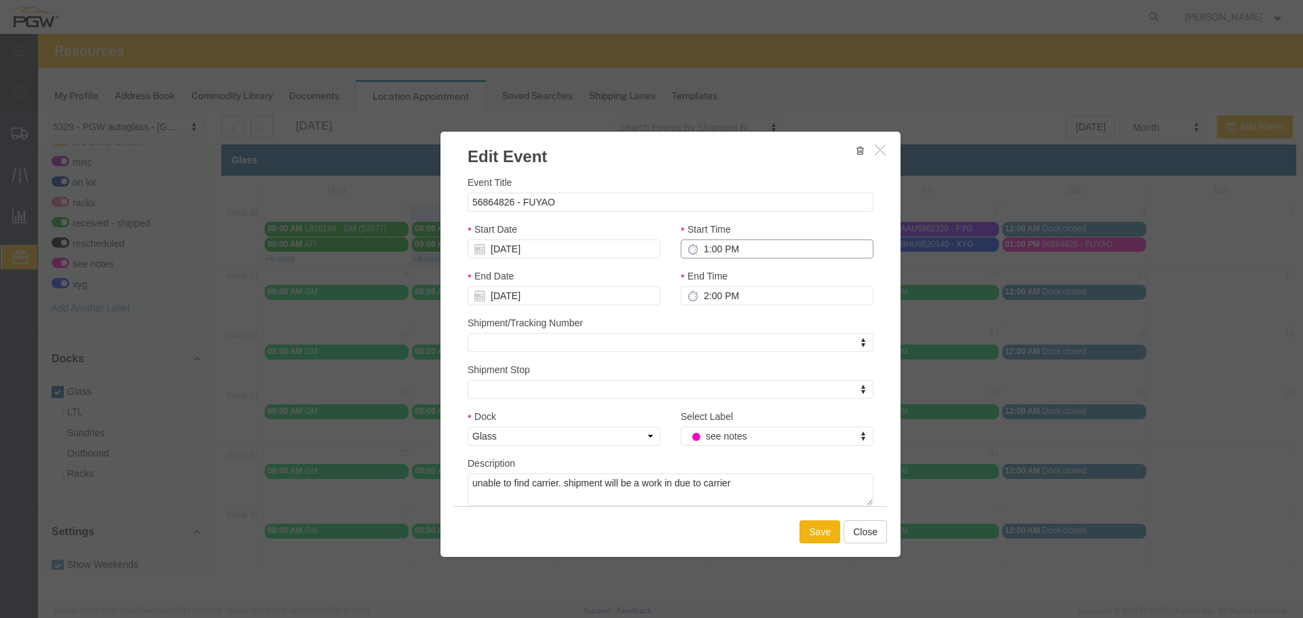
click at [698, 248] on input "1:00 PM" at bounding box center [777, 249] width 193 height 19
click at [713, 173] on div "Event Title 56864826 - FUYAO Start Date [DATE] Start Time 1:00 PM End Date [DAT…" at bounding box center [670, 337] width 460 height 338
click at [885, 151] on icon "button" at bounding box center [880, 150] width 11 height 12
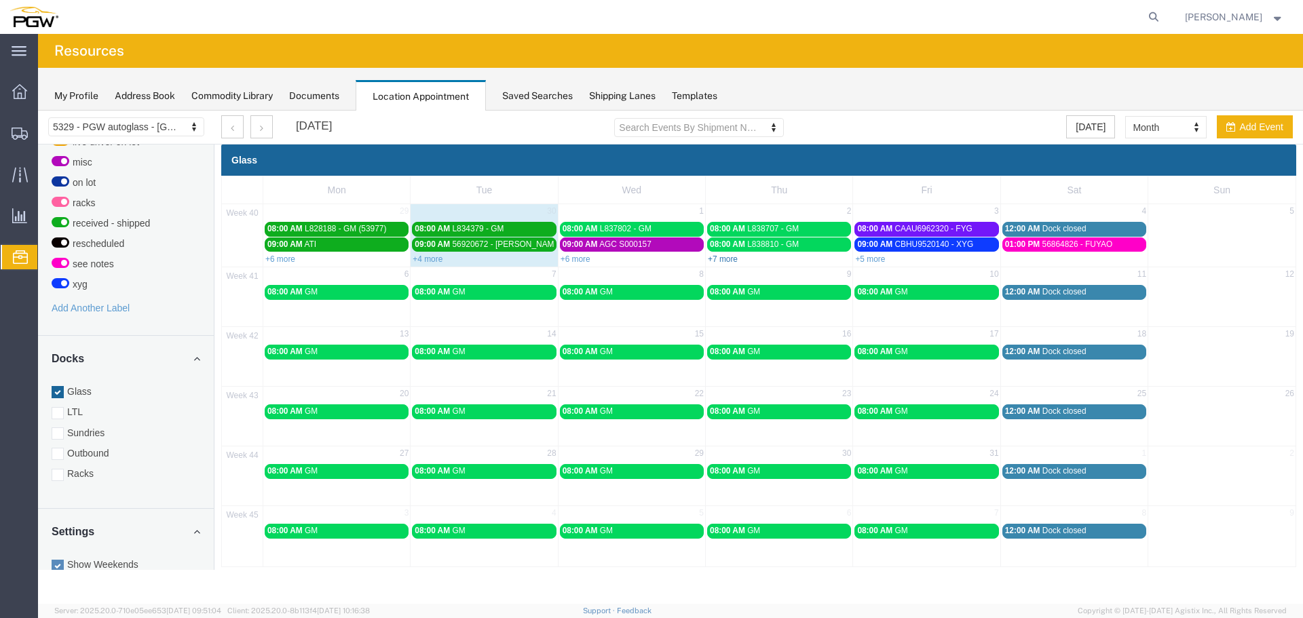
click at [719, 259] on link "+7 more" at bounding box center [723, 260] width 30 height 10
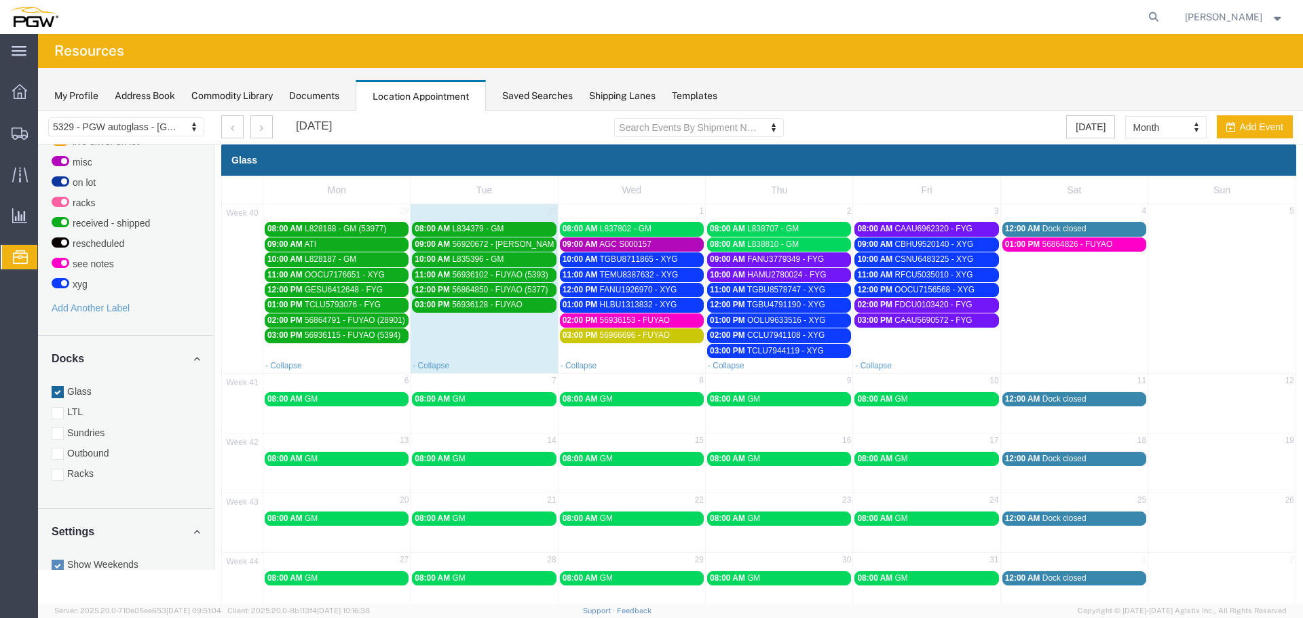
click at [1031, 243] on span "01:00 PM" at bounding box center [1022, 245] width 35 height 10
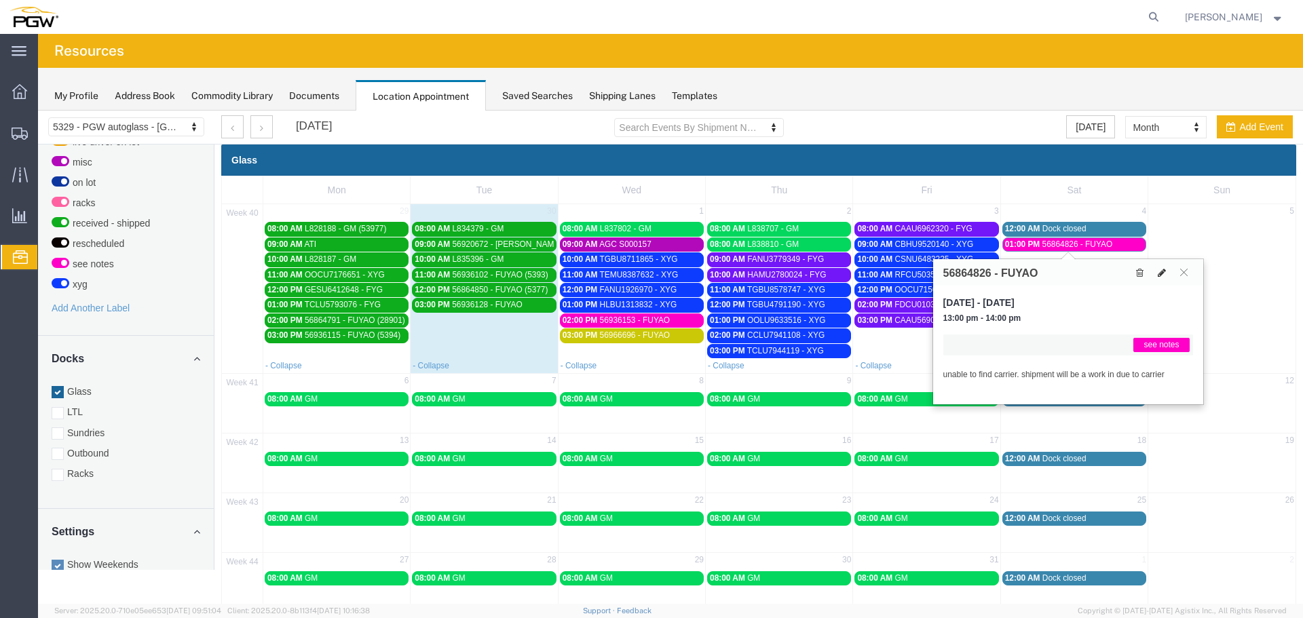
click at [1158, 273] on icon at bounding box center [1162, 273] width 8 height 10
select select "1"
select select "320"
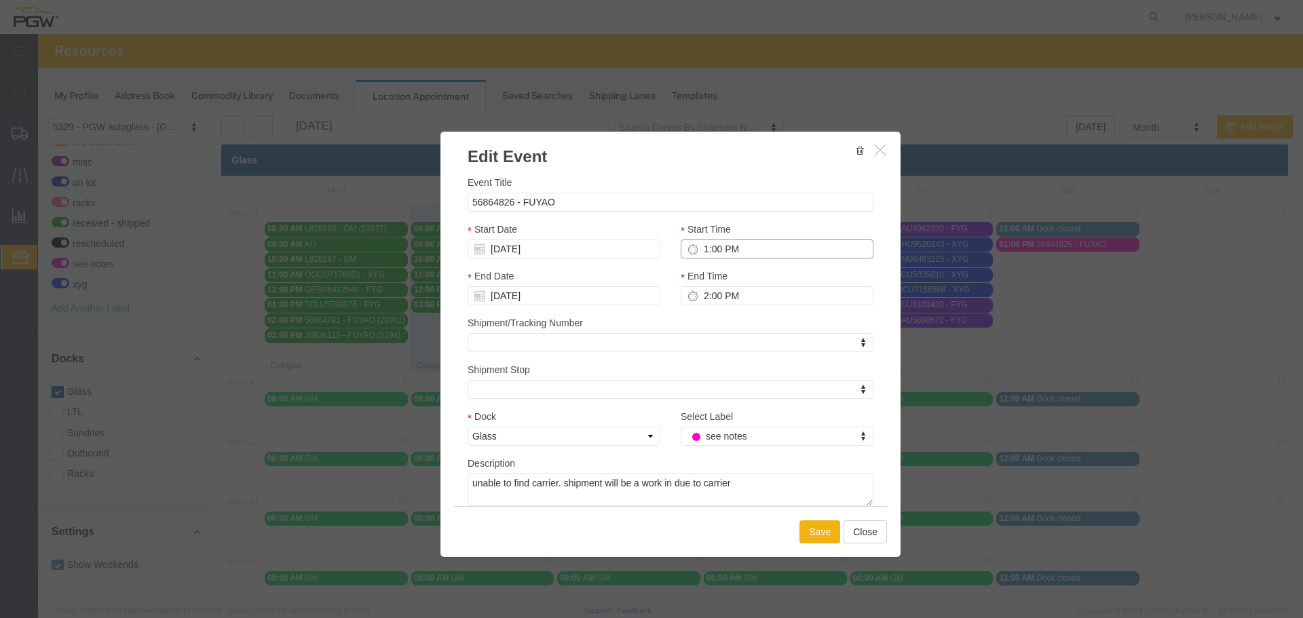
click at [698, 249] on input "1:00 PM" at bounding box center [777, 249] width 193 height 19
type input "2:00 PM"
type input "3:00 PM"
click at [812, 540] on button "Save" at bounding box center [819, 532] width 41 height 23
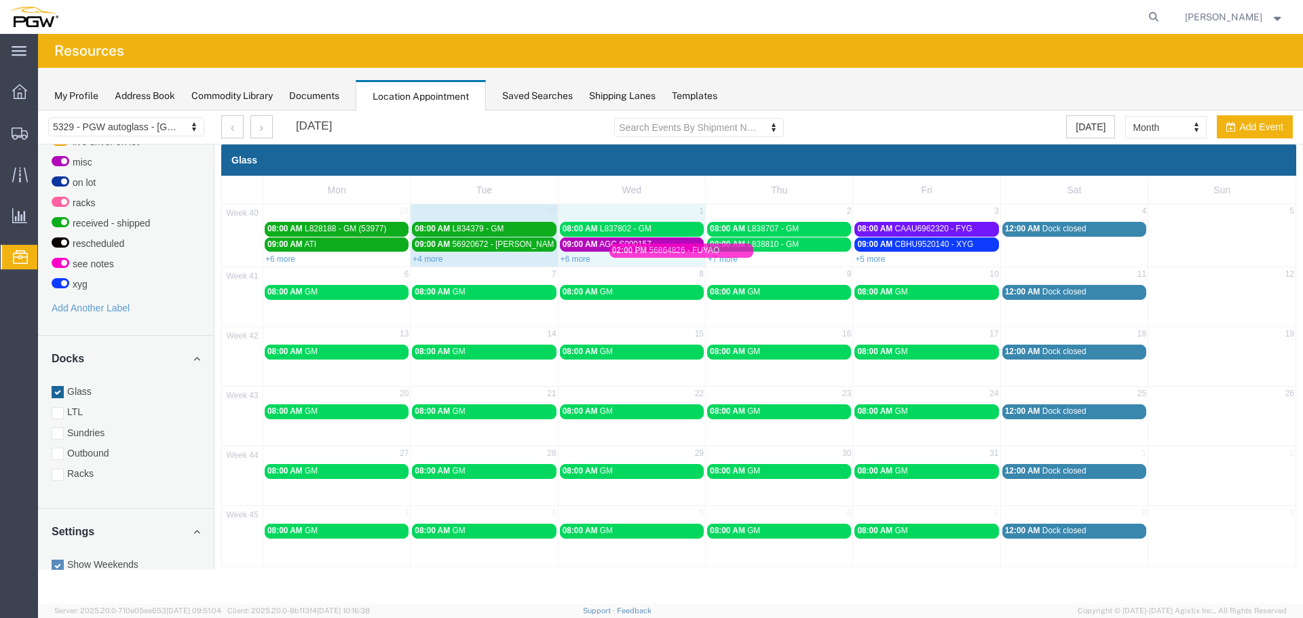
drag, startPoint x: 1044, startPoint y: 241, endPoint x: 642, endPoint y: 227, distance: 402.0
click at [721, 259] on link "+7 more" at bounding box center [723, 260] width 30 height 10
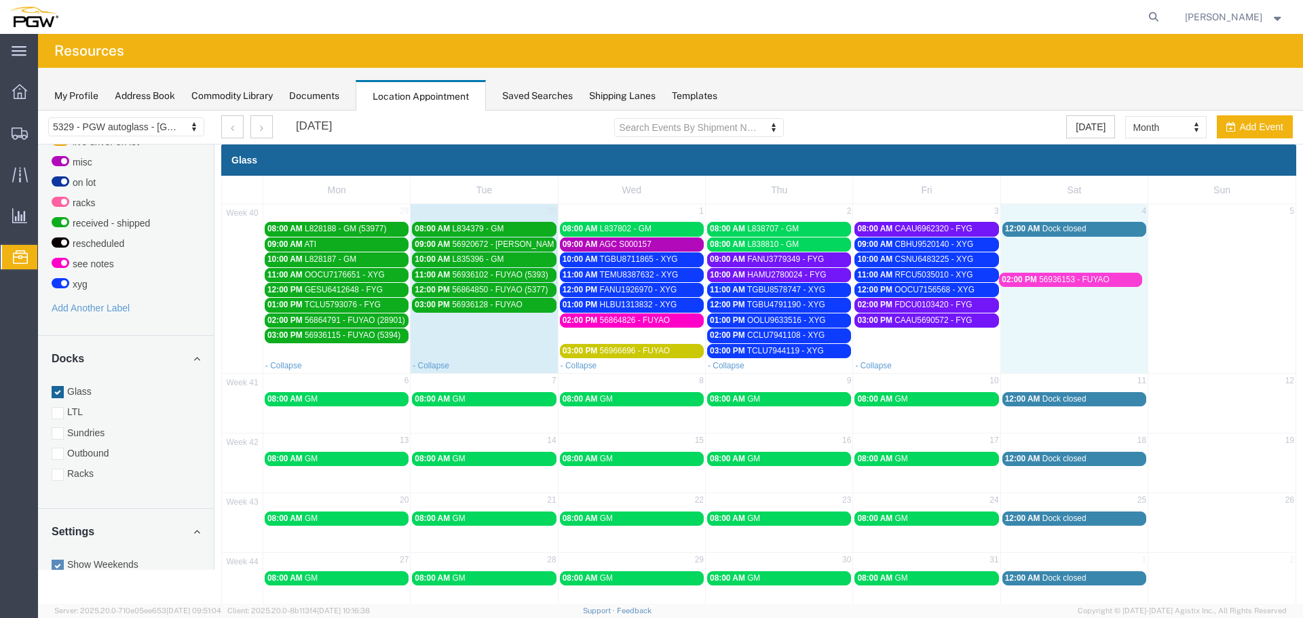
drag, startPoint x: 631, startPoint y: 335, endPoint x: 1073, endPoint y: 279, distance: 445.3
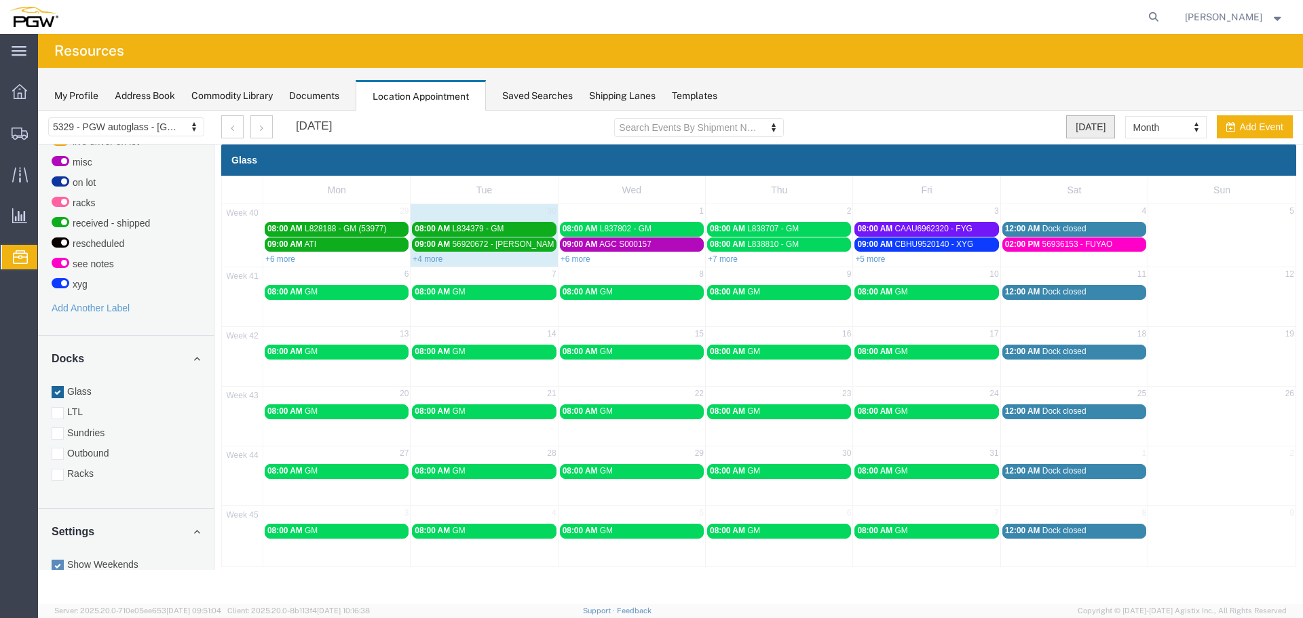
click at [1083, 127] on button "[DATE]" at bounding box center [1090, 126] width 49 height 23
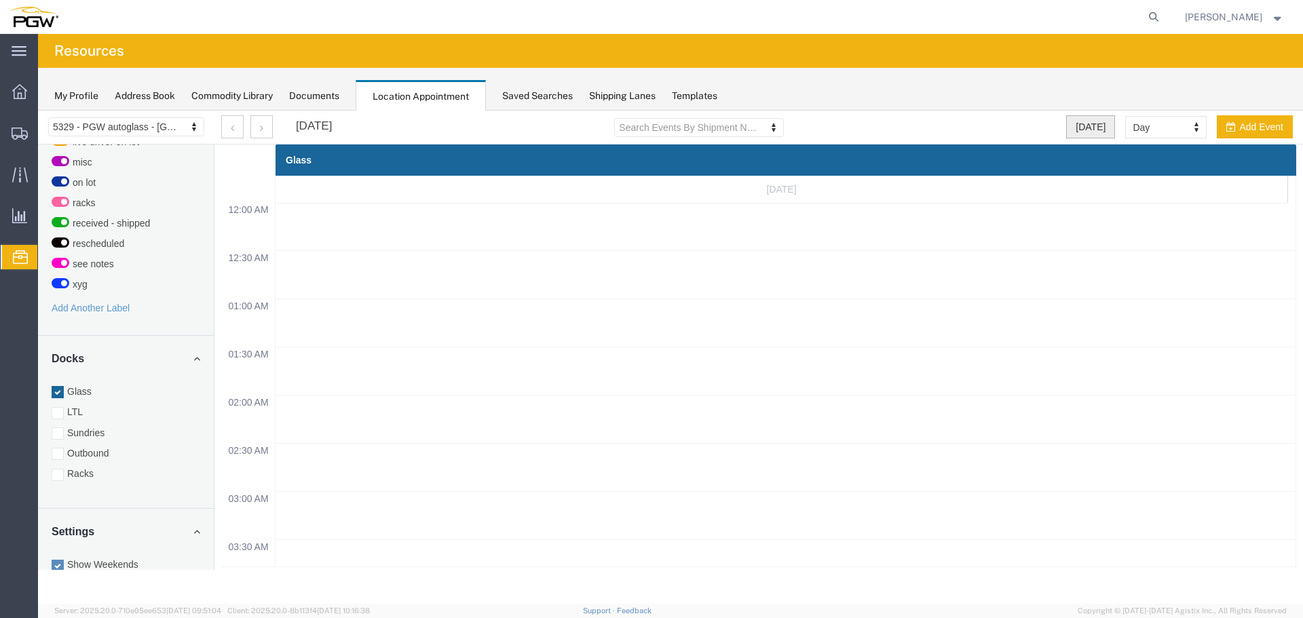
scroll to position [579, 0]
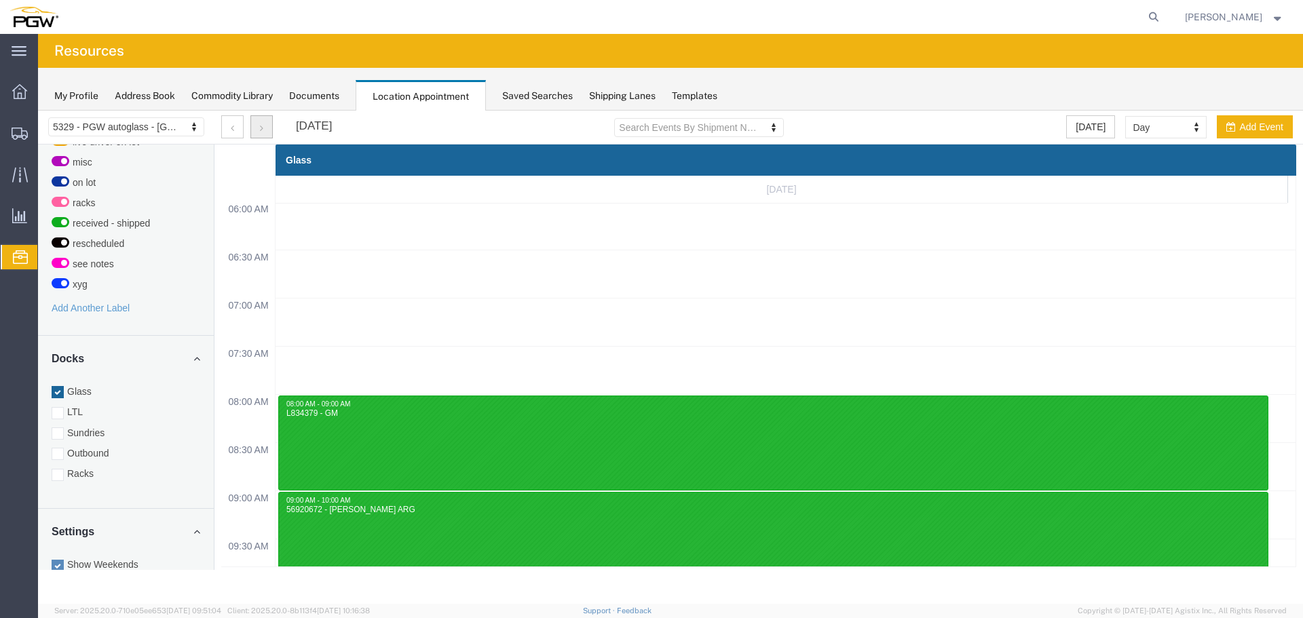
click at [261, 132] on icon "button" at bounding box center [261, 129] width 3 height 10
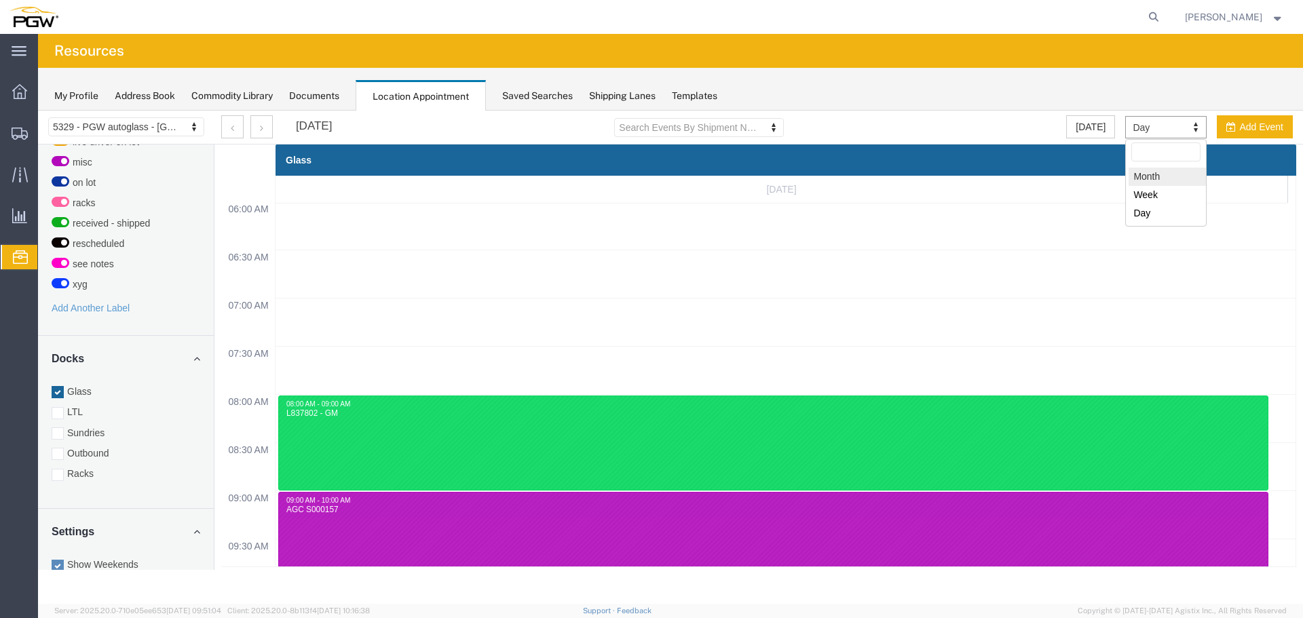
select select "month"
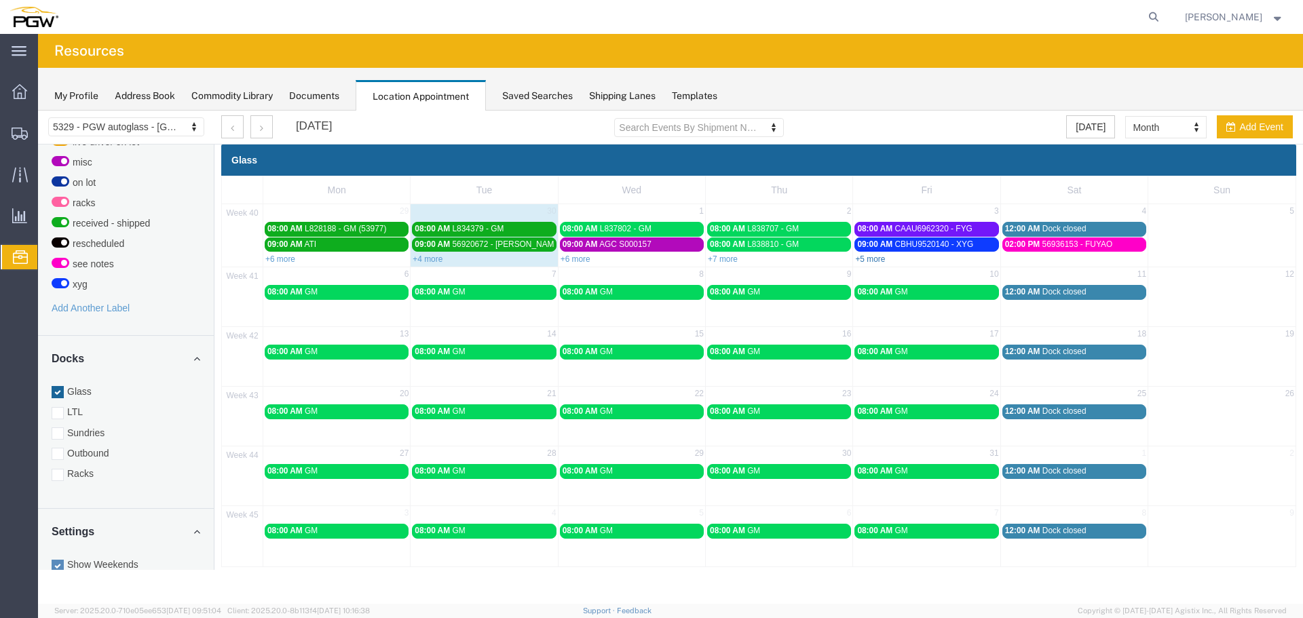
click at [867, 260] on link "+5 more" at bounding box center [870, 260] width 30 height 10
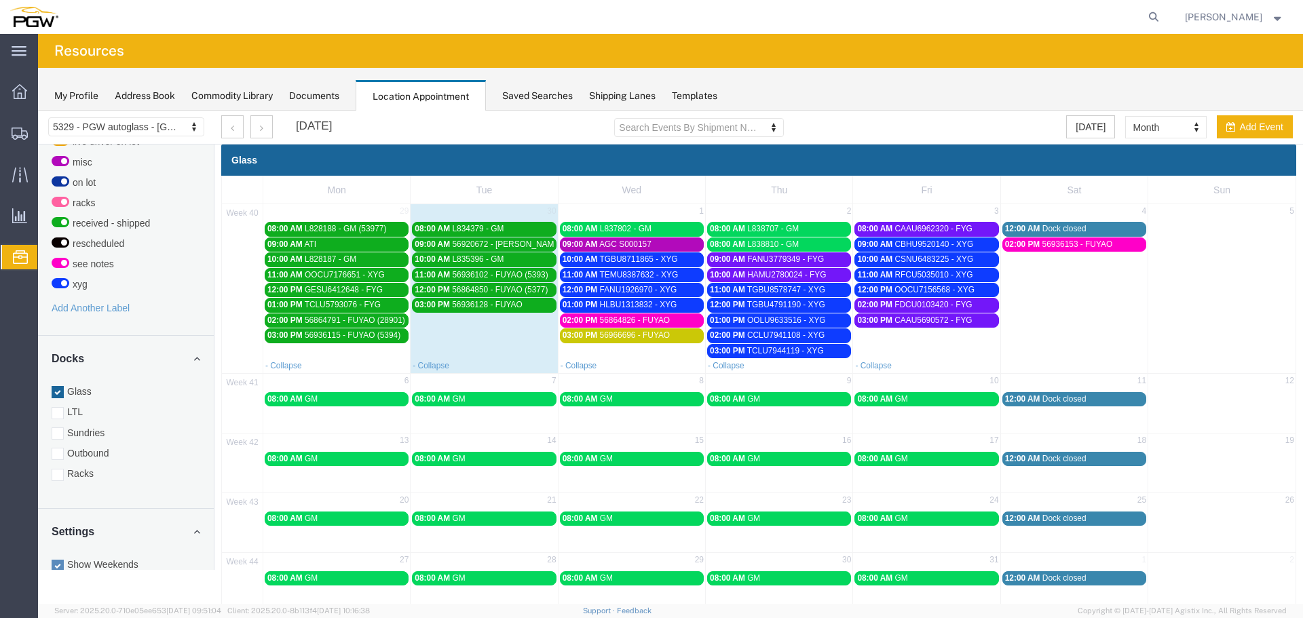
click at [676, 320] on div "02:00 PM 56864826 - FUYAO" at bounding box center [632, 321] width 138 height 10
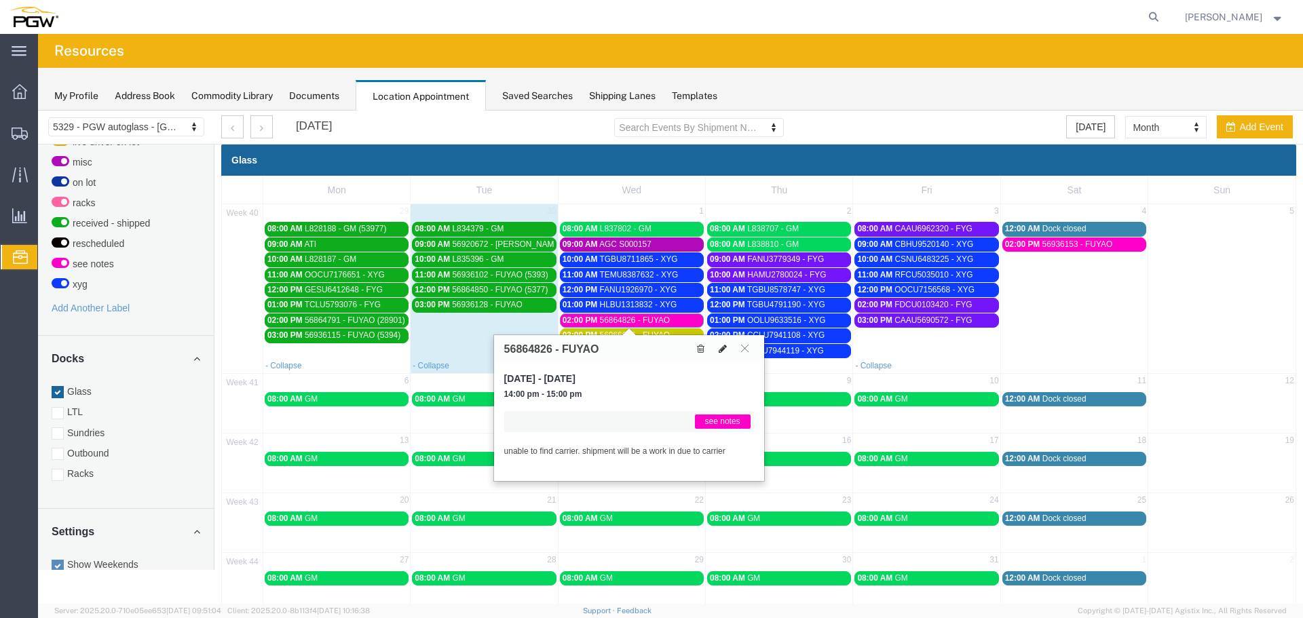
drag, startPoint x: 719, startPoint y: 352, endPoint x: 750, endPoint y: 307, distance: 54.2
click at [719, 352] on icon at bounding box center [723, 349] width 8 height 10
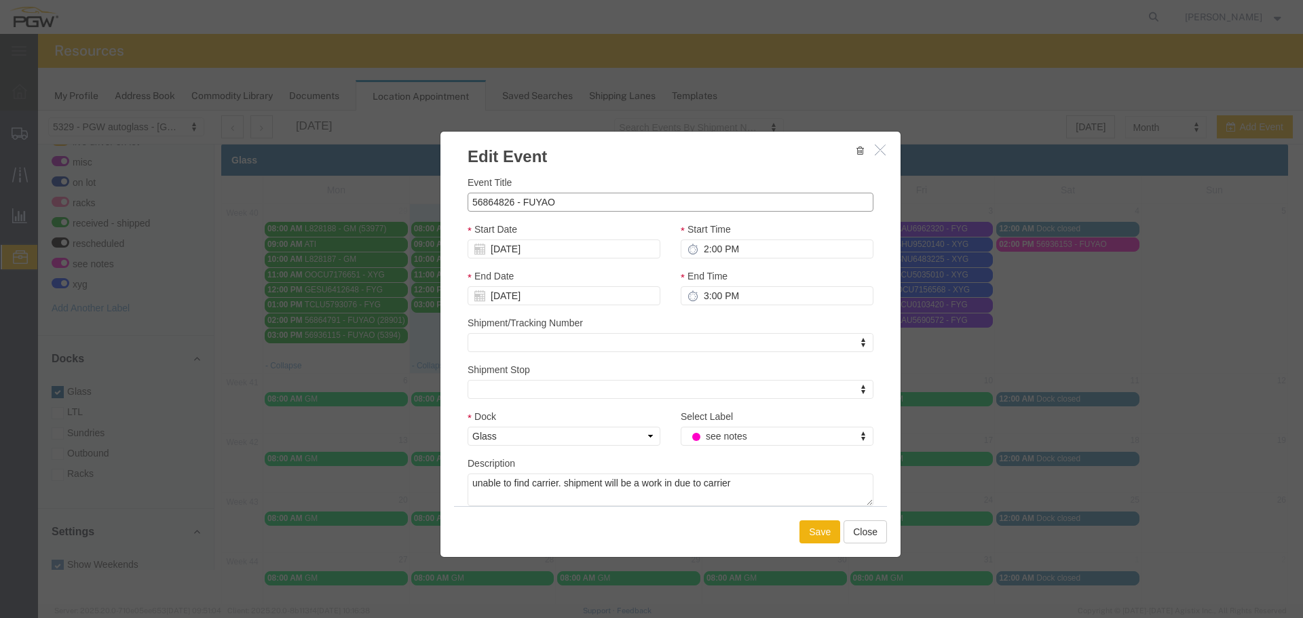
click at [652, 208] on input "56864826 - FUYAO" at bounding box center [671, 202] width 406 height 19
type input "56864826 - FUYAO (5388)"
click at [809, 529] on button "Save" at bounding box center [819, 532] width 41 height 23
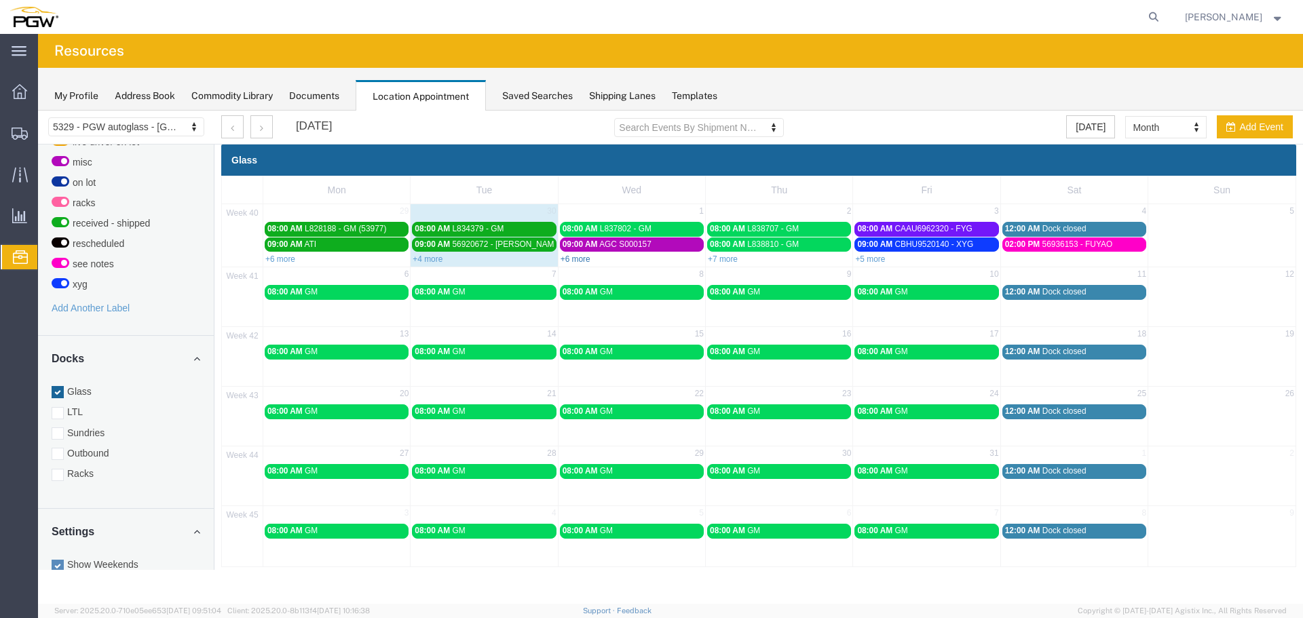
click at [586, 257] on link "+6 more" at bounding box center [576, 260] width 30 height 10
